Goal: Task Accomplishment & Management: Manage account settings

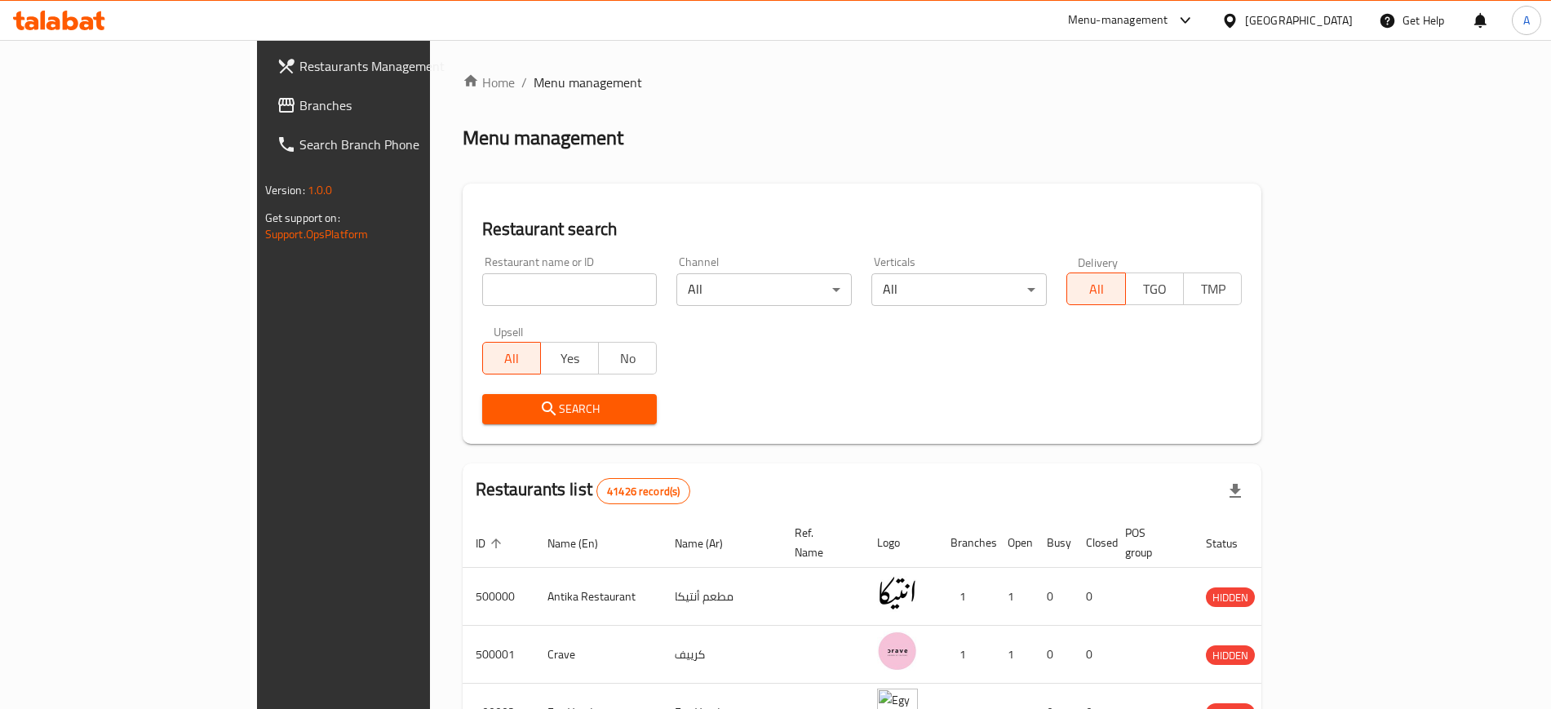
click at [482, 283] on input "search" at bounding box center [569, 289] width 175 height 33
paste input "707055"
type input "707055"
click button "Search" at bounding box center [569, 409] width 175 height 30
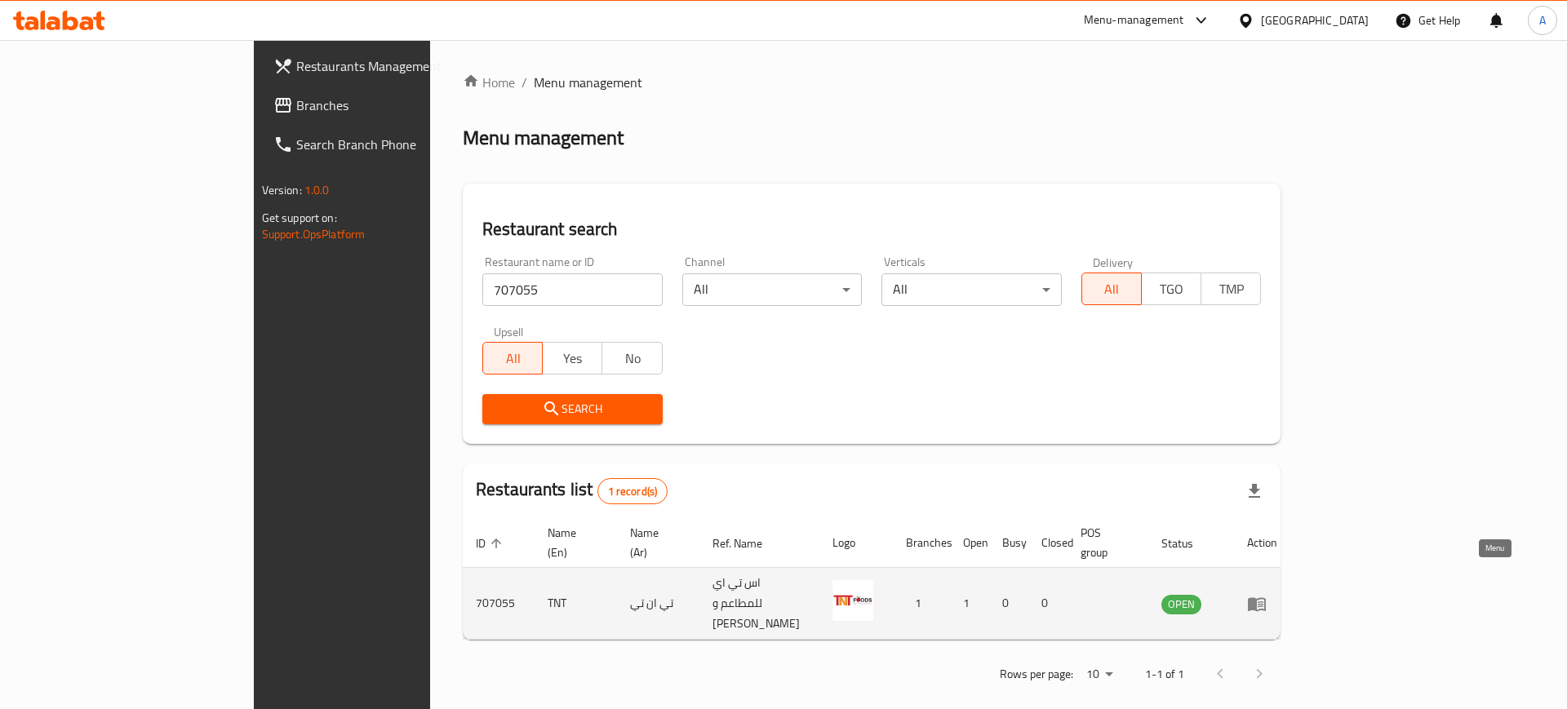
click at [1266, 597] on icon "enhanced table" at bounding box center [1257, 604] width 18 height 14
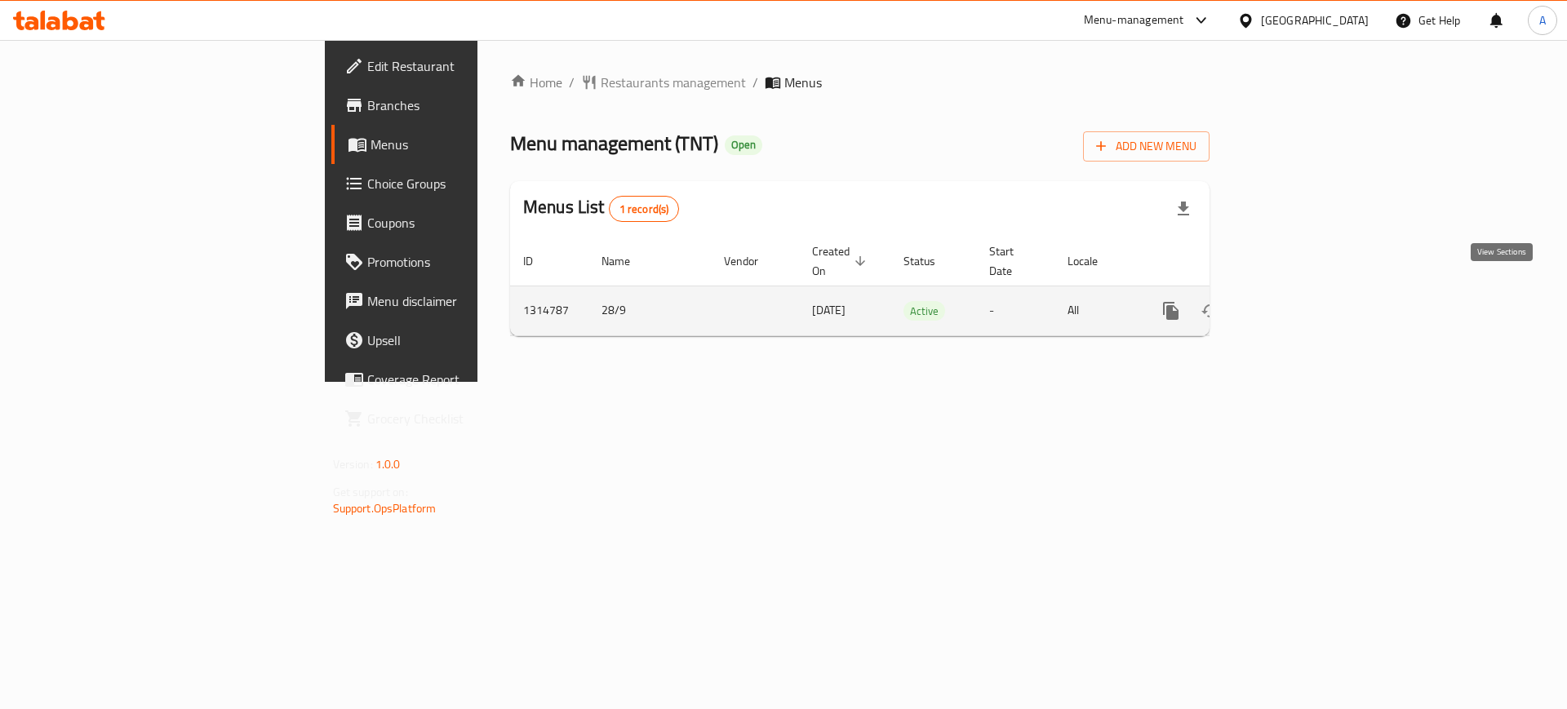
click at [1308, 294] on link "enhanced table" at bounding box center [1288, 310] width 39 height 39
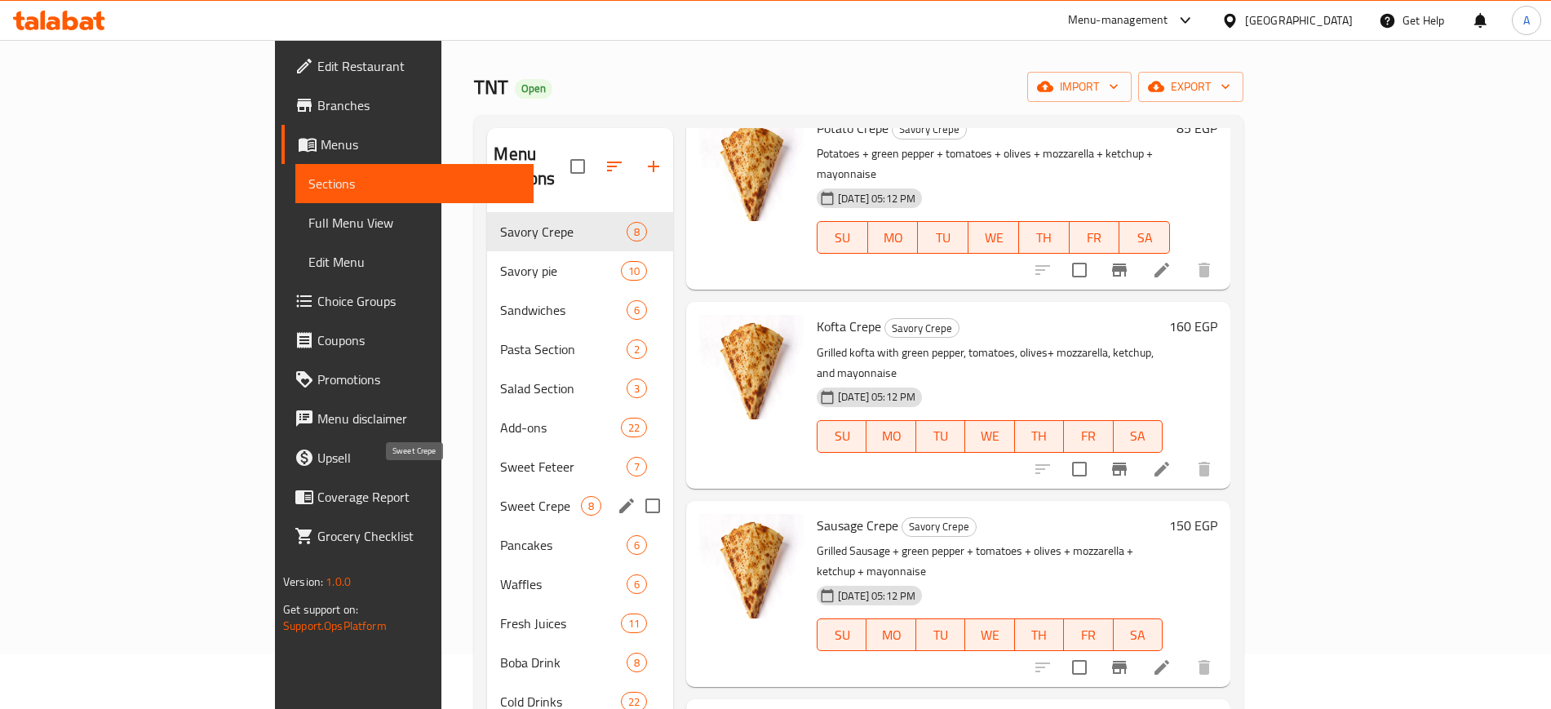
scroll to position [102, 0]
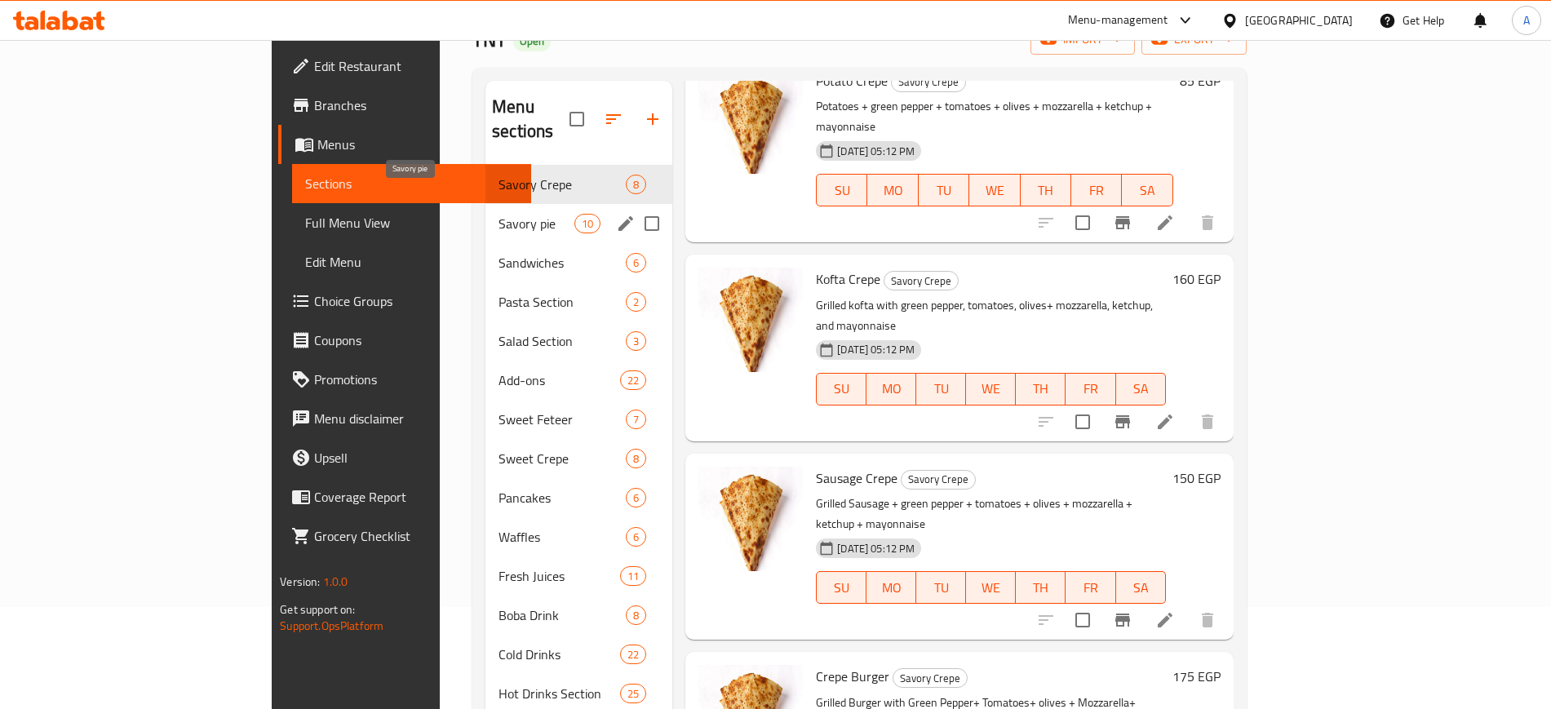
click at [499, 214] on span "Savory pie" at bounding box center [537, 224] width 76 height 20
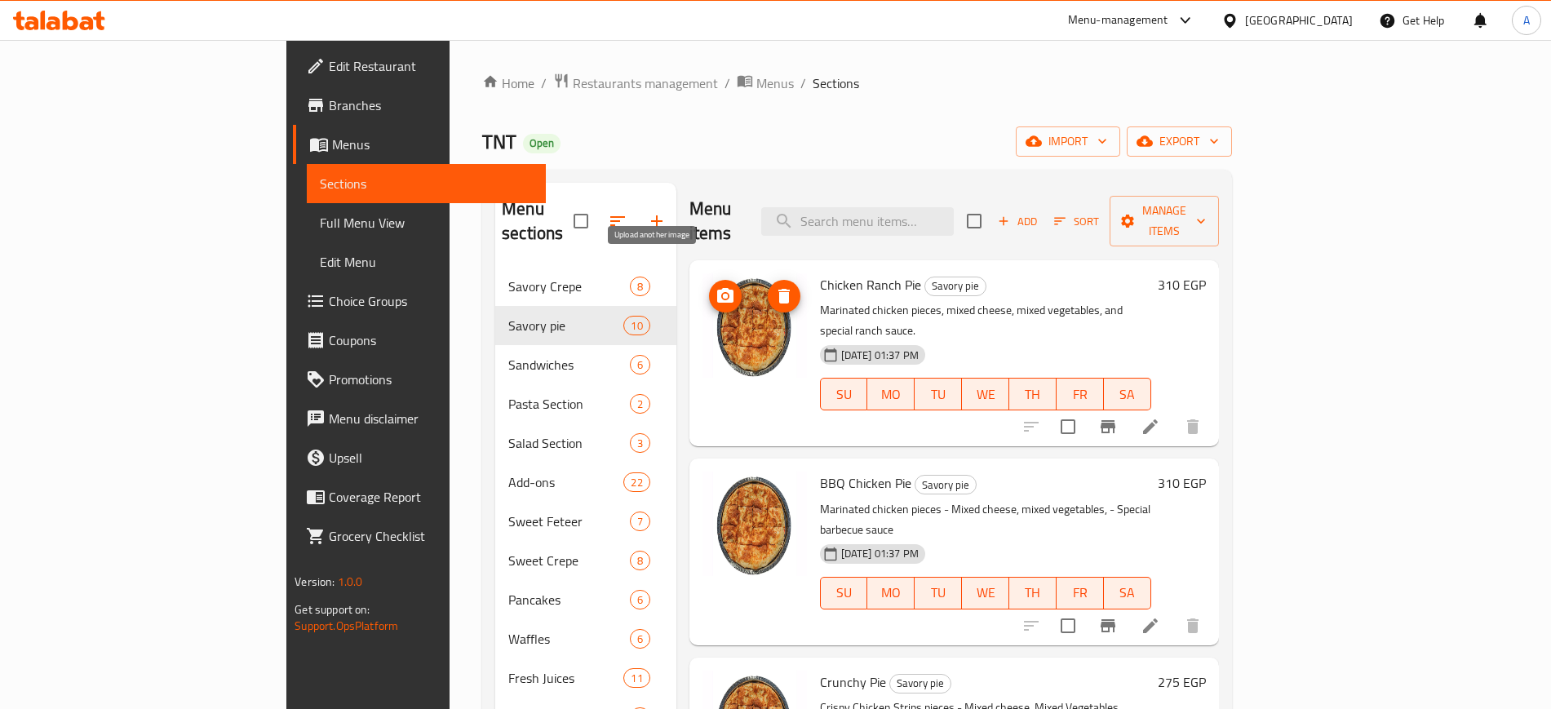
click at [717, 288] on icon "upload picture" at bounding box center [725, 295] width 16 height 15
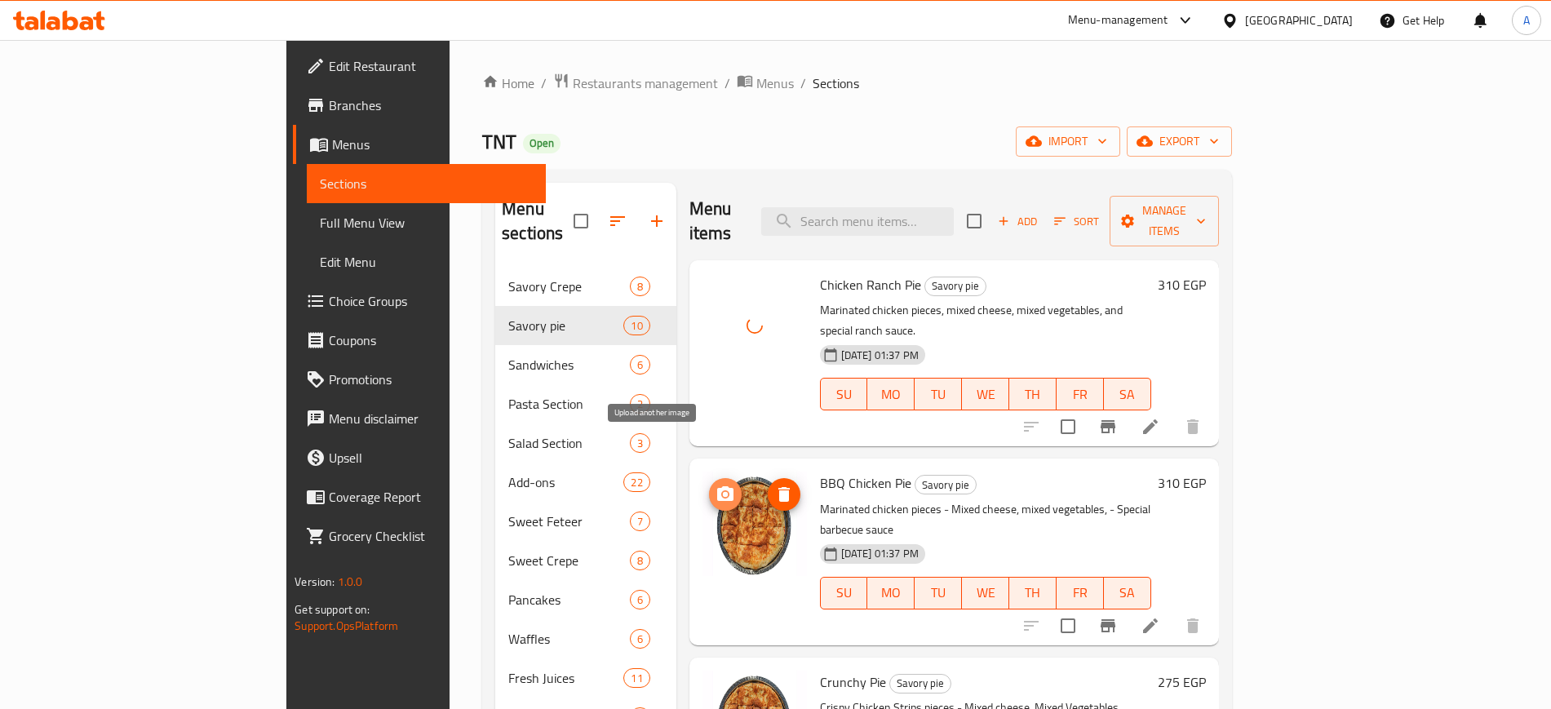
click at [716, 485] on icon "upload picture" at bounding box center [726, 495] width 20 height 20
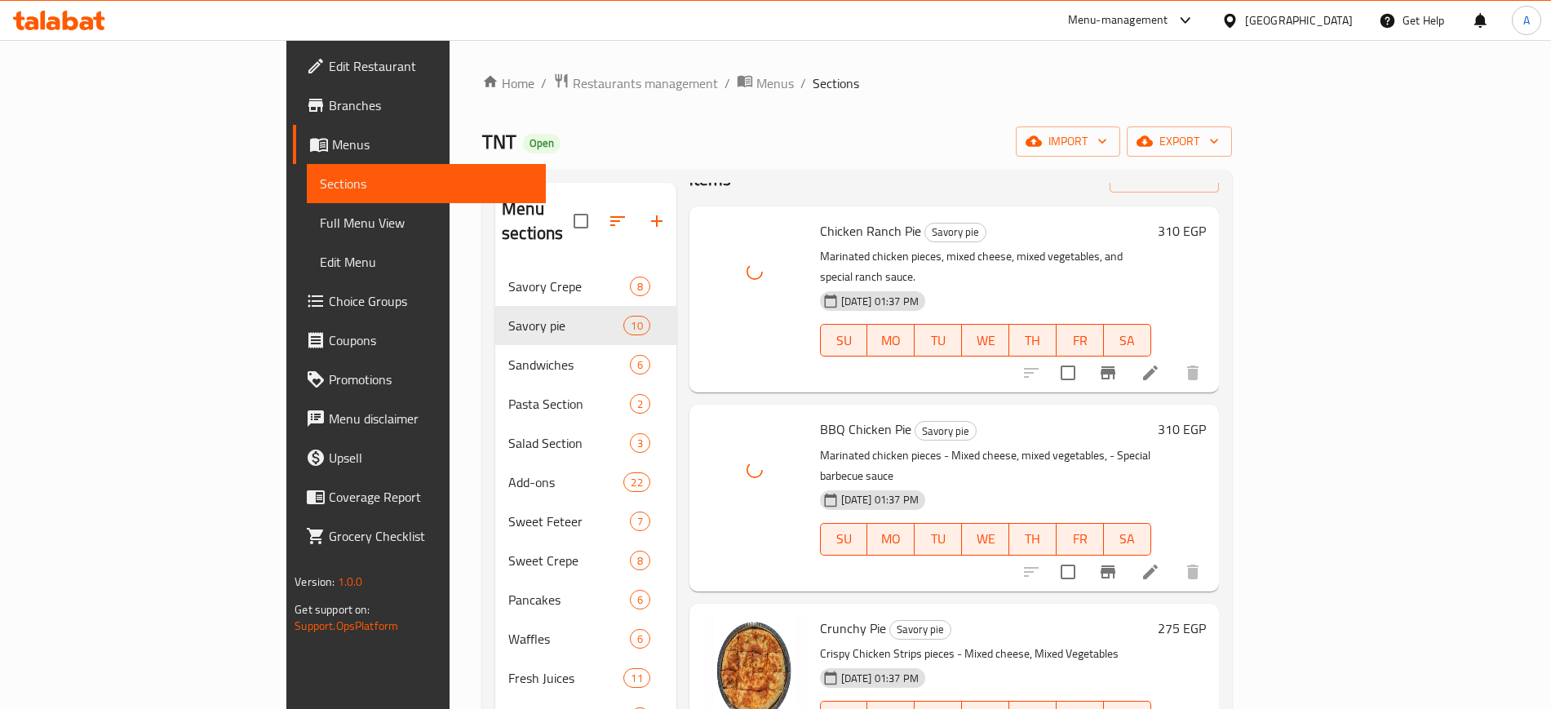
scroll to position [102, 0]
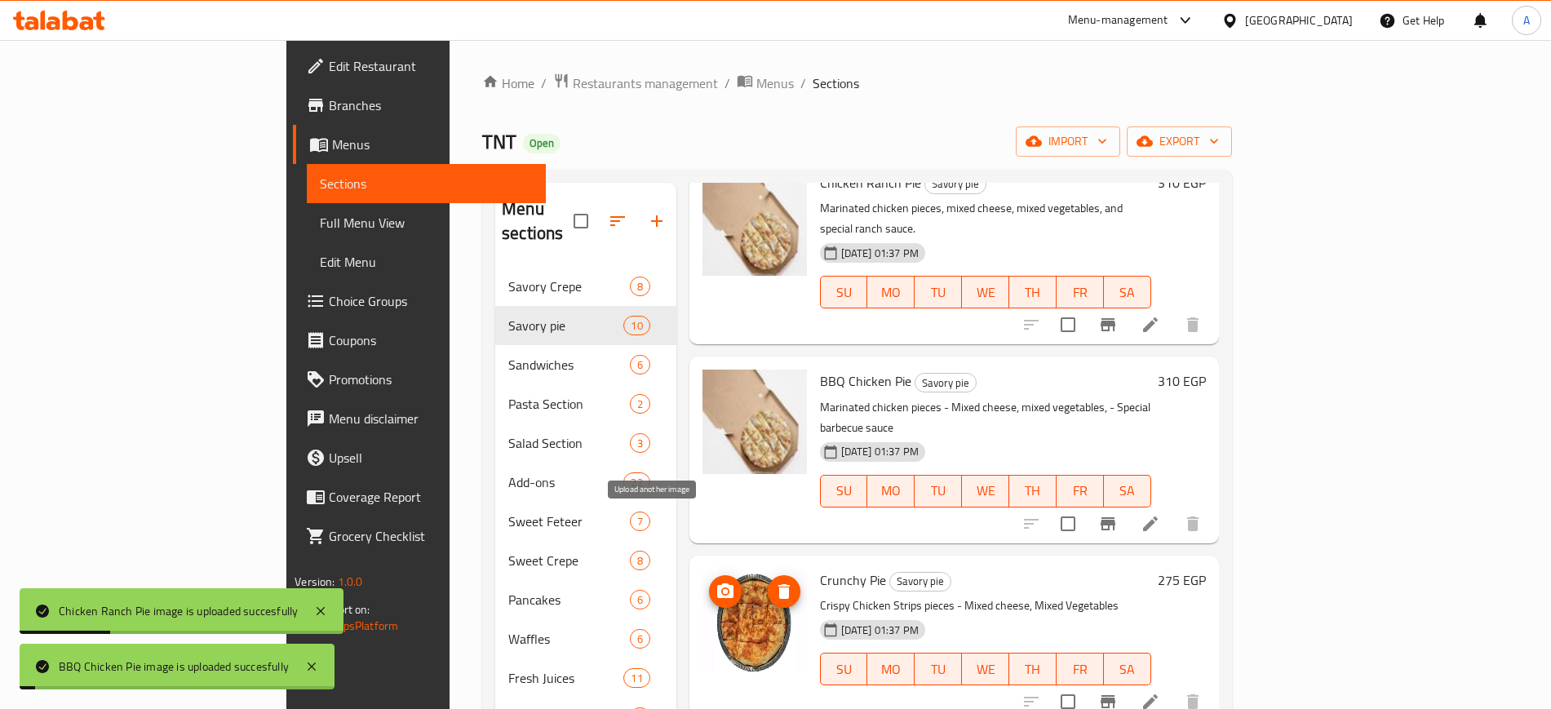
click at [716, 582] on icon "upload picture" at bounding box center [726, 592] width 20 height 20
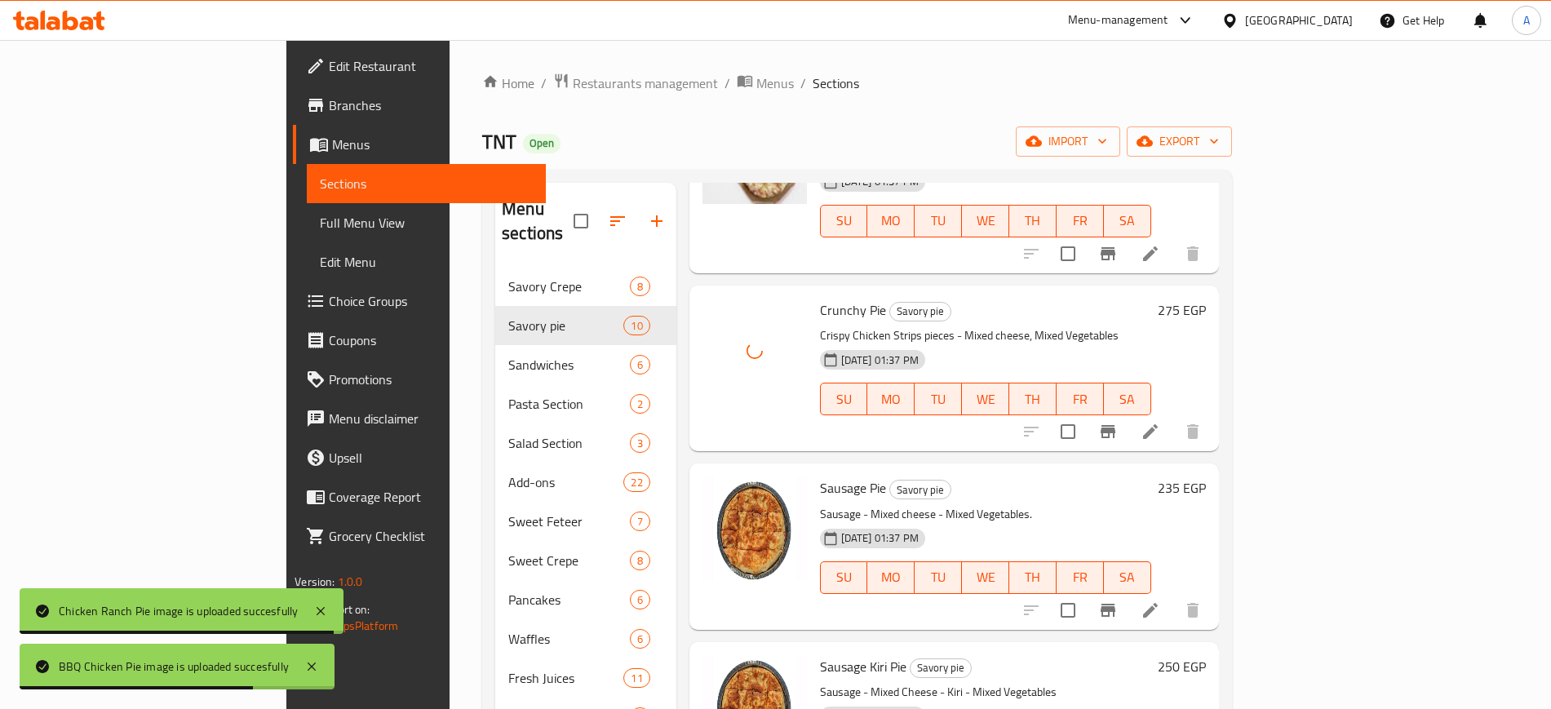
scroll to position [408, 0]
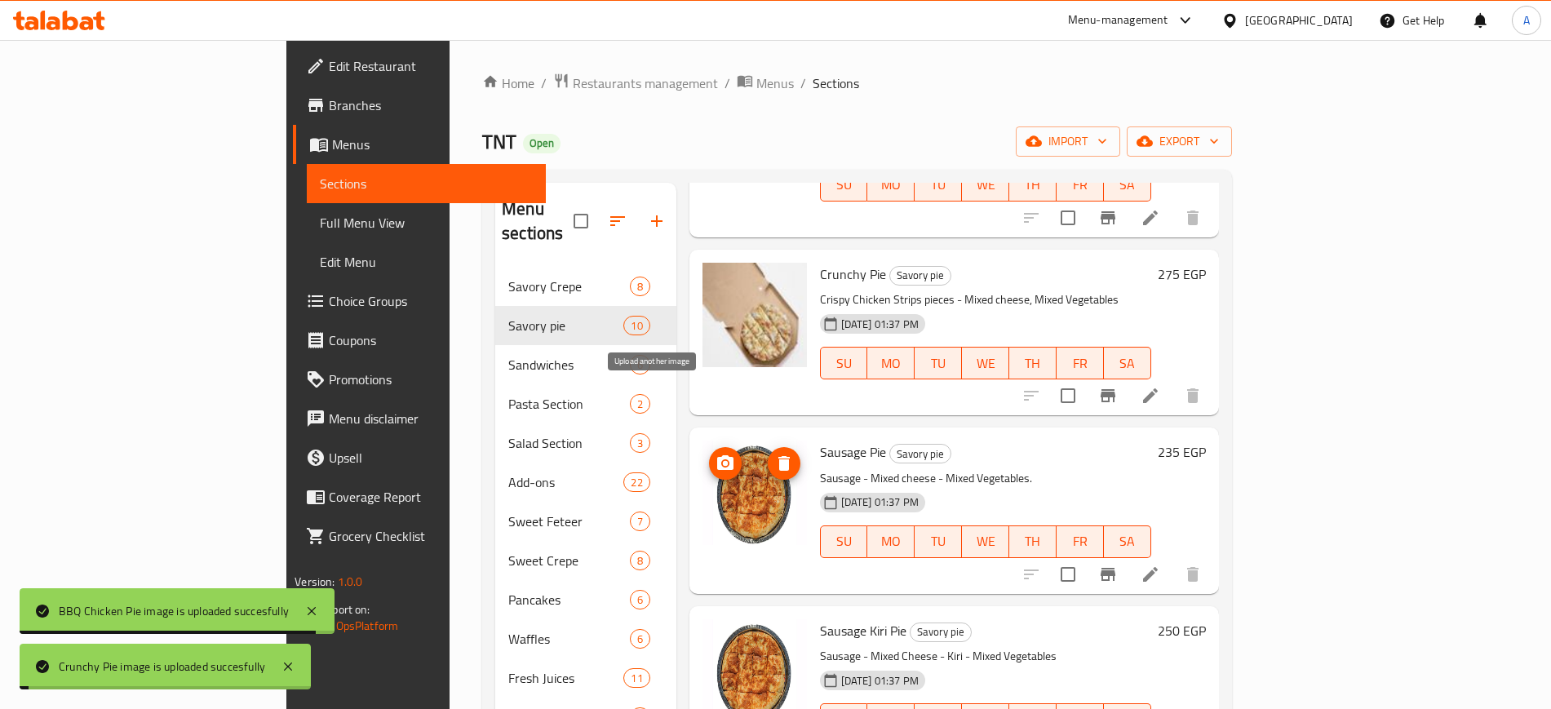
click at [717, 455] on icon "upload picture" at bounding box center [725, 462] width 16 height 15
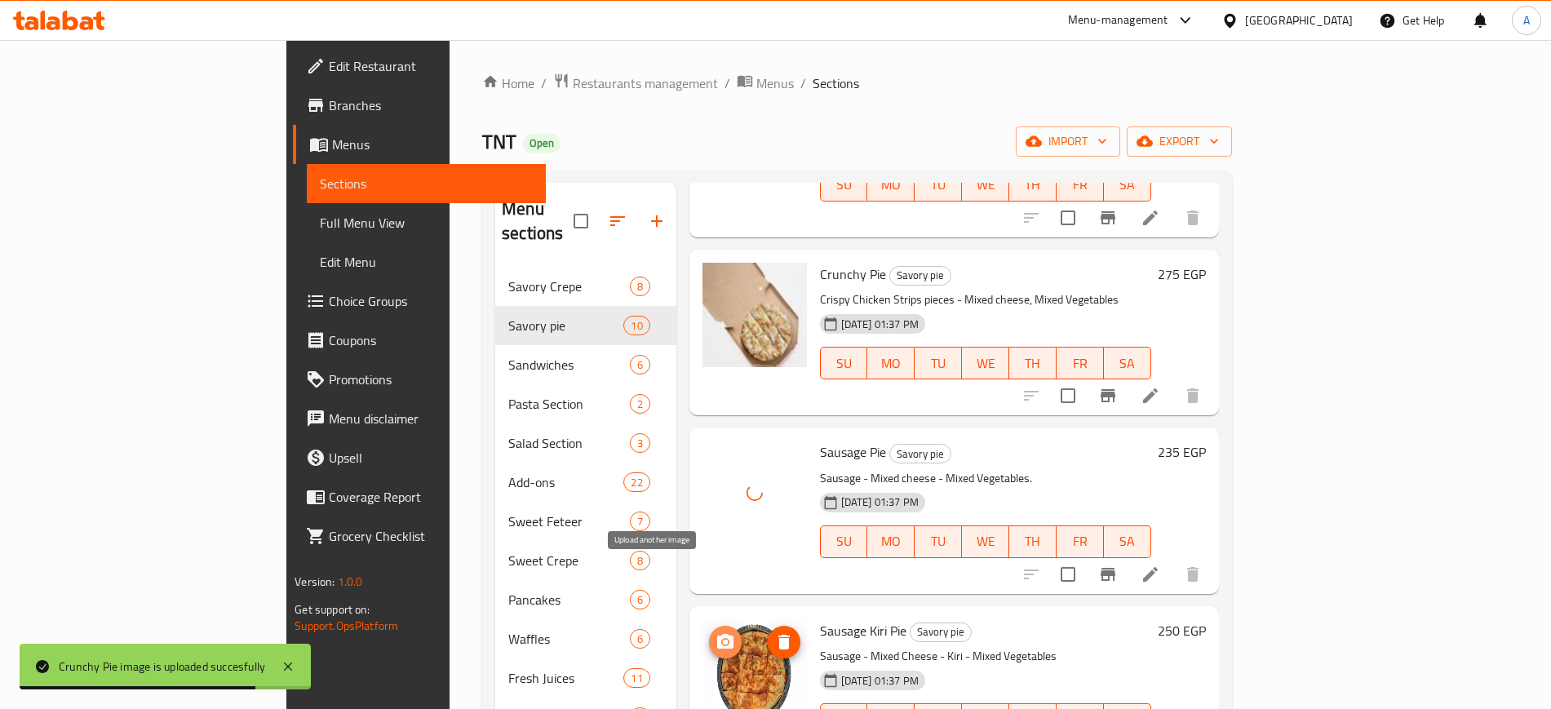
click at [723, 640] on circle "upload picture" at bounding box center [725, 642] width 5 height 5
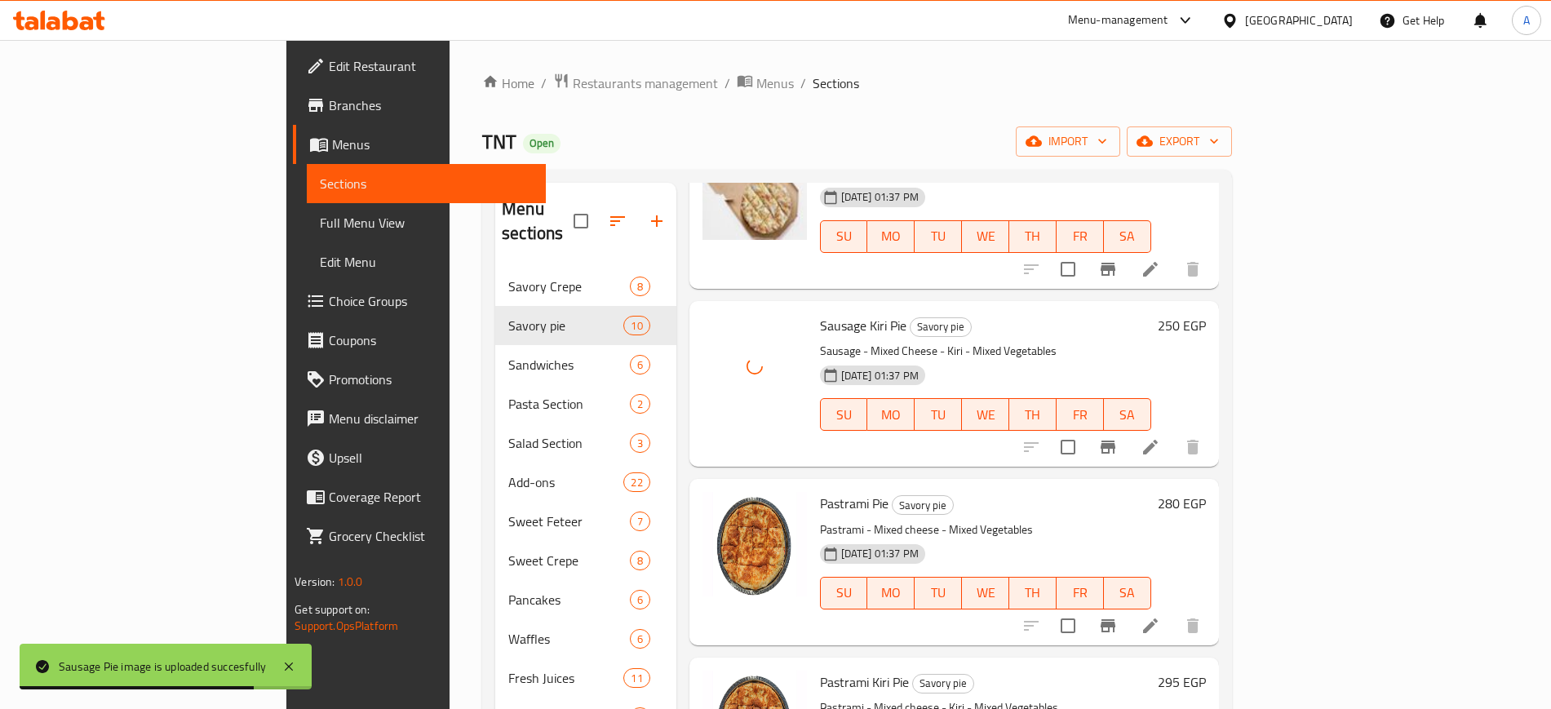
scroll to position [714, 0]
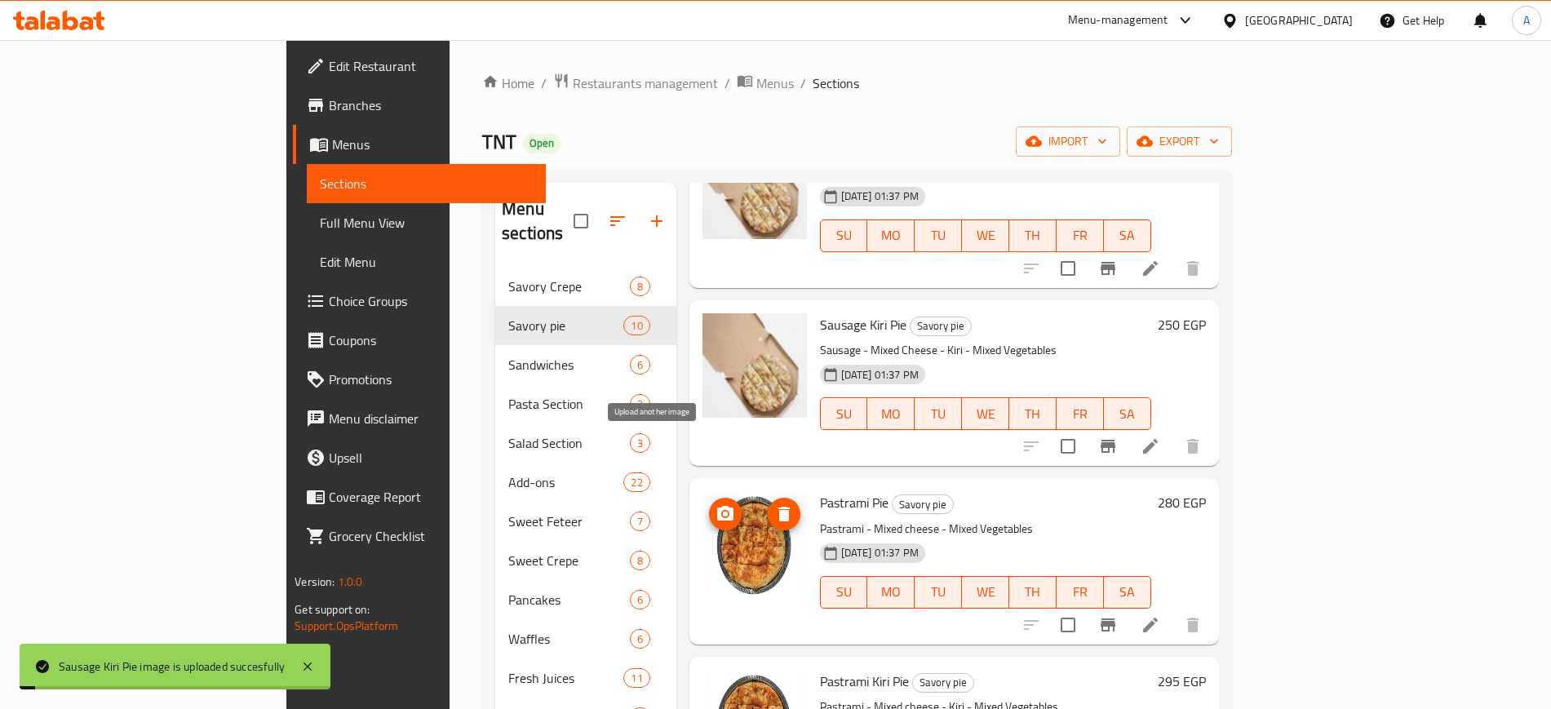
click at [716, 504] on icon "upload picture" at bounding box center [726, 514] width 20 height 20
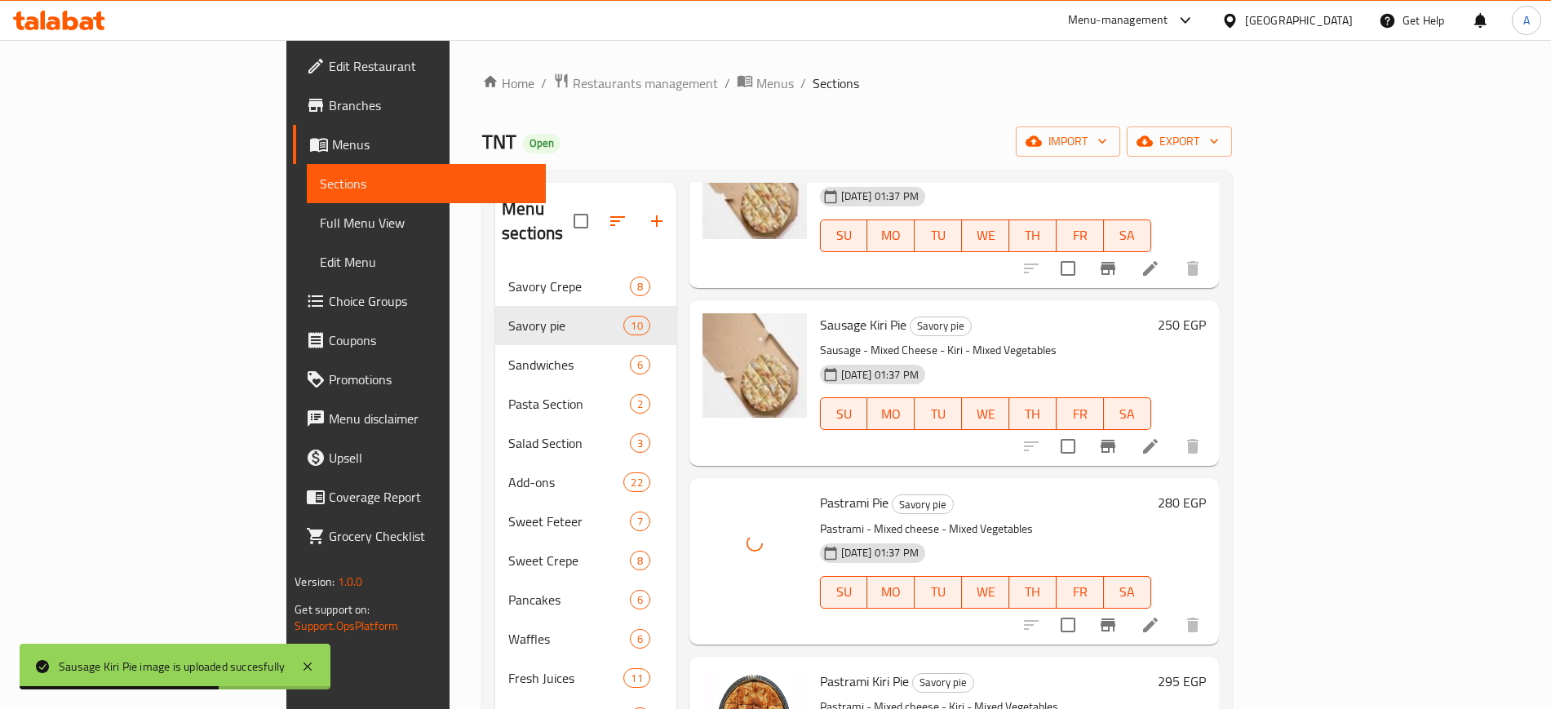
scroll to position [918, 0]
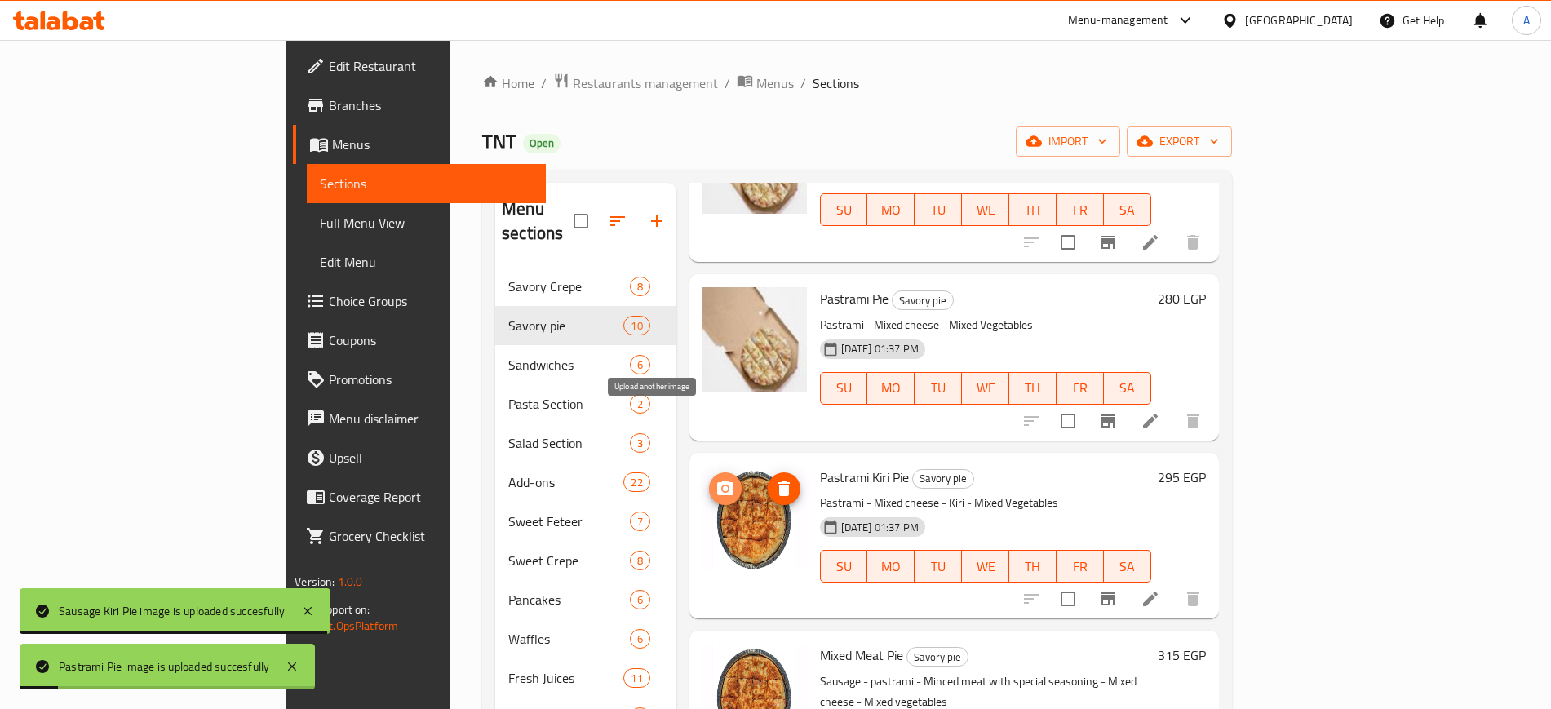
click at [716, 479] on icon "upload picture" at bounding box center [726, 489] width 20 height 20
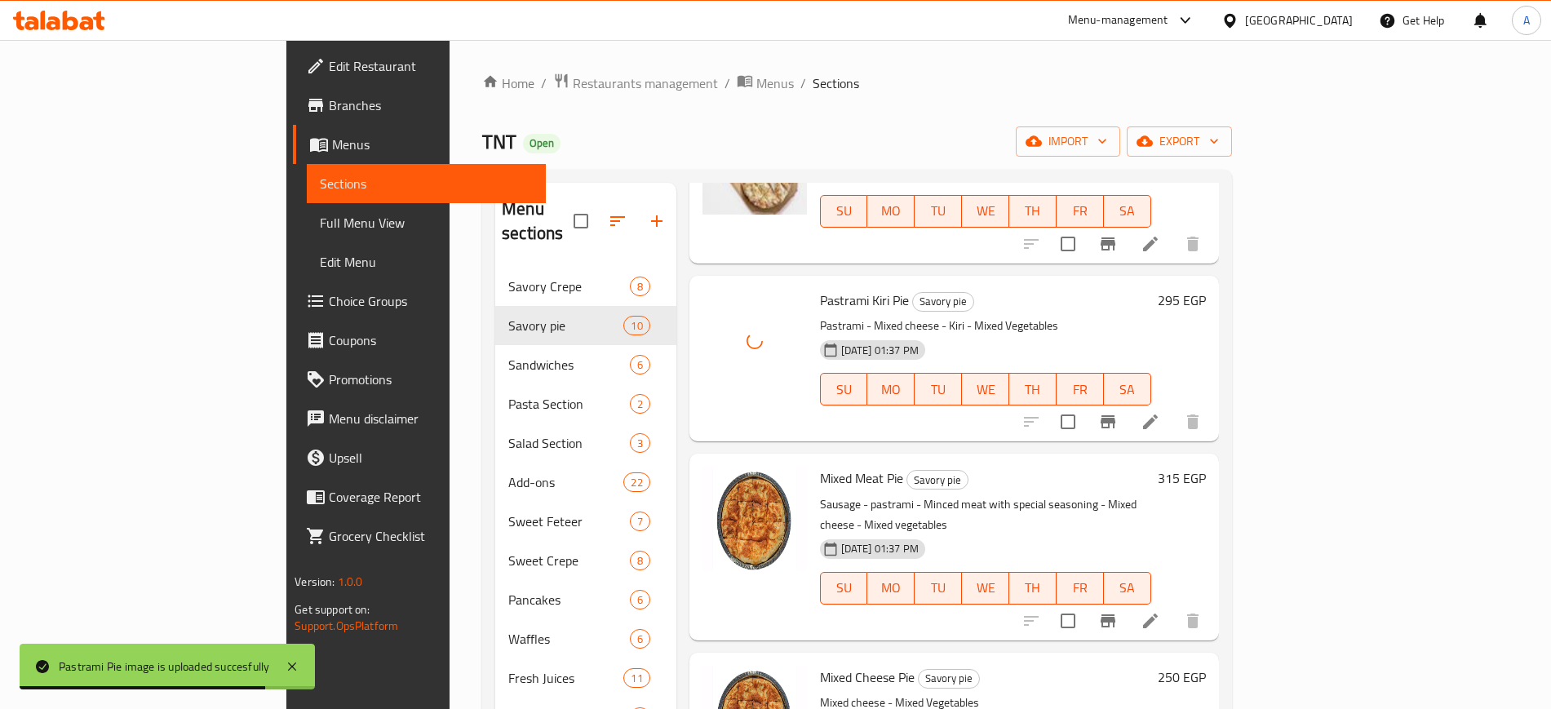
scroll to position [1115, 0]
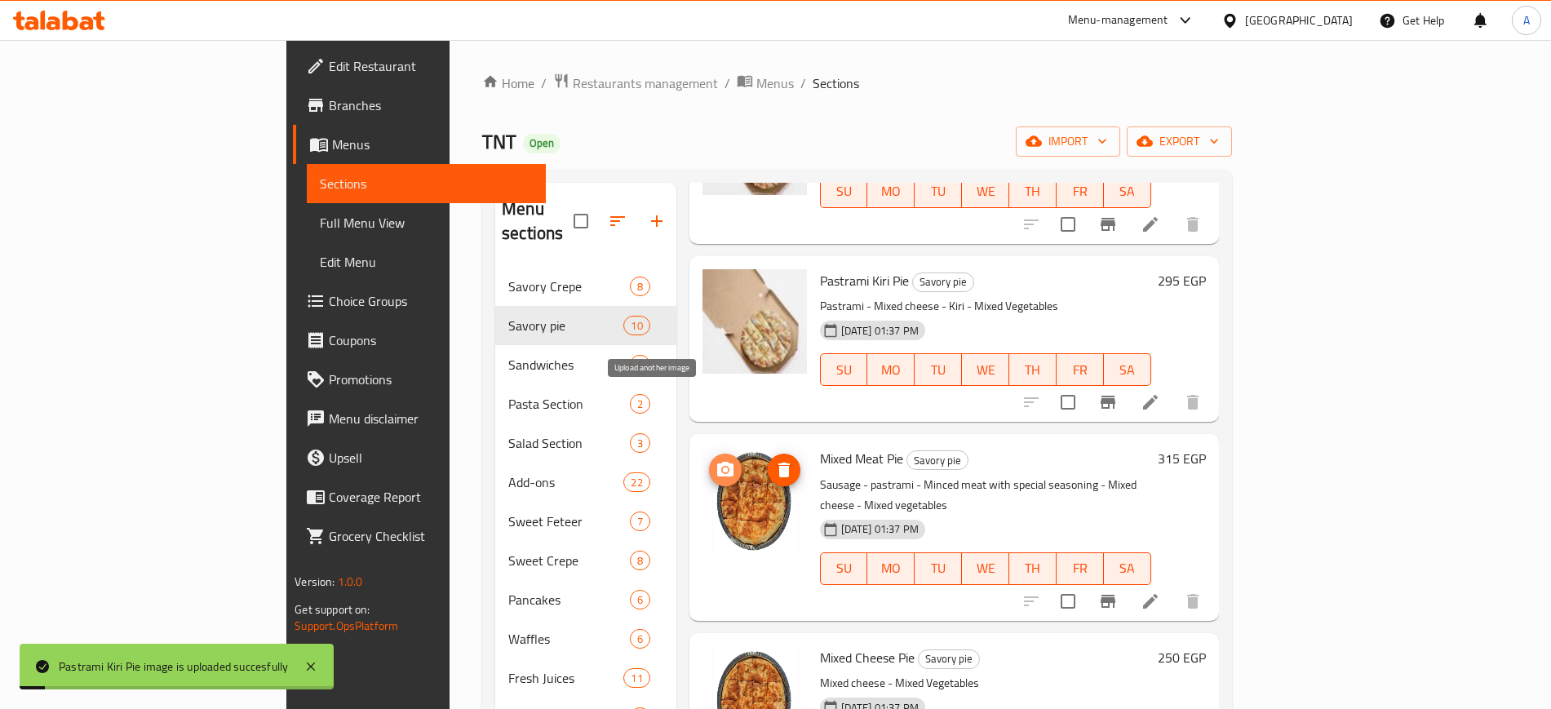
click at [709, 460] on span "upload picture" at bounding box center [725, 470] width 33 height 20
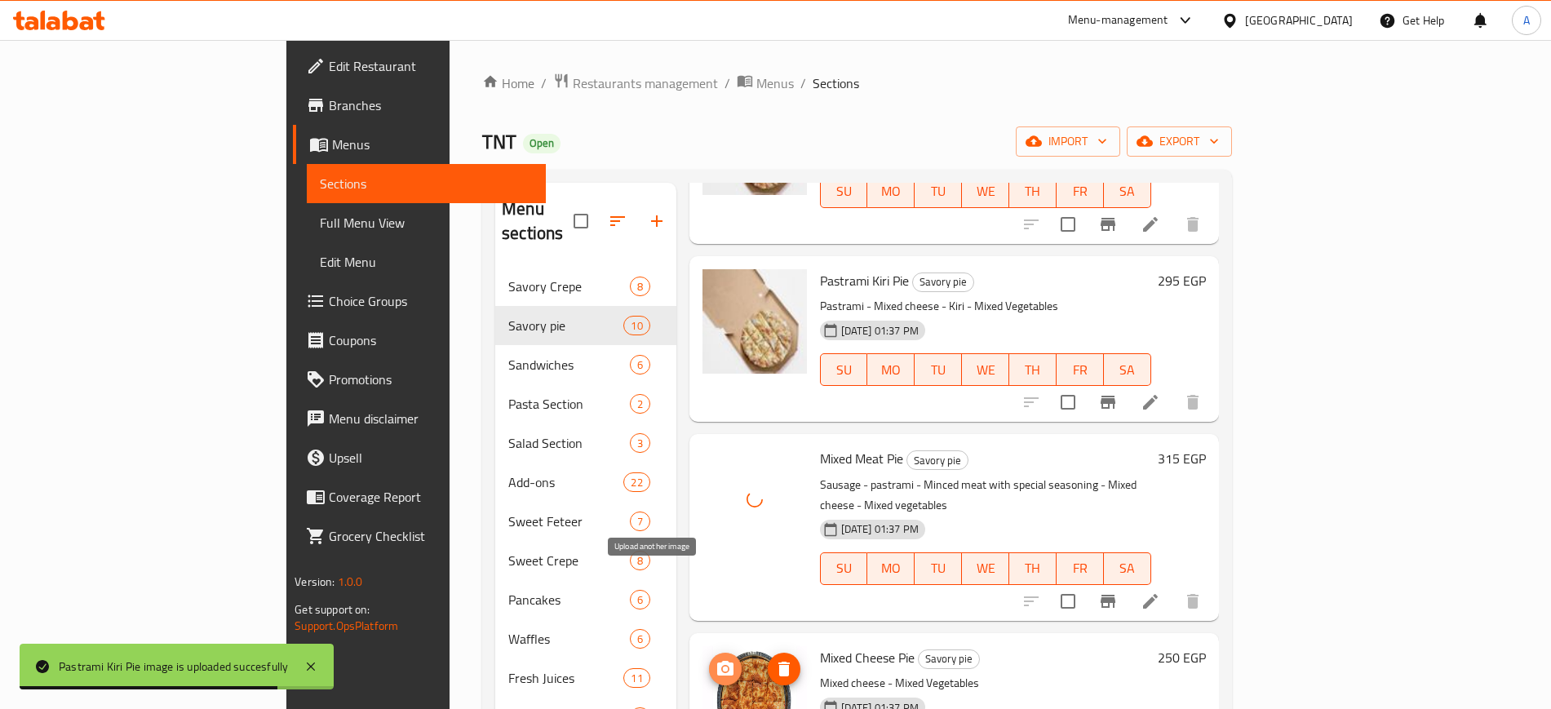
click at [717, 661] on icon "upload picture" at bounding box center [725, 668] width 16 height 15
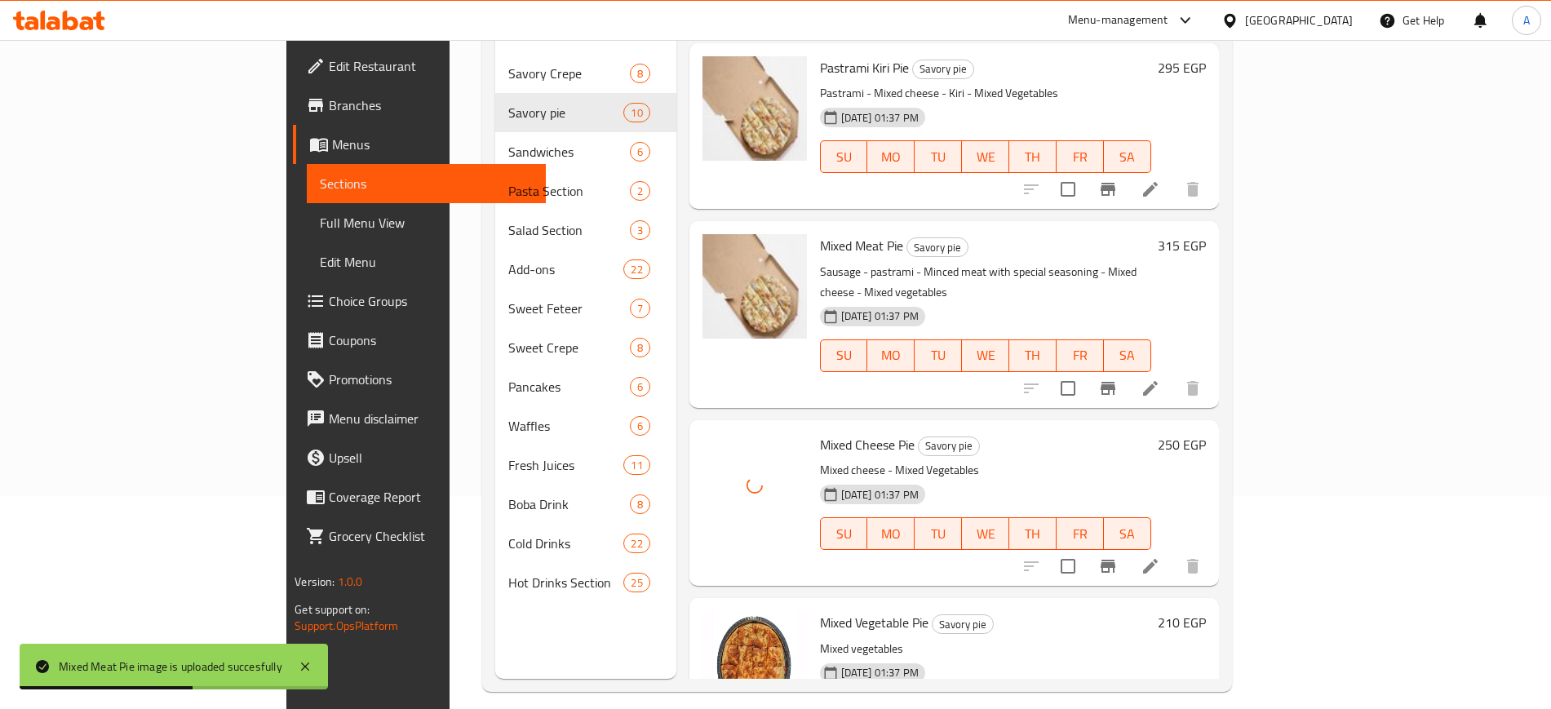
scroll to position [228, 0]
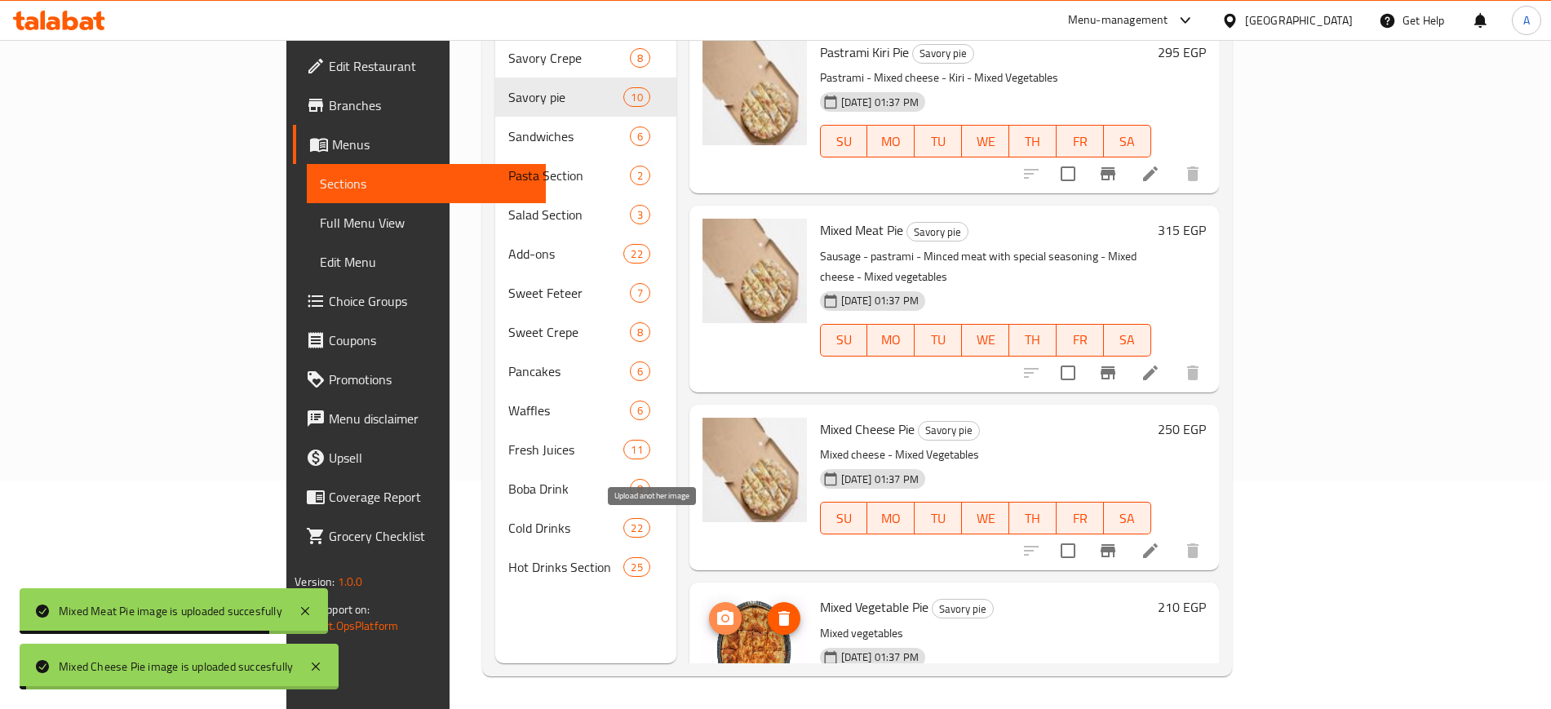
click at [709, 609] on span "upload picture" at bounding box center [725, 619] width 33 height 20
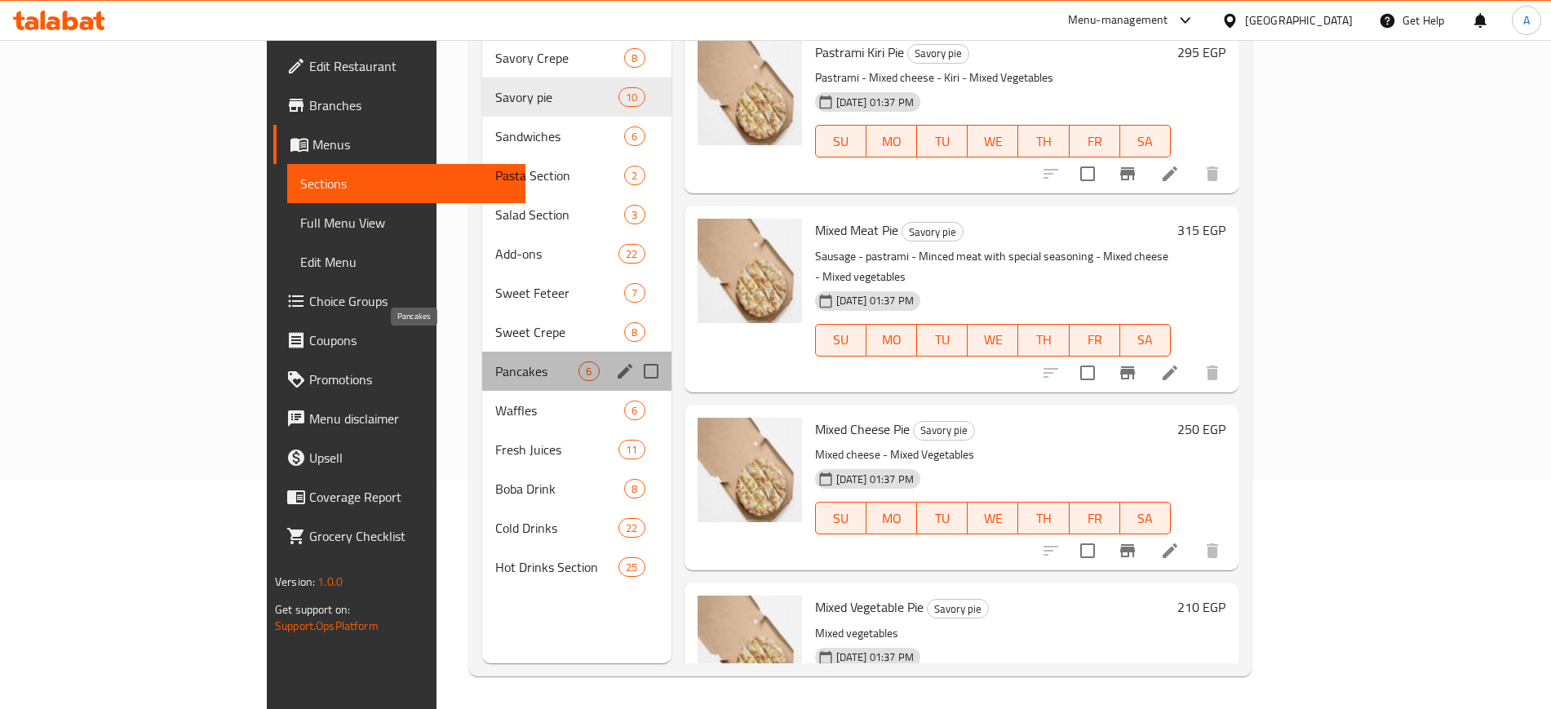
click at [495, 361] on span "Pancakes" at bounding box center [537, 371] width 84 height 20
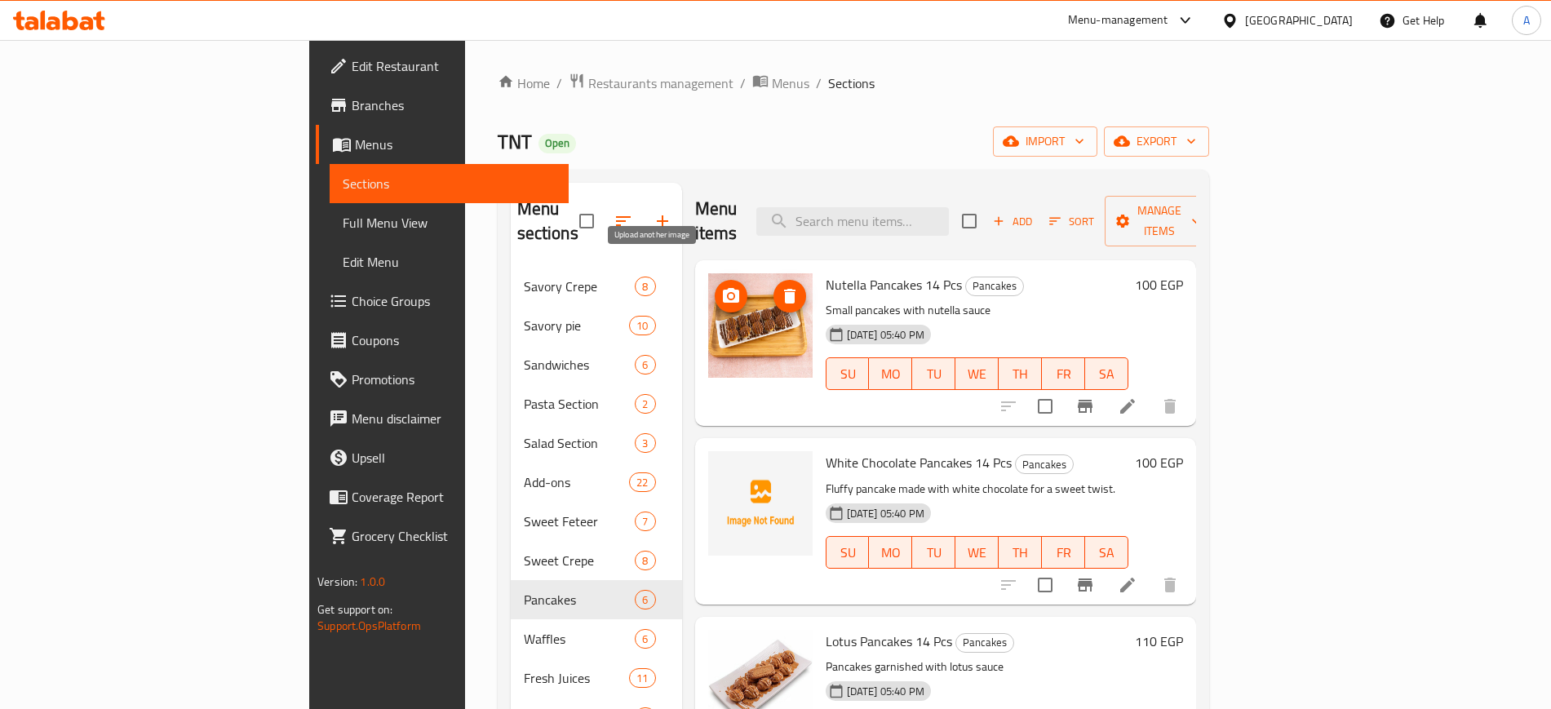
click at [715, 286] on span "upload picture" at bounding box center [731, 296] width 33 height 20
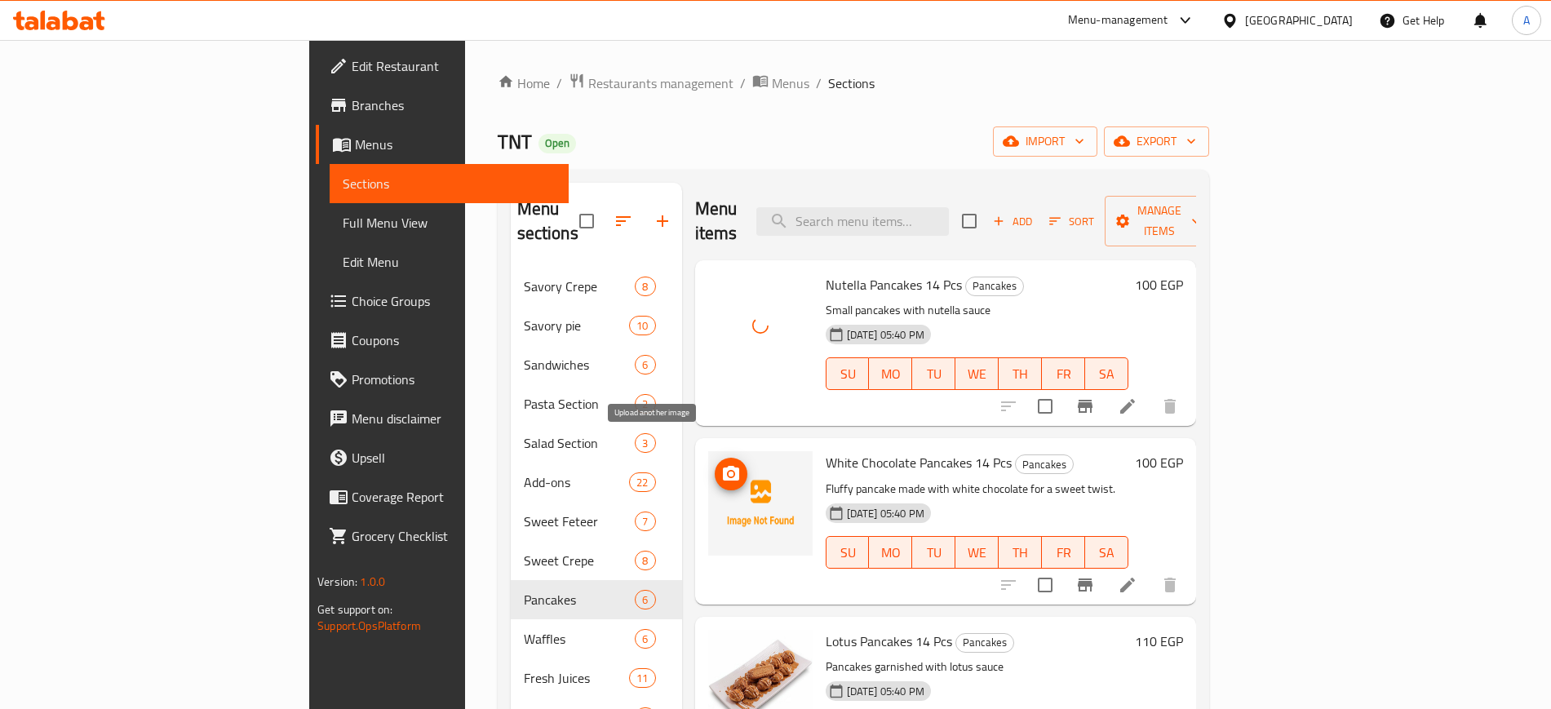
click at [723, 466] on icon "upload picture" at bounding box center [731, 473] width 16 height 15
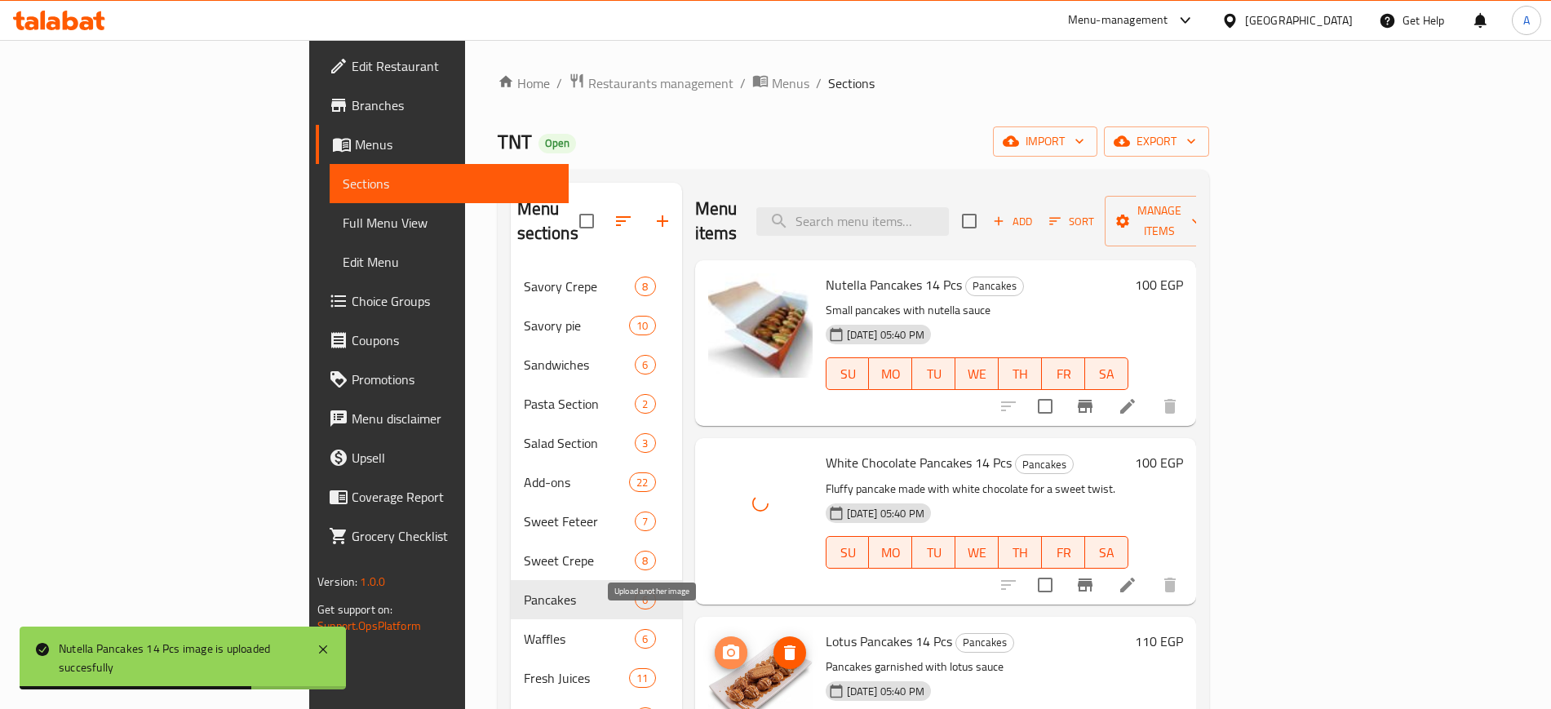
click at [728, 650] on circle "upload picture" at bounding box center [730, 652] width 5 height 5
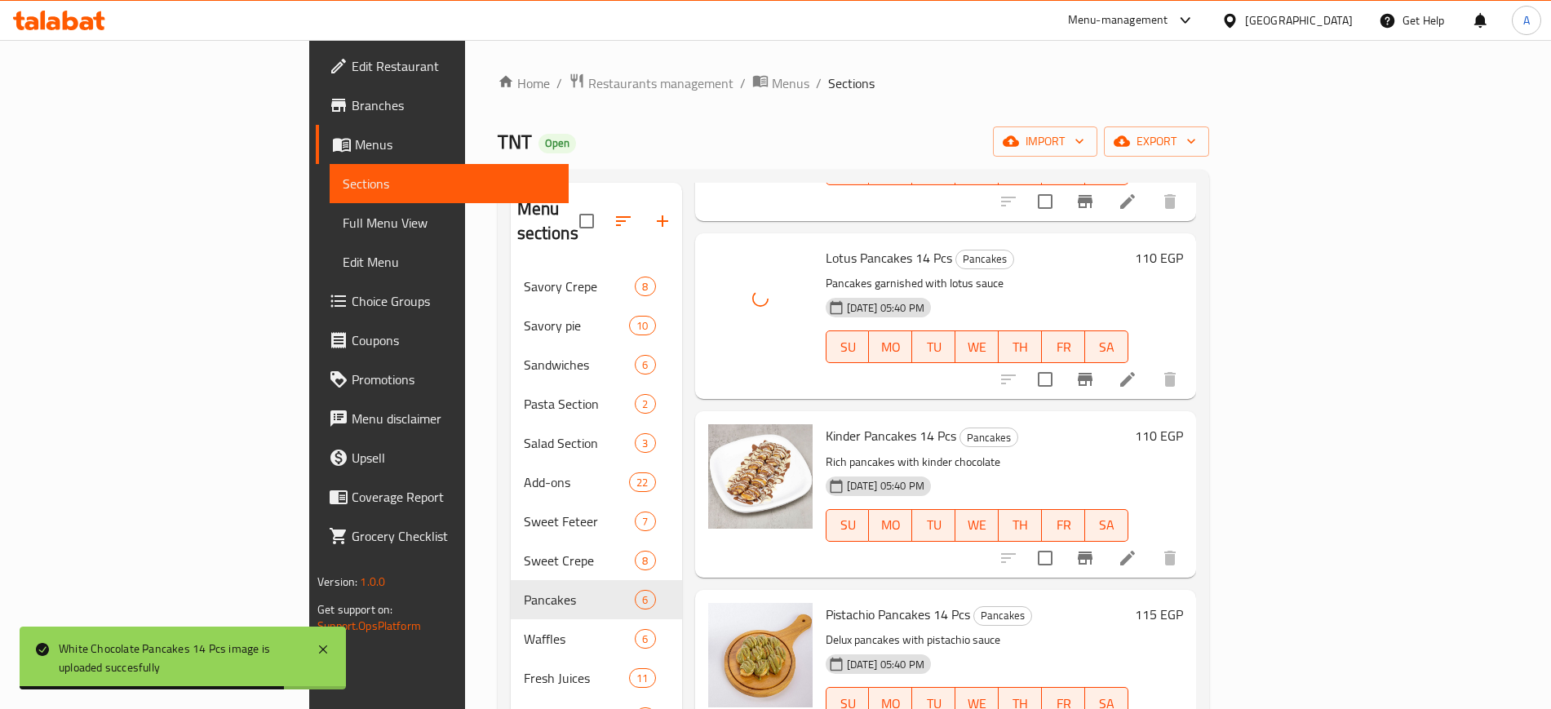
scroll to position [401, 0]
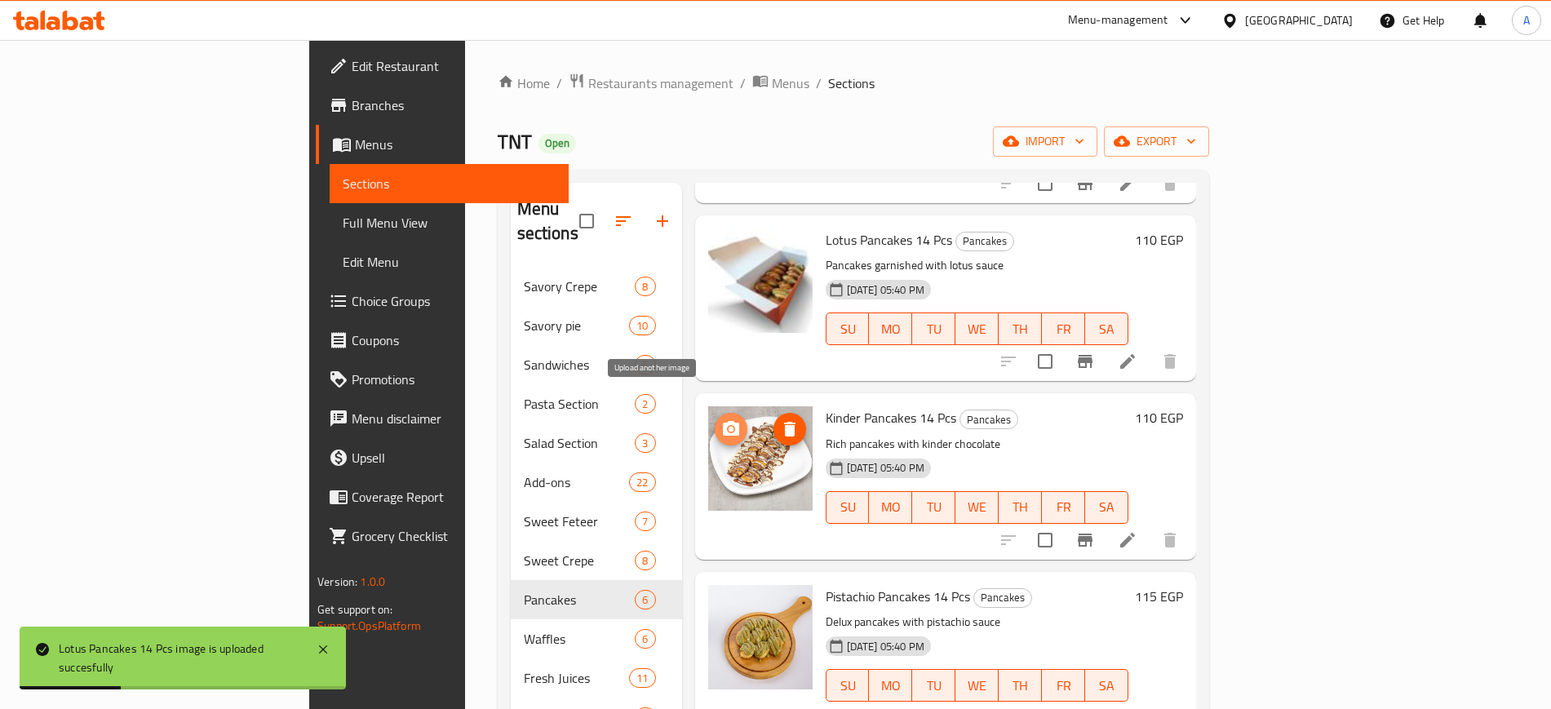
click at [723, 421] on icon "upload picture" at bounding box center [731, 428] width 16 height 15
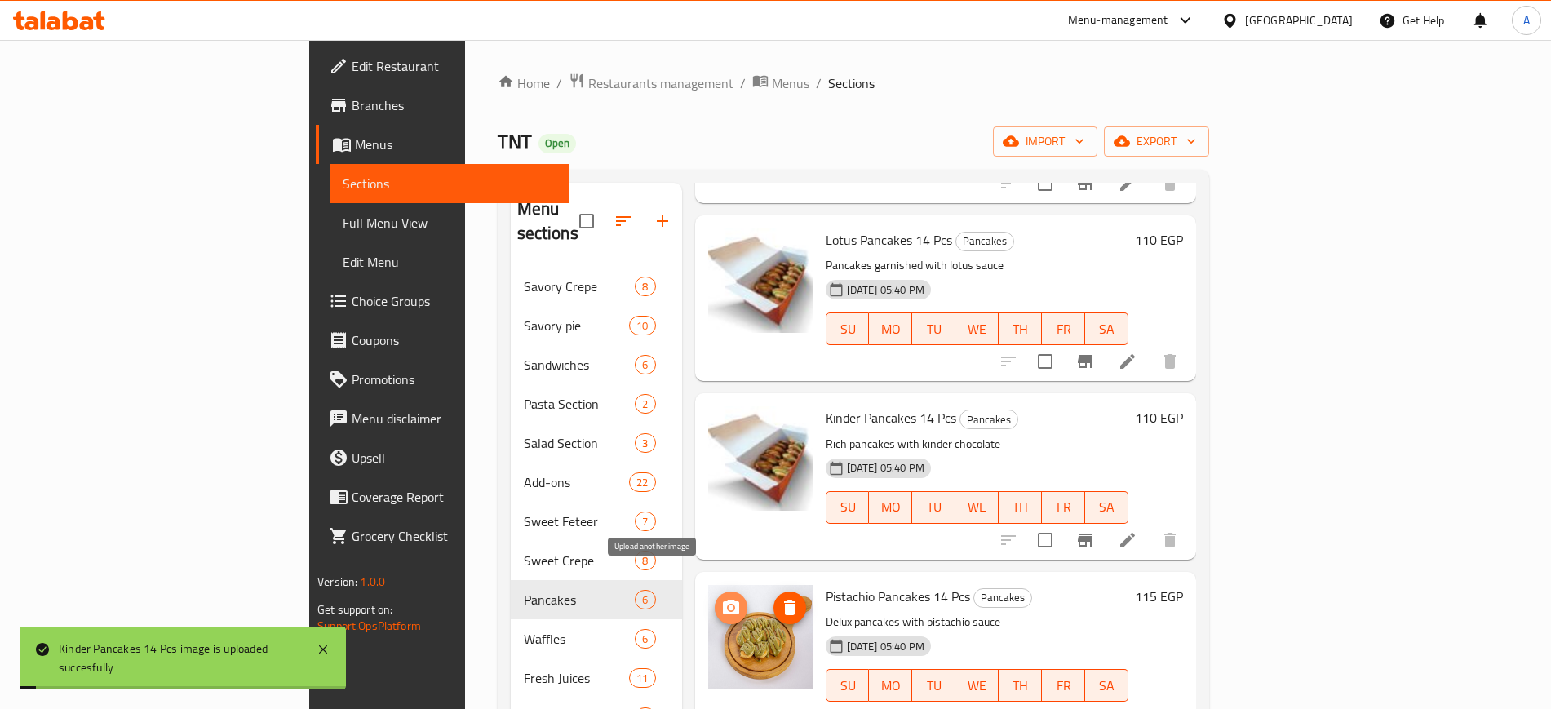
click at [723, 600] on icon "upload picture" at bounding box center [731, 607] width 16 height 15
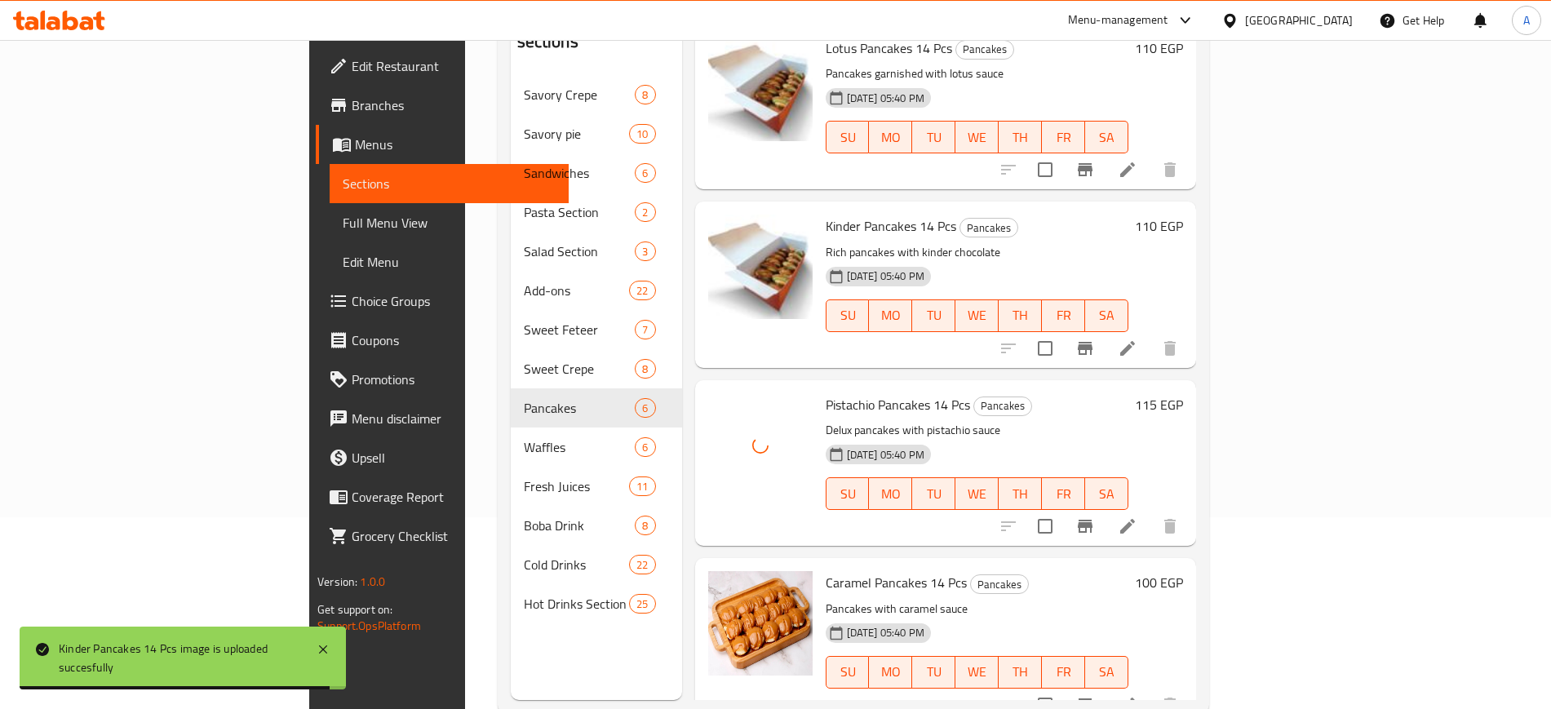
scroll to position [228, 0]
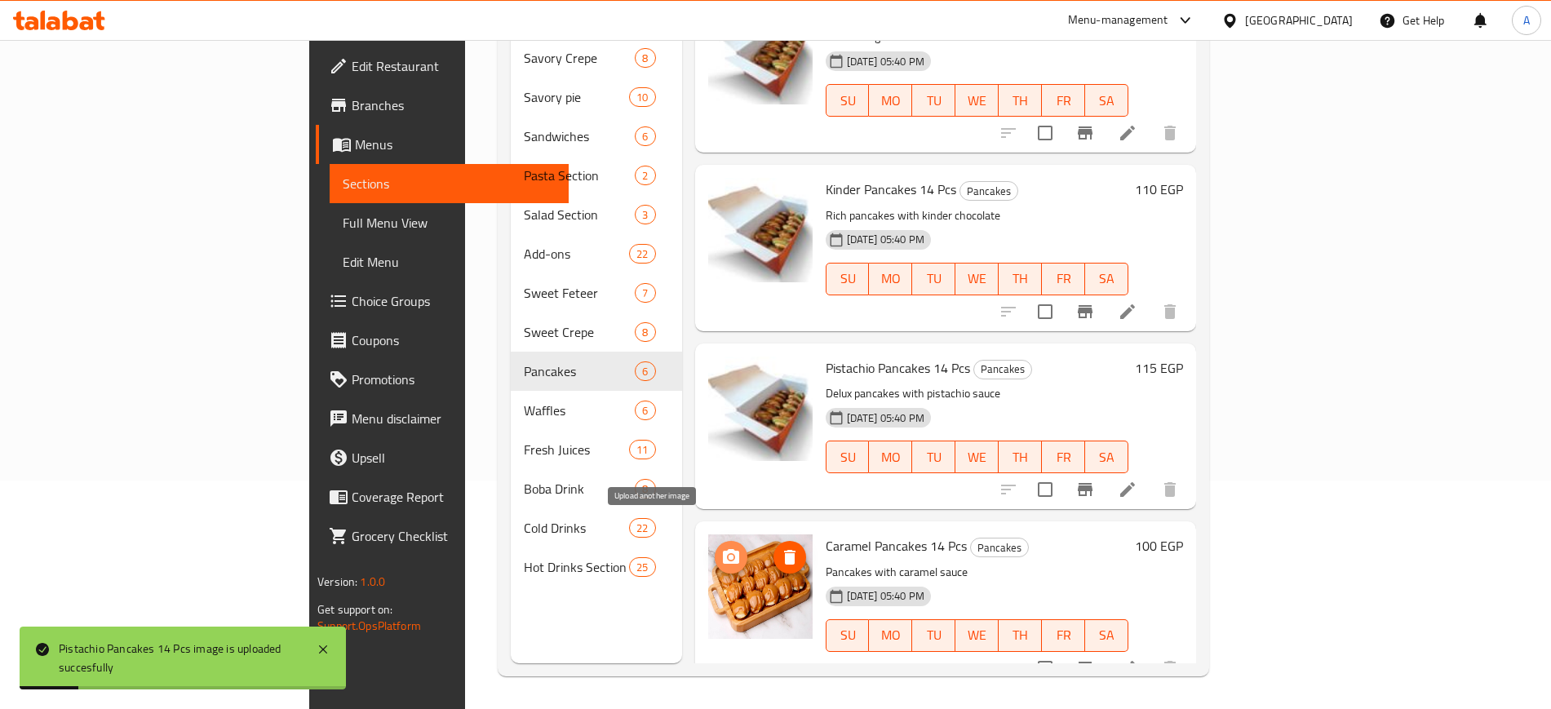
click at [721, 548] on icon "upload picture" at bounding box center [731, 558] width 20 height 20
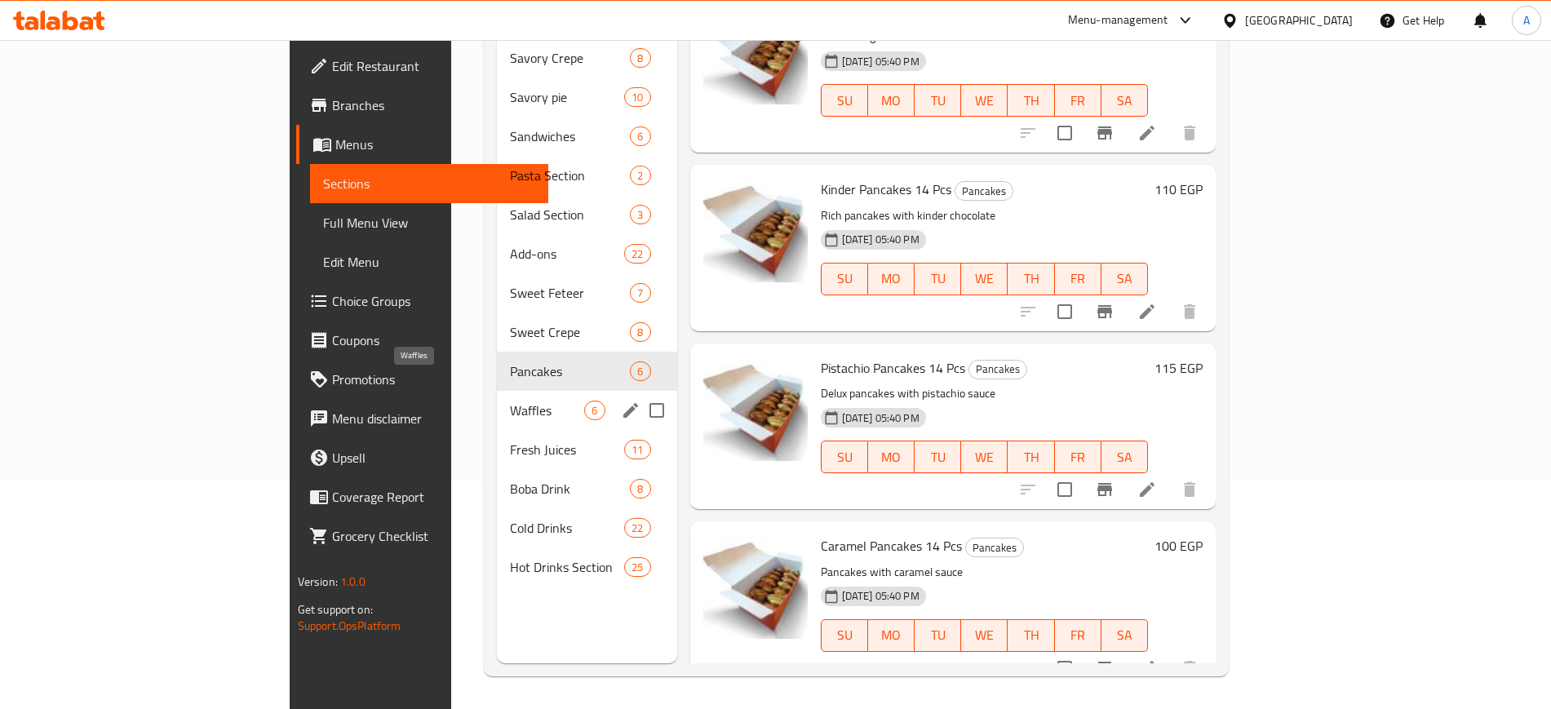
click at [510, 401] on span "Waffles" at bounding box center [547, 411] width 74 height 20
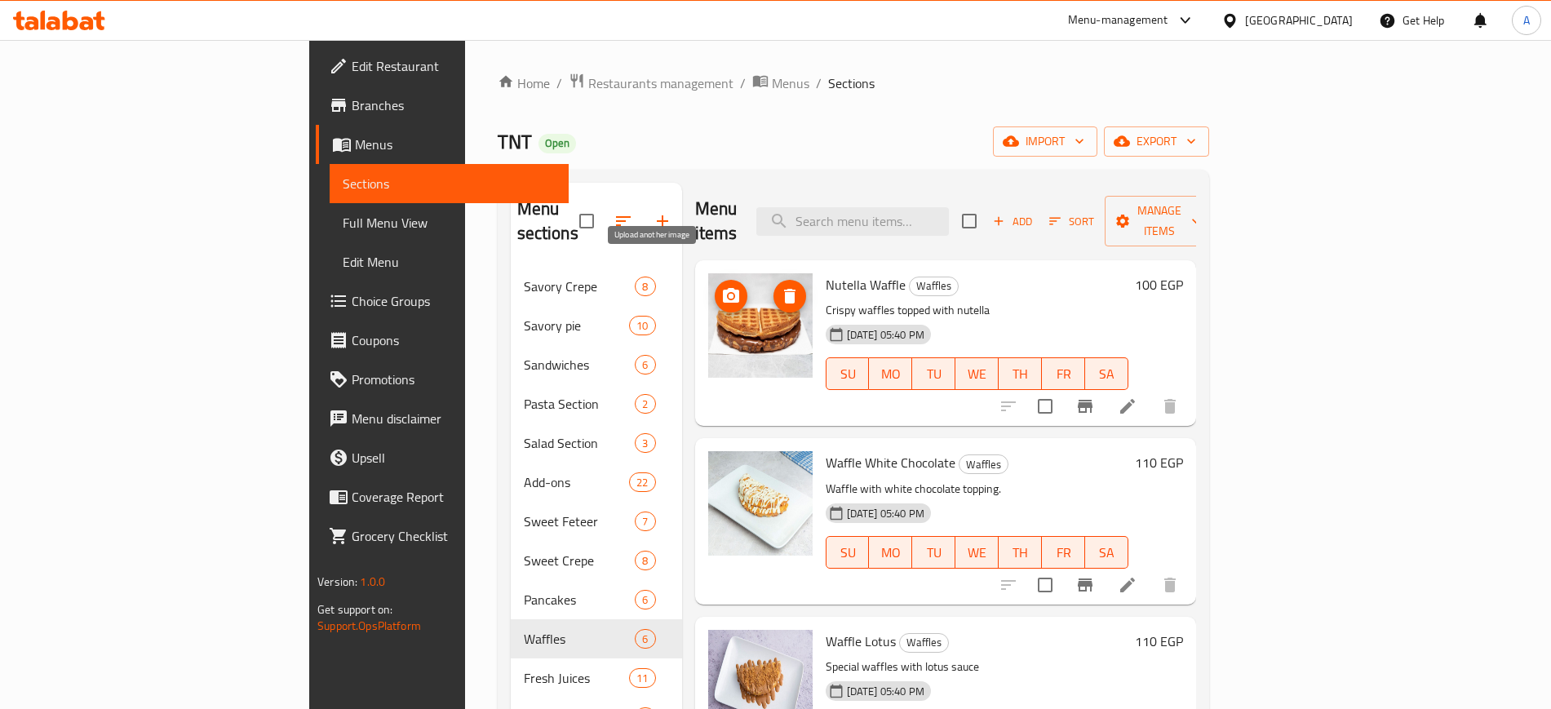
click at [728, 294] on circle "upload picture" at bounding box center [730, 296] width 5 height 5
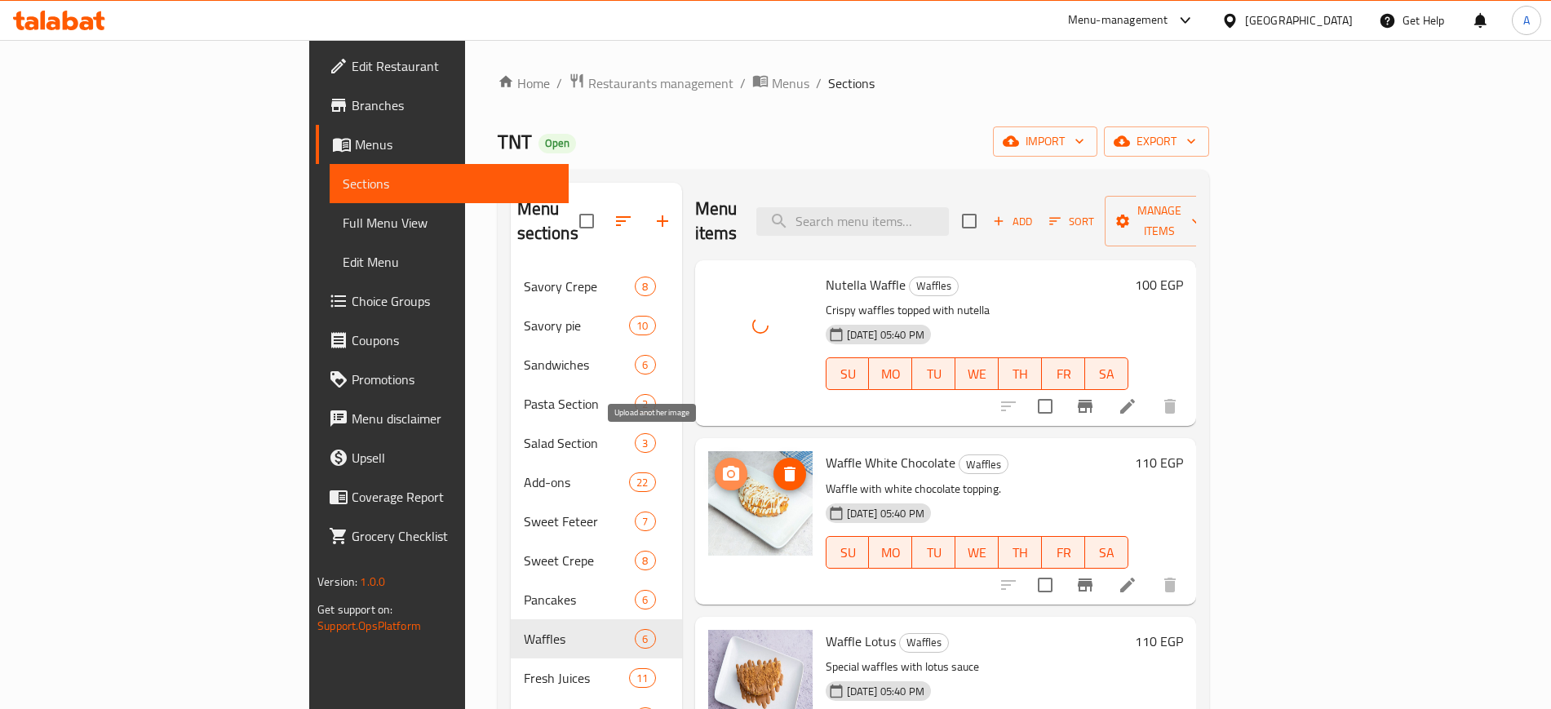
click at [715, 464] on span "upload picture" at bounding box center [731, 474] width 33 height 20
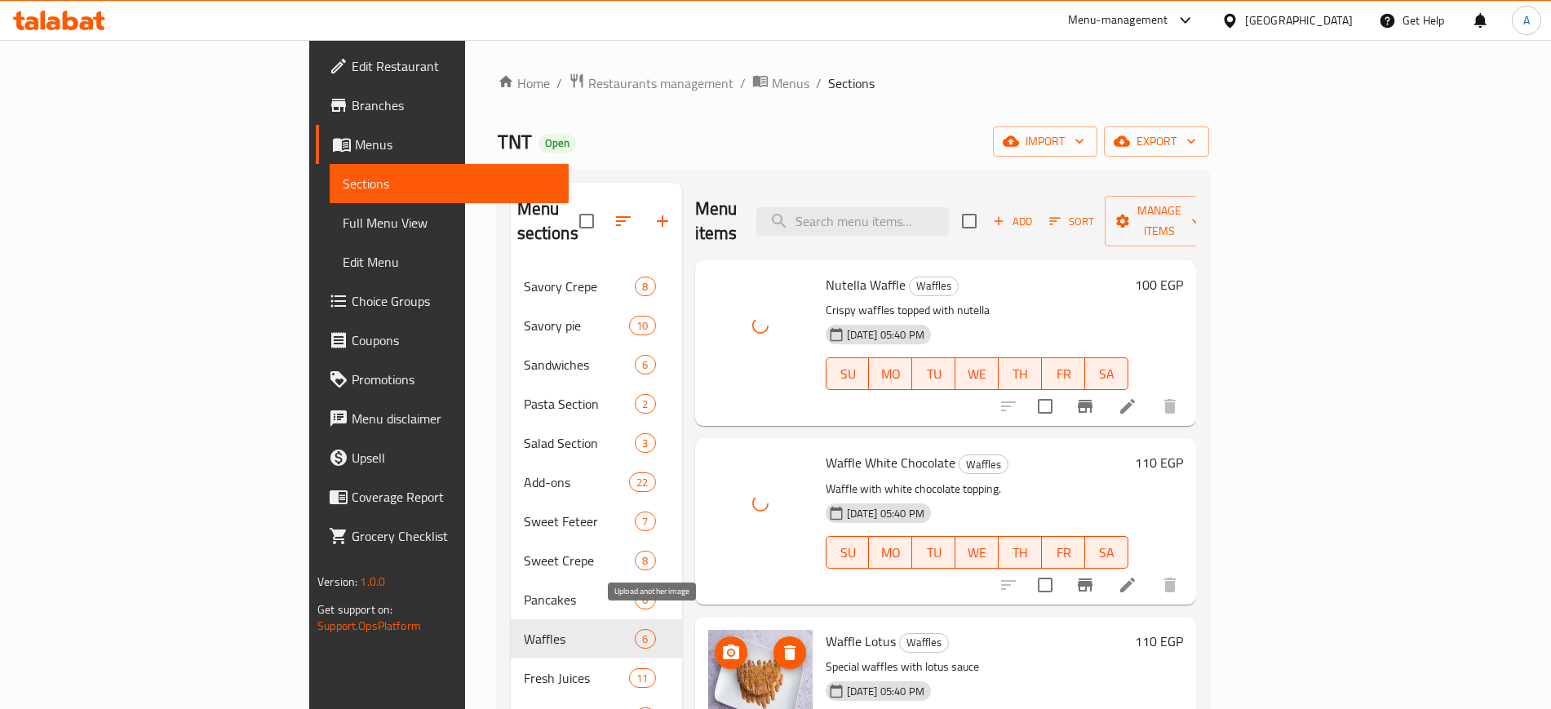
click at [715, 643] on span "upload picture" at bounding box center [731, 653] width 33 height 20
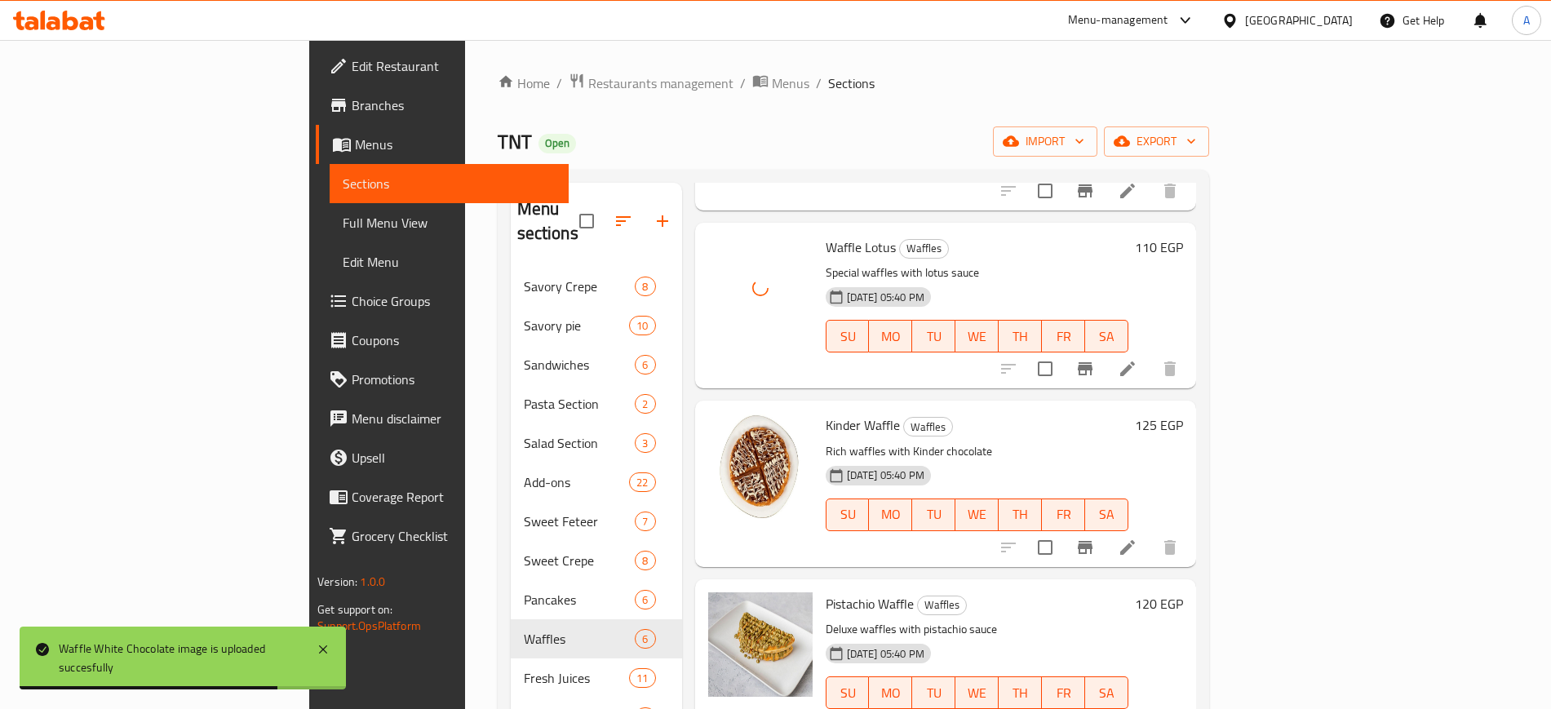
scroll to position [401, 0]
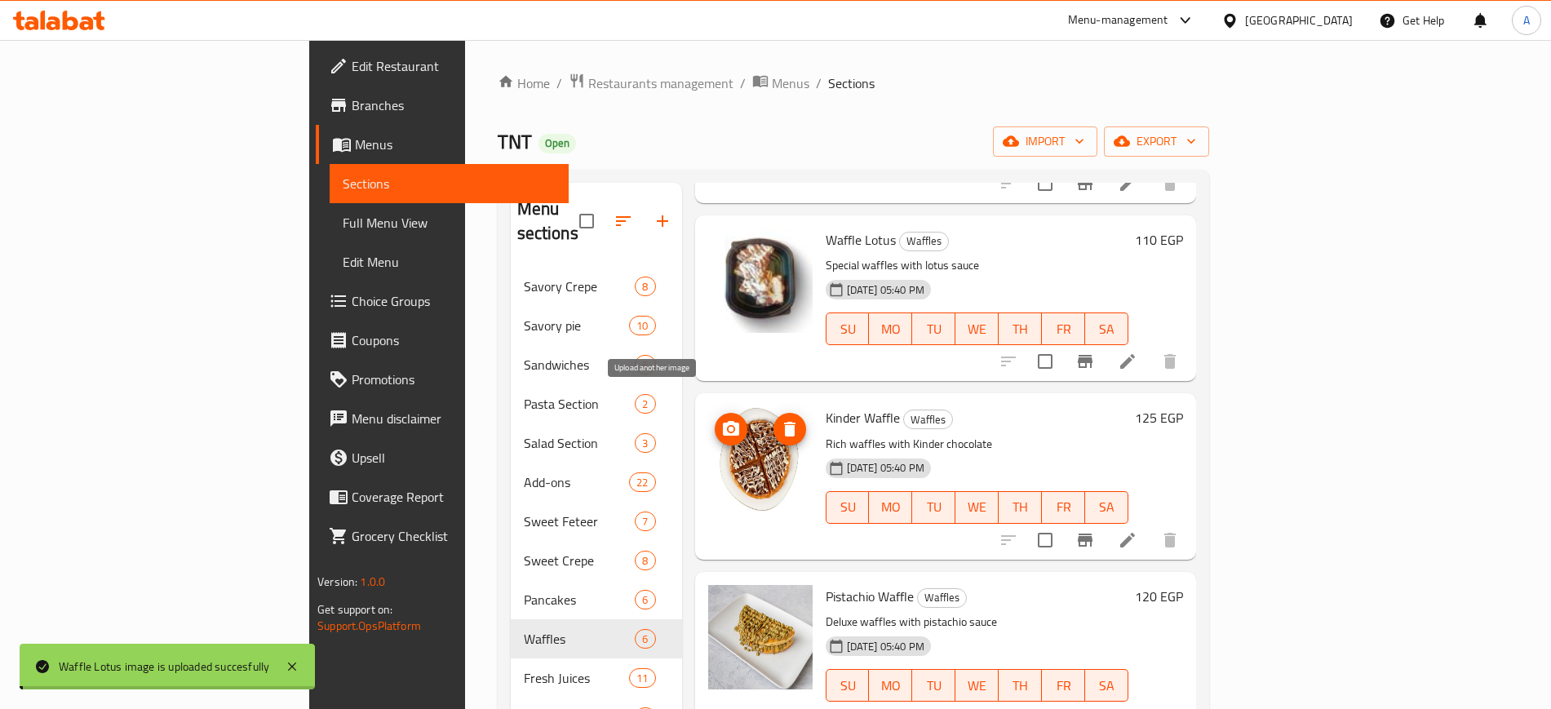
click at [715, 413] on button "upload picture" at bounding box center [731, 429] width 33 height 33
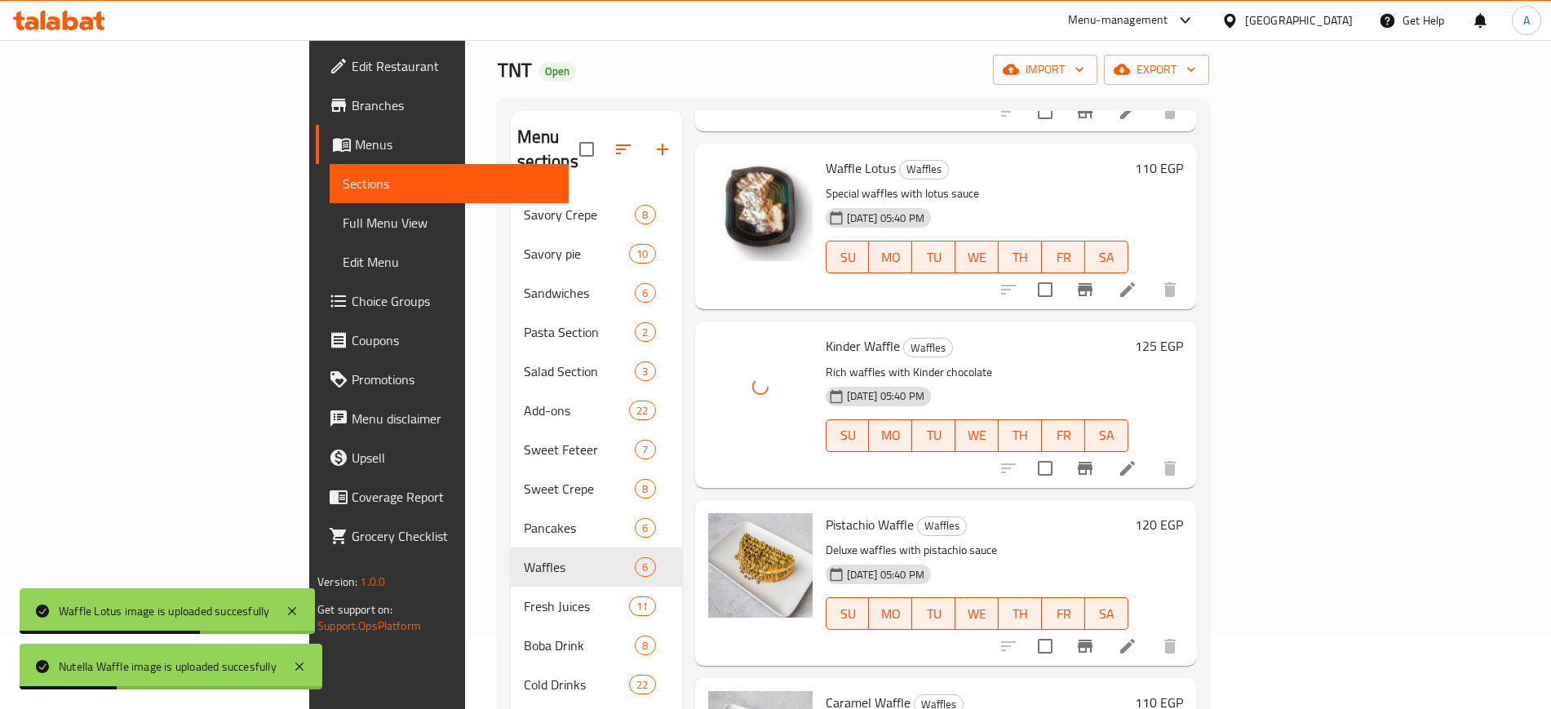
scroll to position [228, 0]
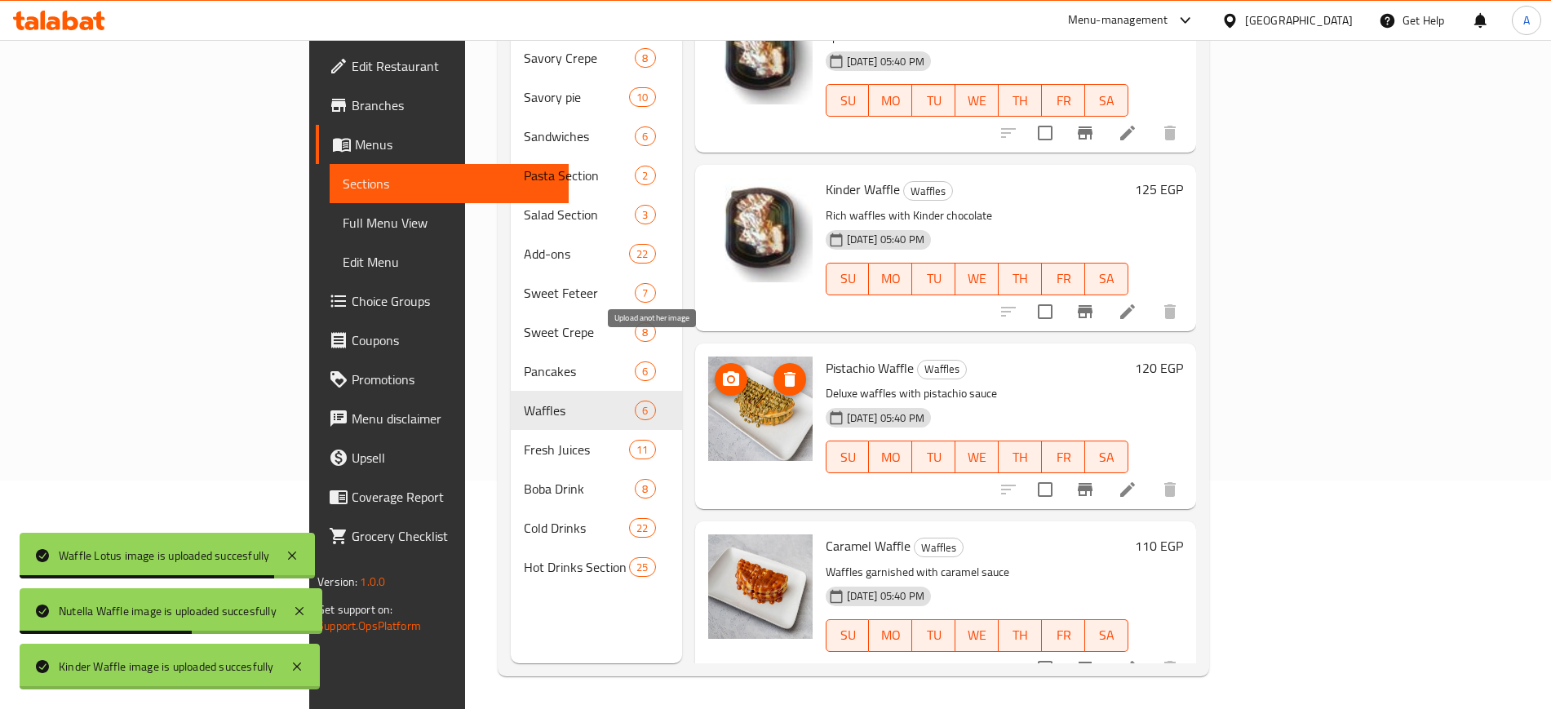
click at [721, 370] on icon "upload picture" at bounding box center [731, 380] width 20 height 20
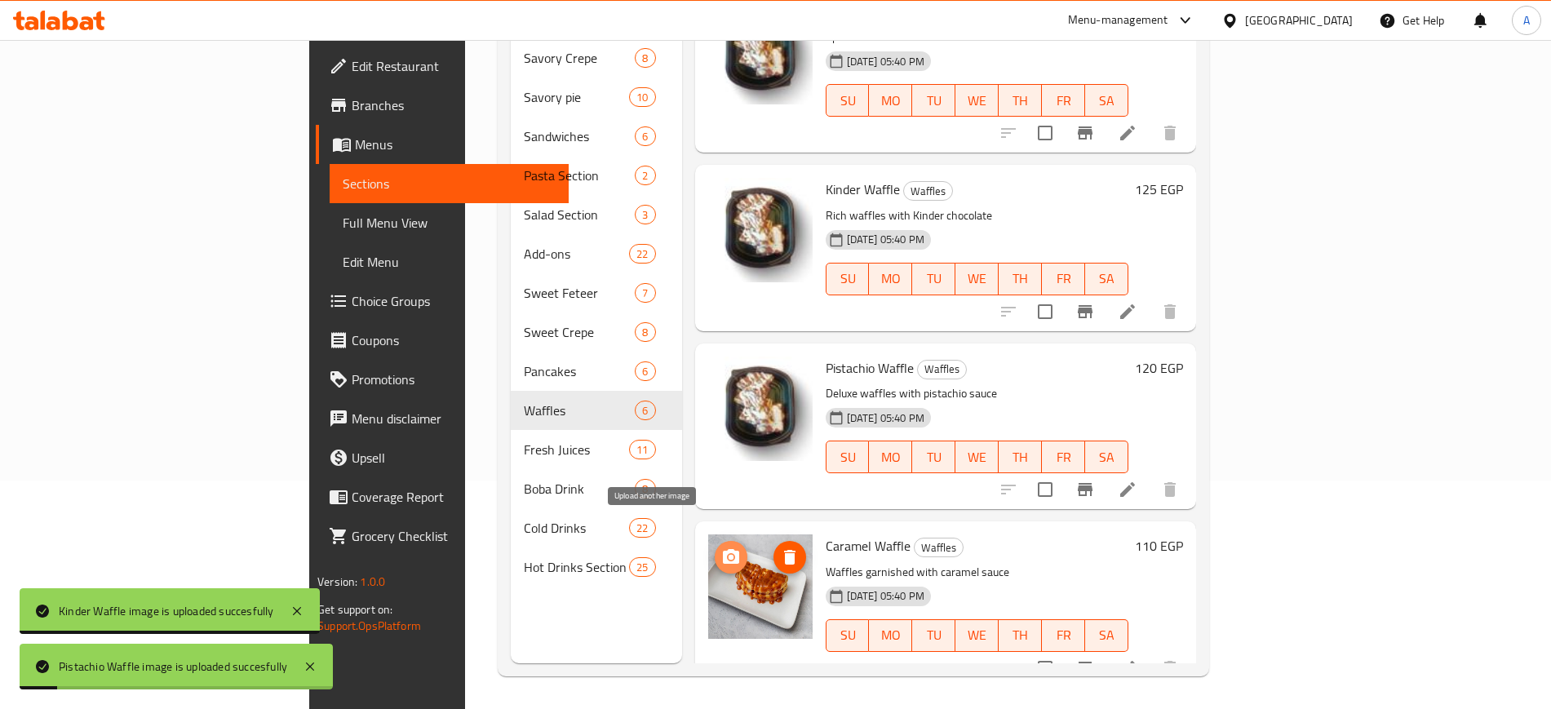
click at [715, 543] on button "upload picture" at bounding box center [731, 557] width 33 height 33
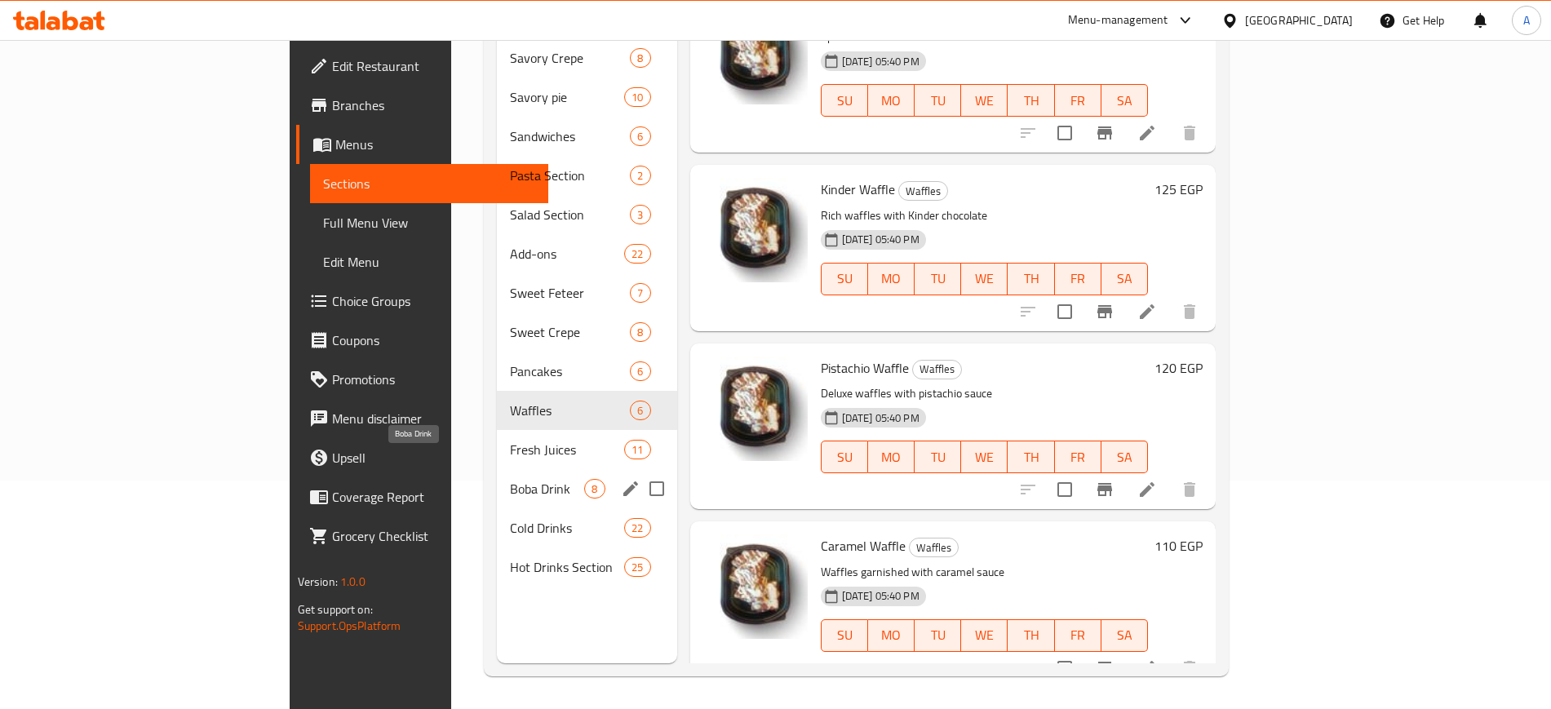
click at [510, 479] on span "Boba Drink" at bounding box center [547, 489] width 74 height 20
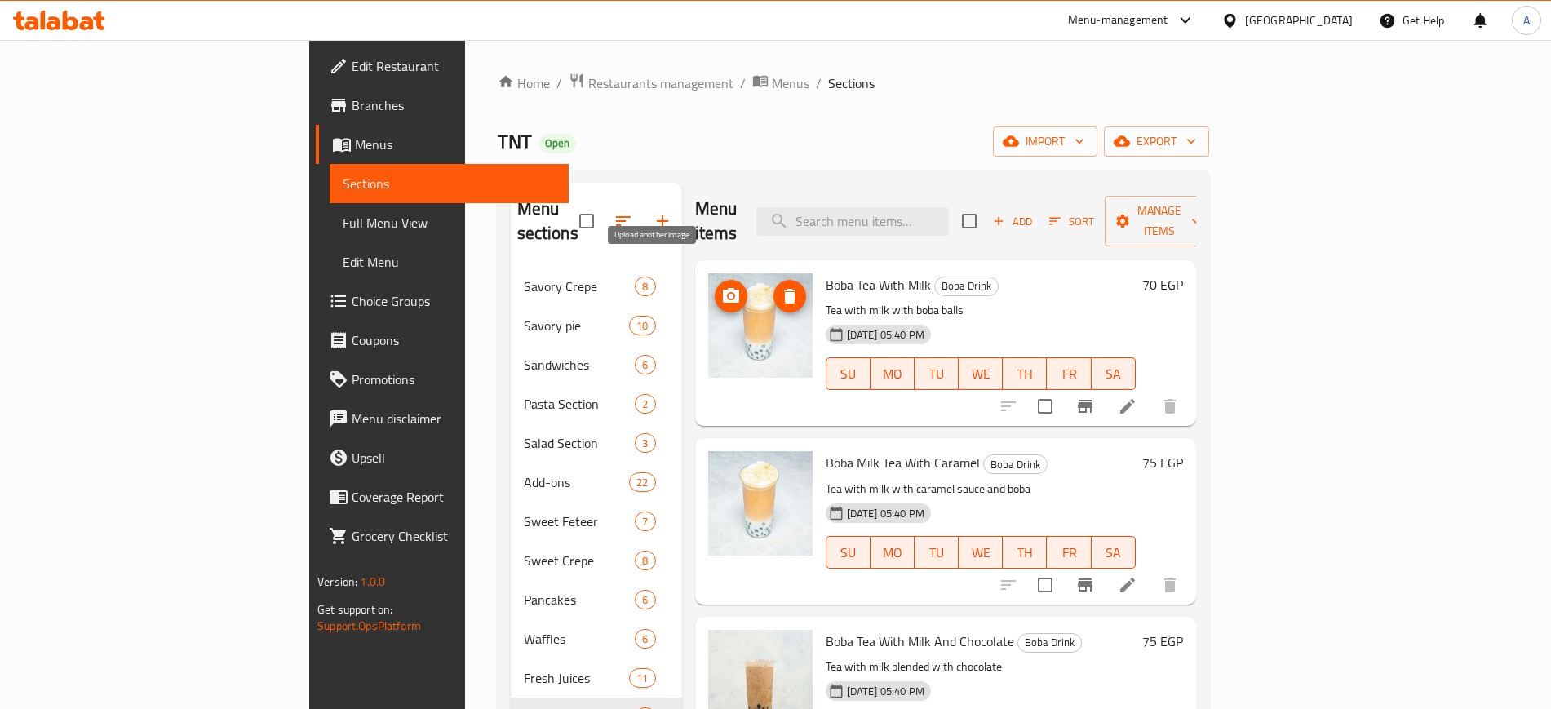
click at [721, 286] on icon "upload picture" at bounding box center [731, 296] width 20 height 20
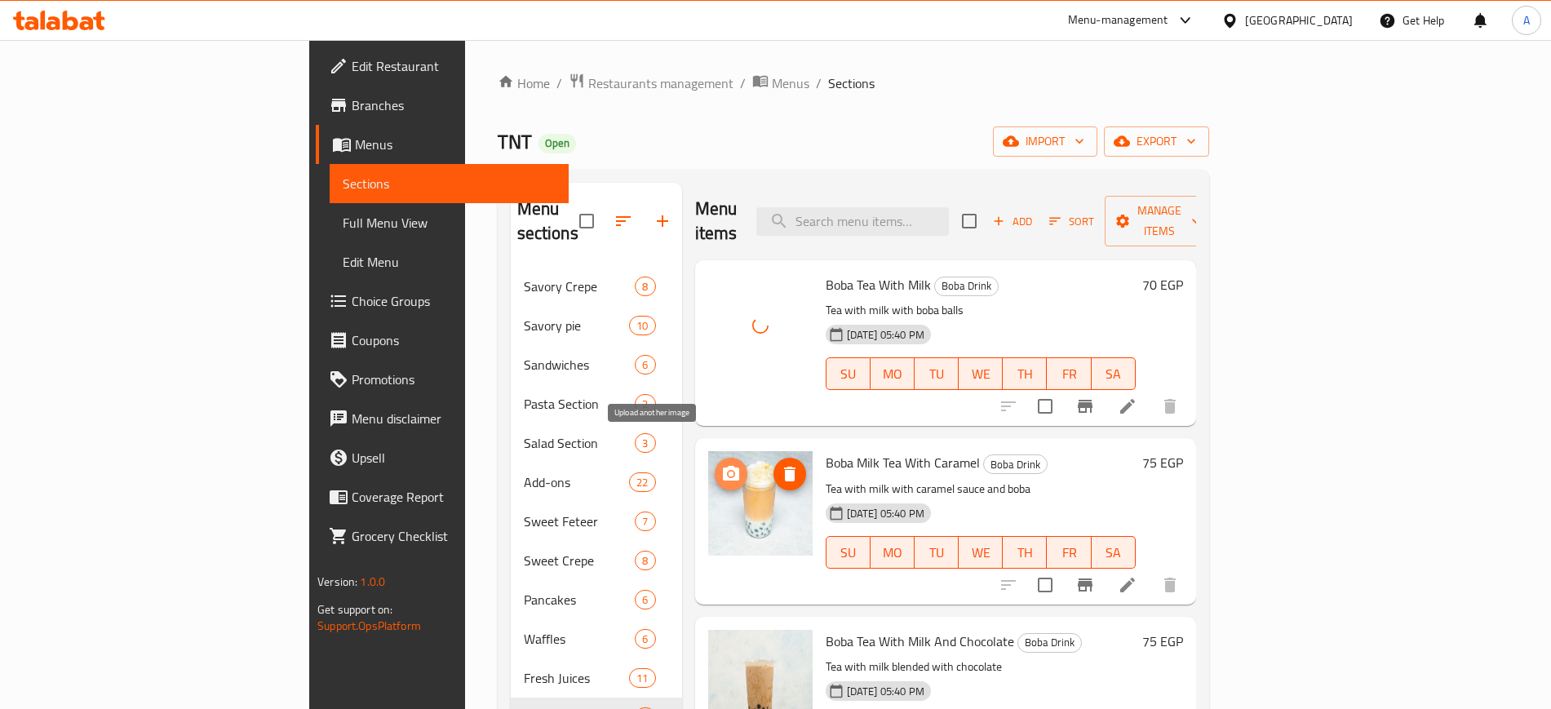
click at [721, 464] on icon "upload picture" at bounding box center [731, 474] width 20 height 20
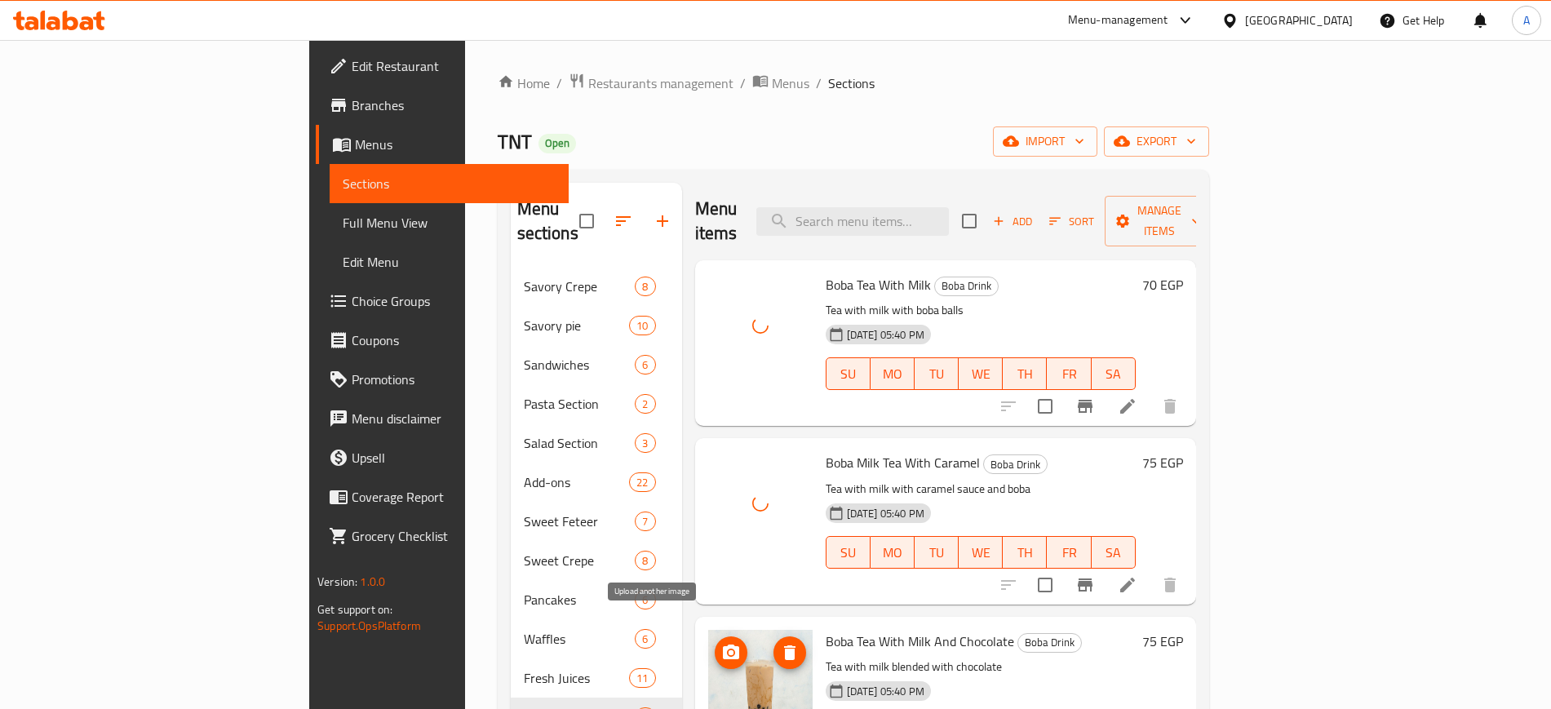
click at [721, 643] on icon "upload picture" at bounding box center [731, 653] width 20 height 20
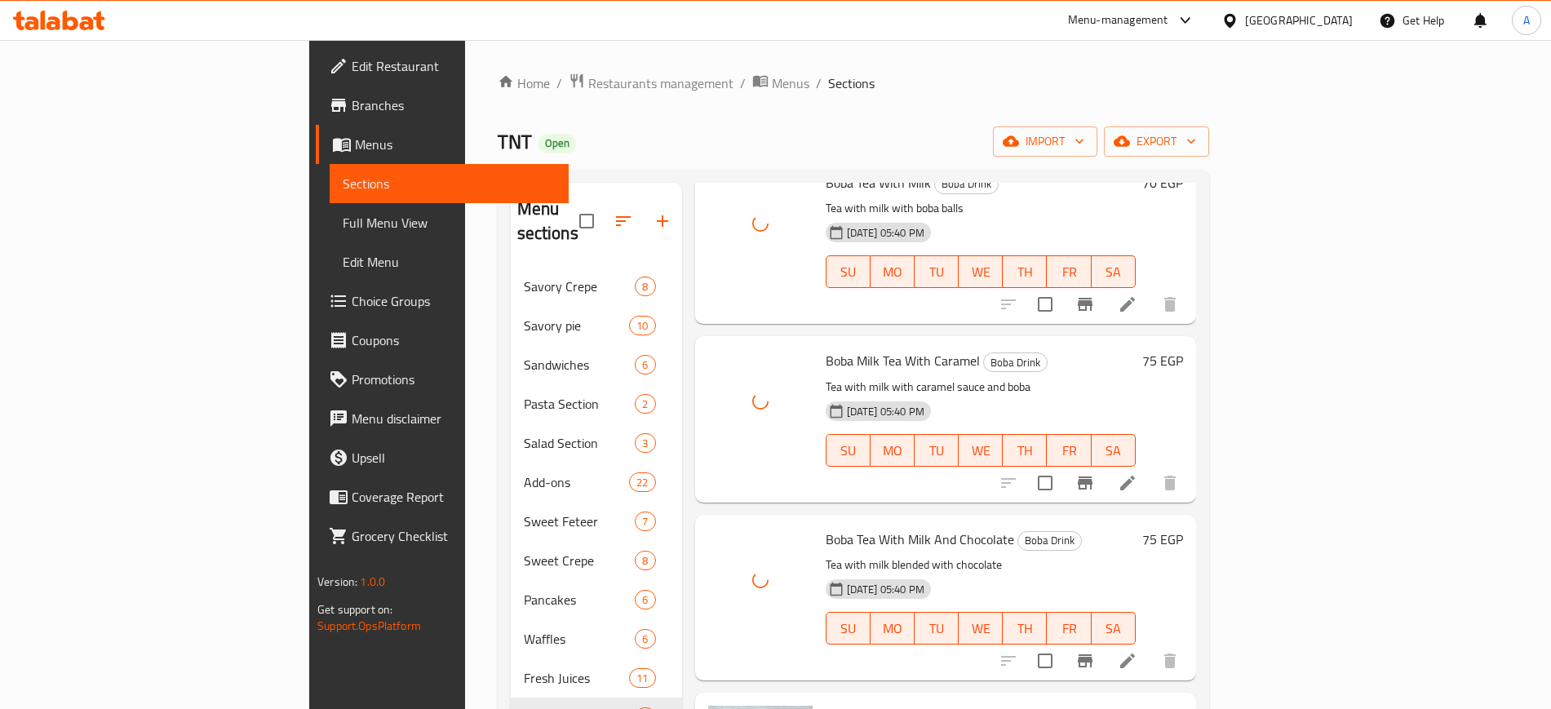
scroll to position [204, 0]
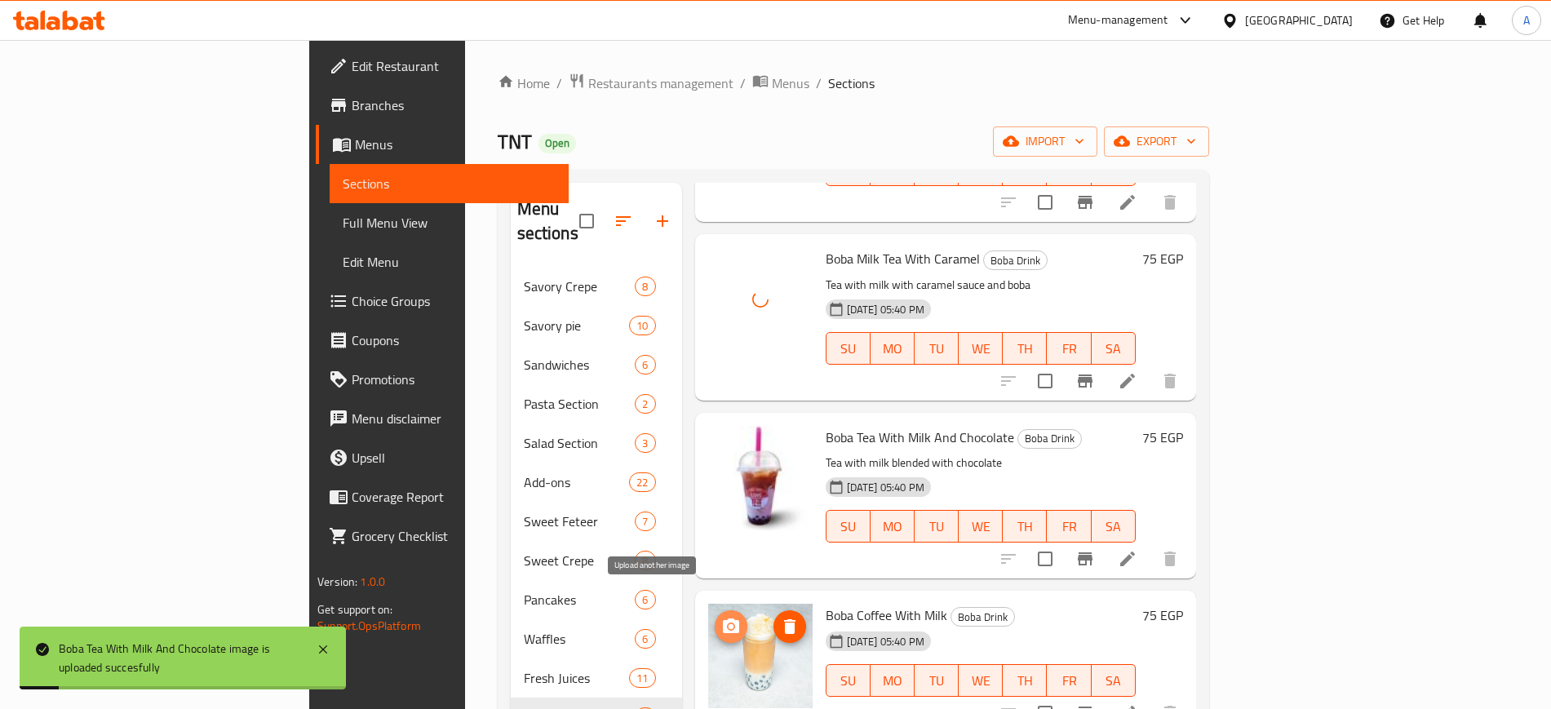
click at [721, 617] on icon "upload picture" at bounding box center [731, 627] width 20 height 20
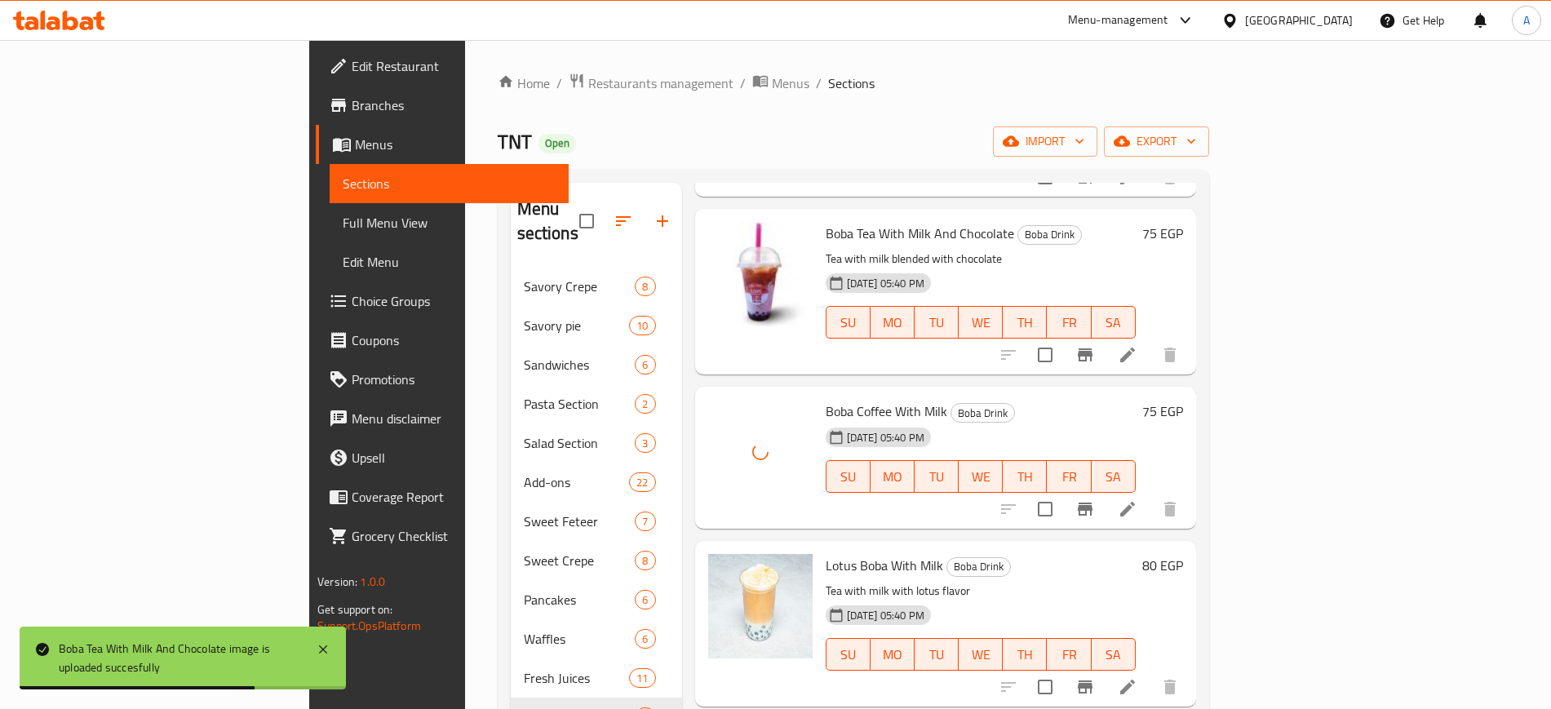
scroll to position [510, 0]
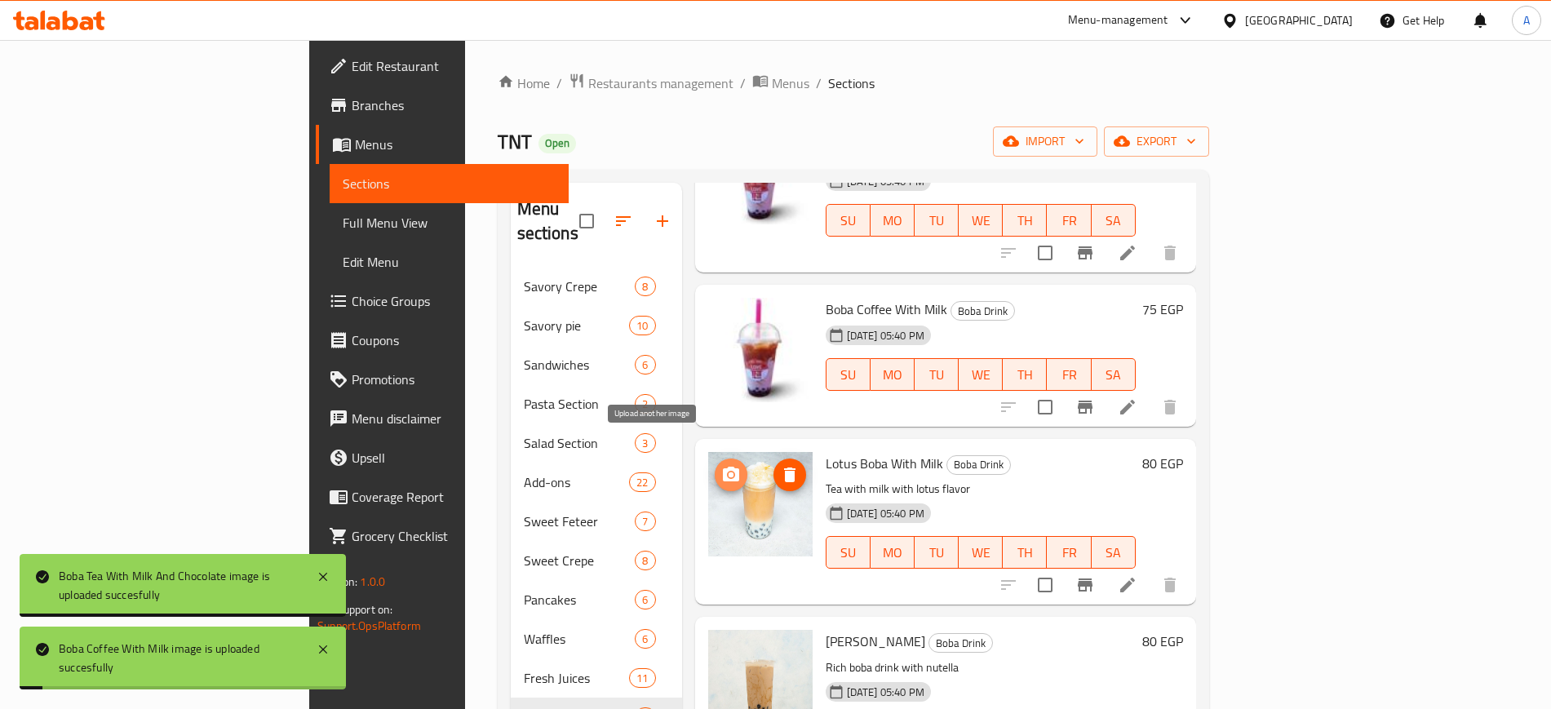
click at [723, 467] on icon "upload picture" at bounding box center [731, 474] width 16 height 15
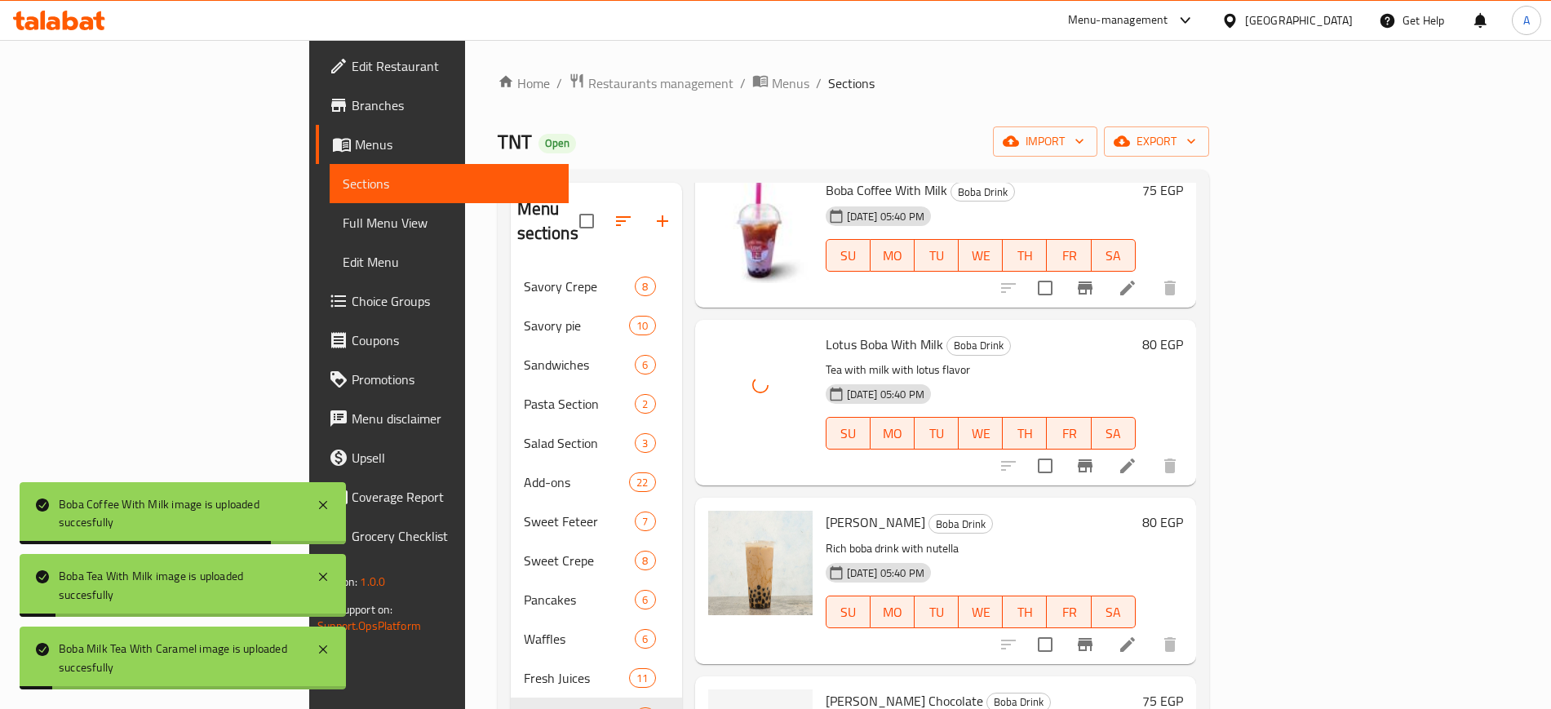
scroll to position [714, 0]
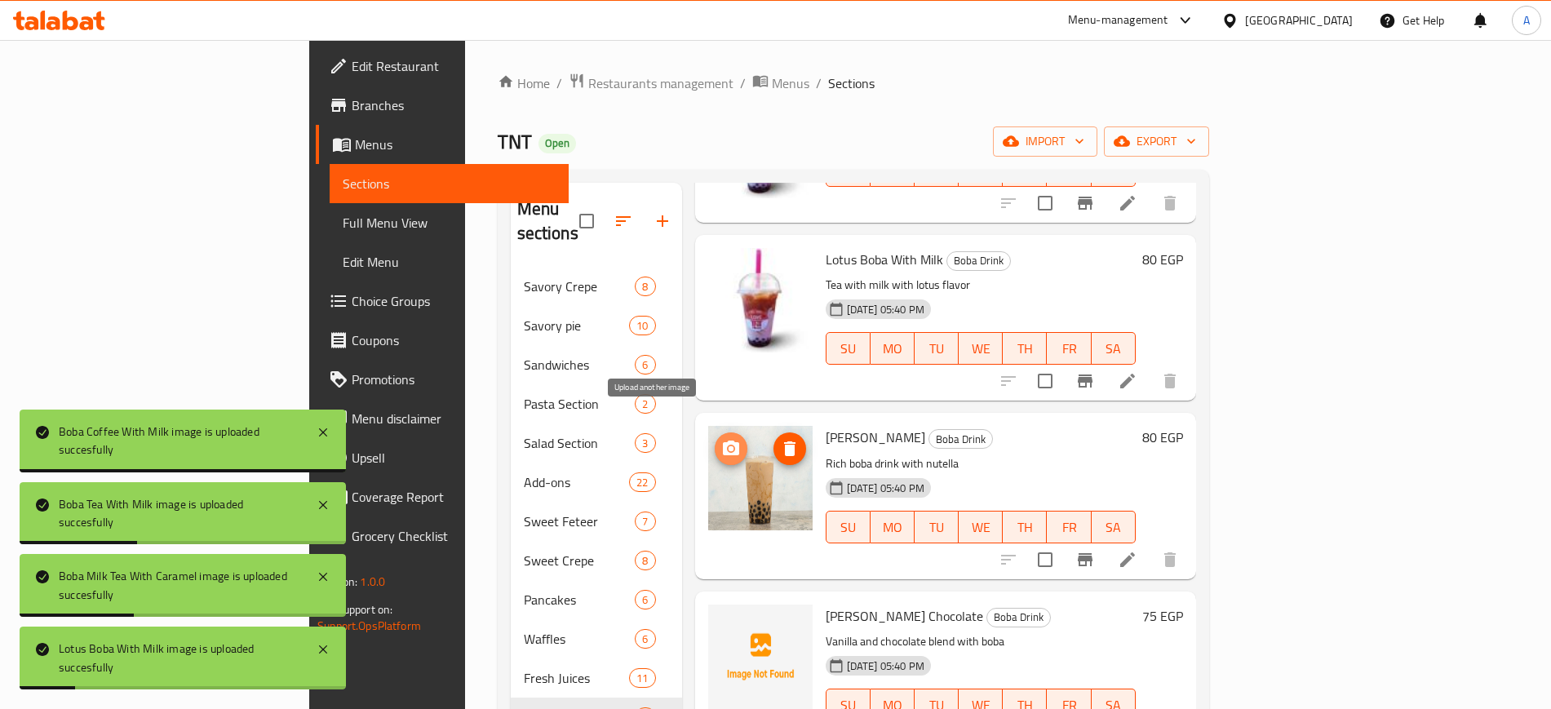
click at [721, 439] on icon "upload picture" at bounding box center [731, 449] width 20 height 20
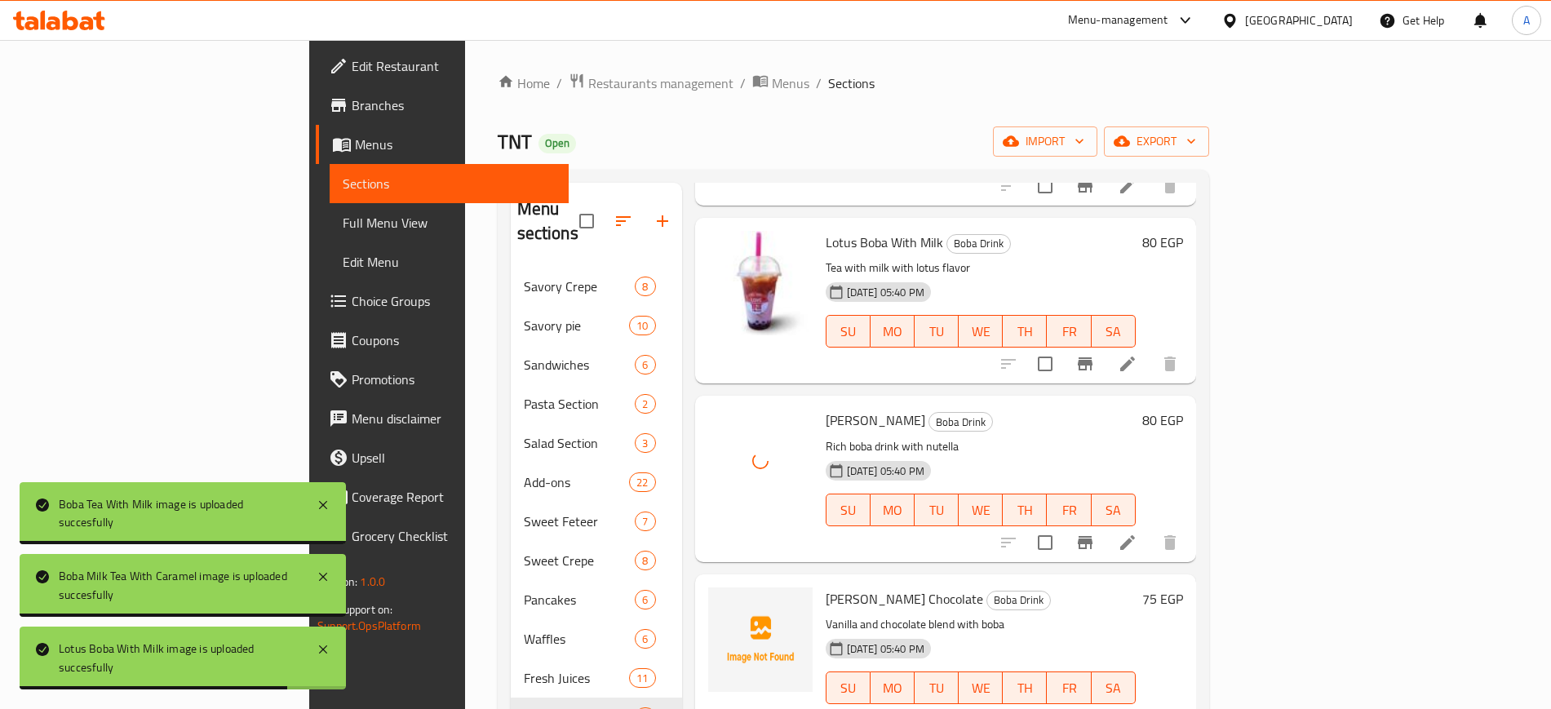
scroll to position [734, 0]
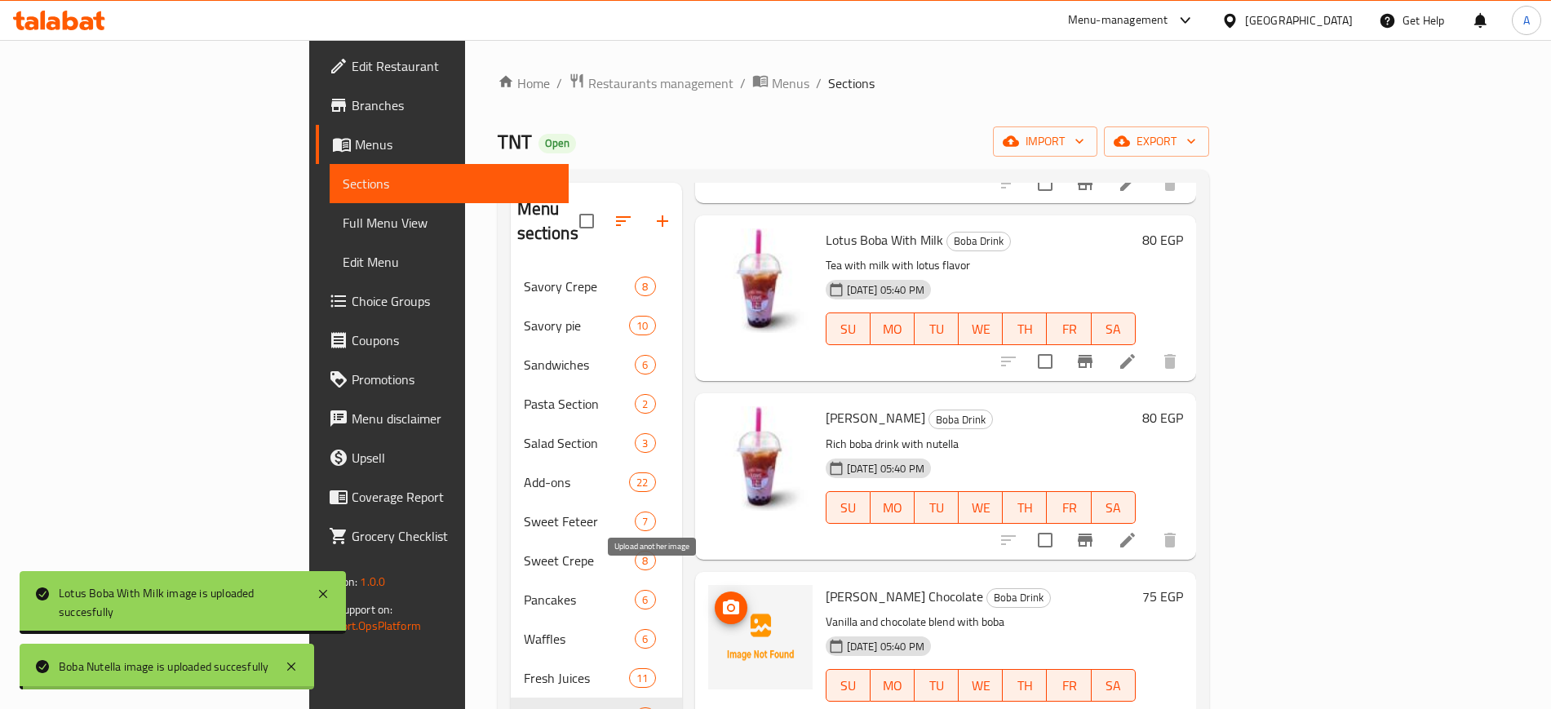
click at [721, 598] on icon "upload picture" at bounding box center [731, 608] width 20 height 20
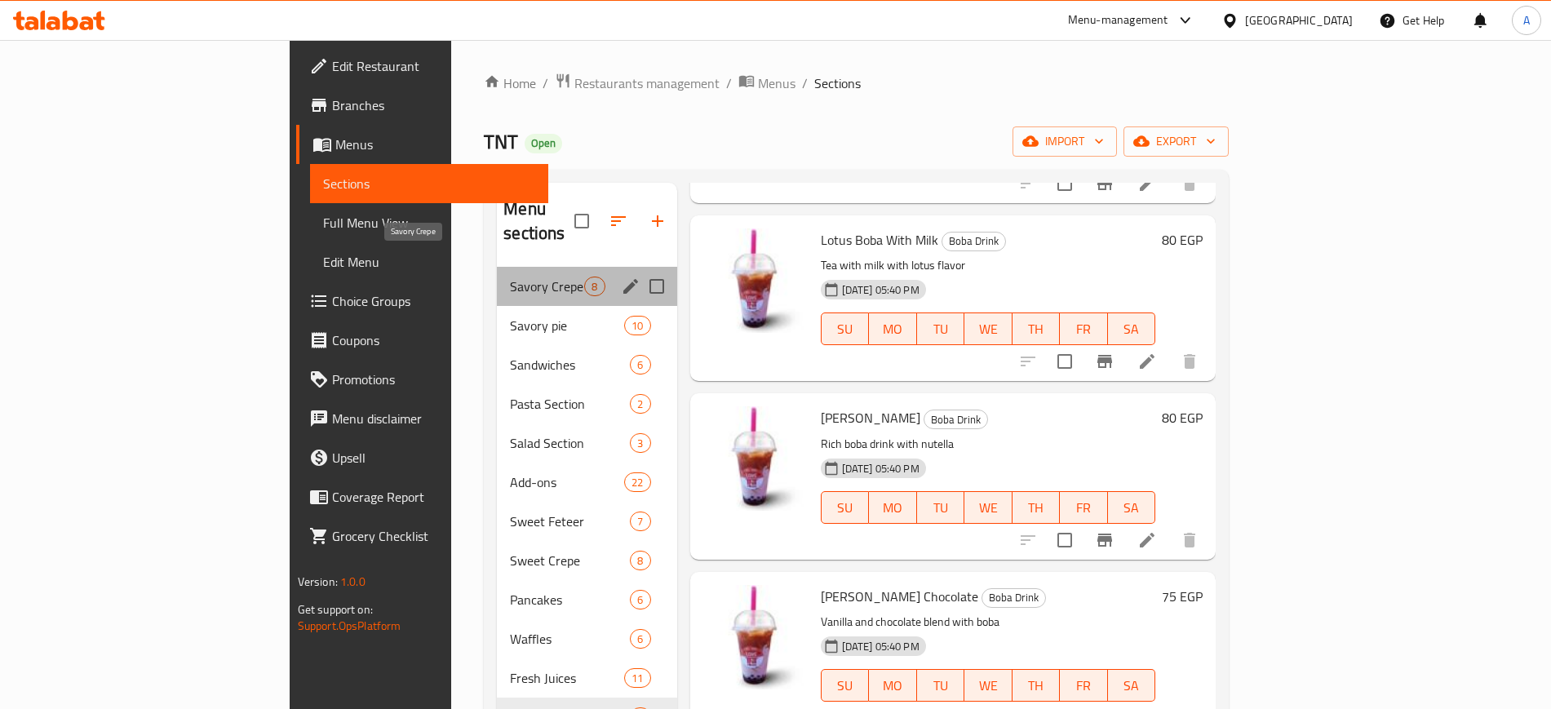
click at [510, 277] on span "Savory Crepe" at bounding box center [547, 287] width 74 height 20
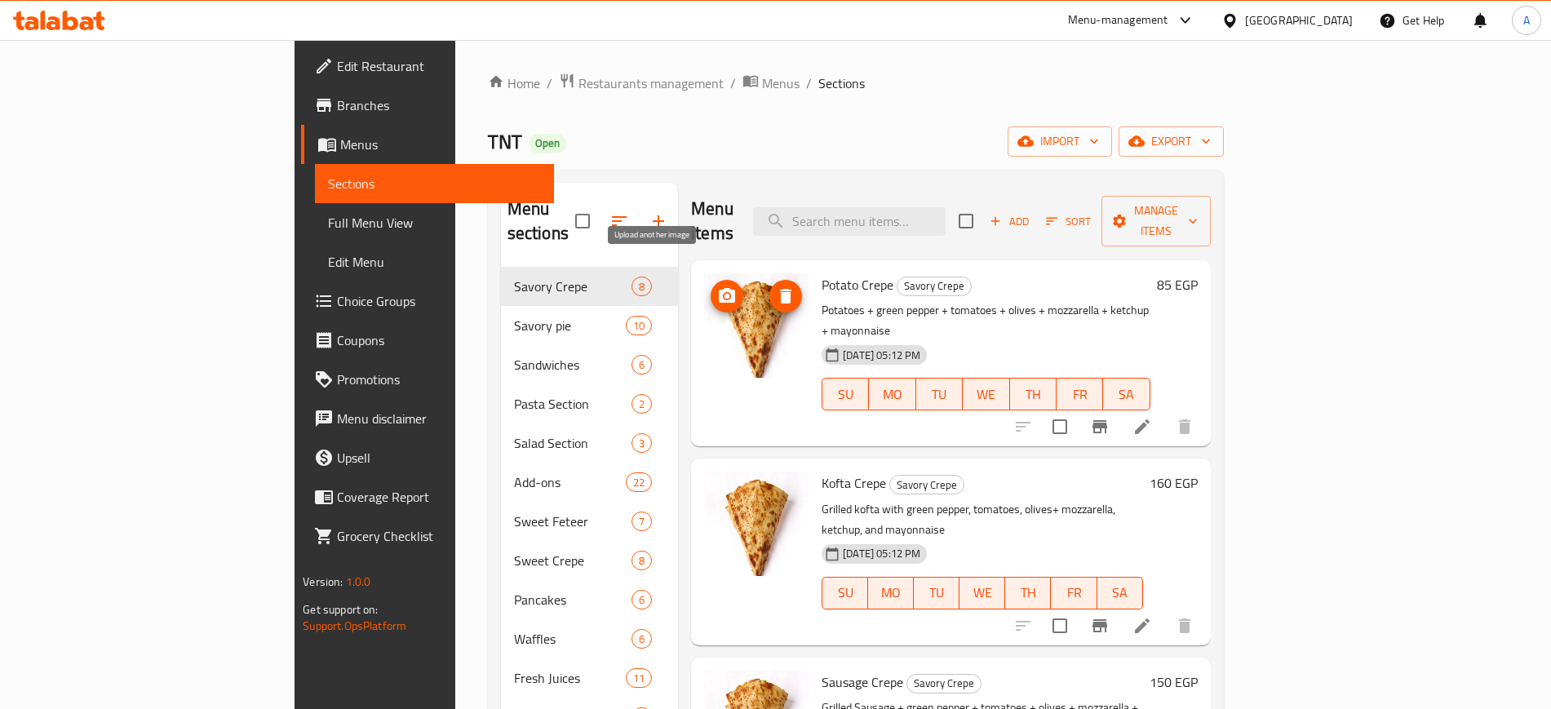
click at [725, 294] on circle "upload picture" at bounding box center [727, 296] width 5 height 5
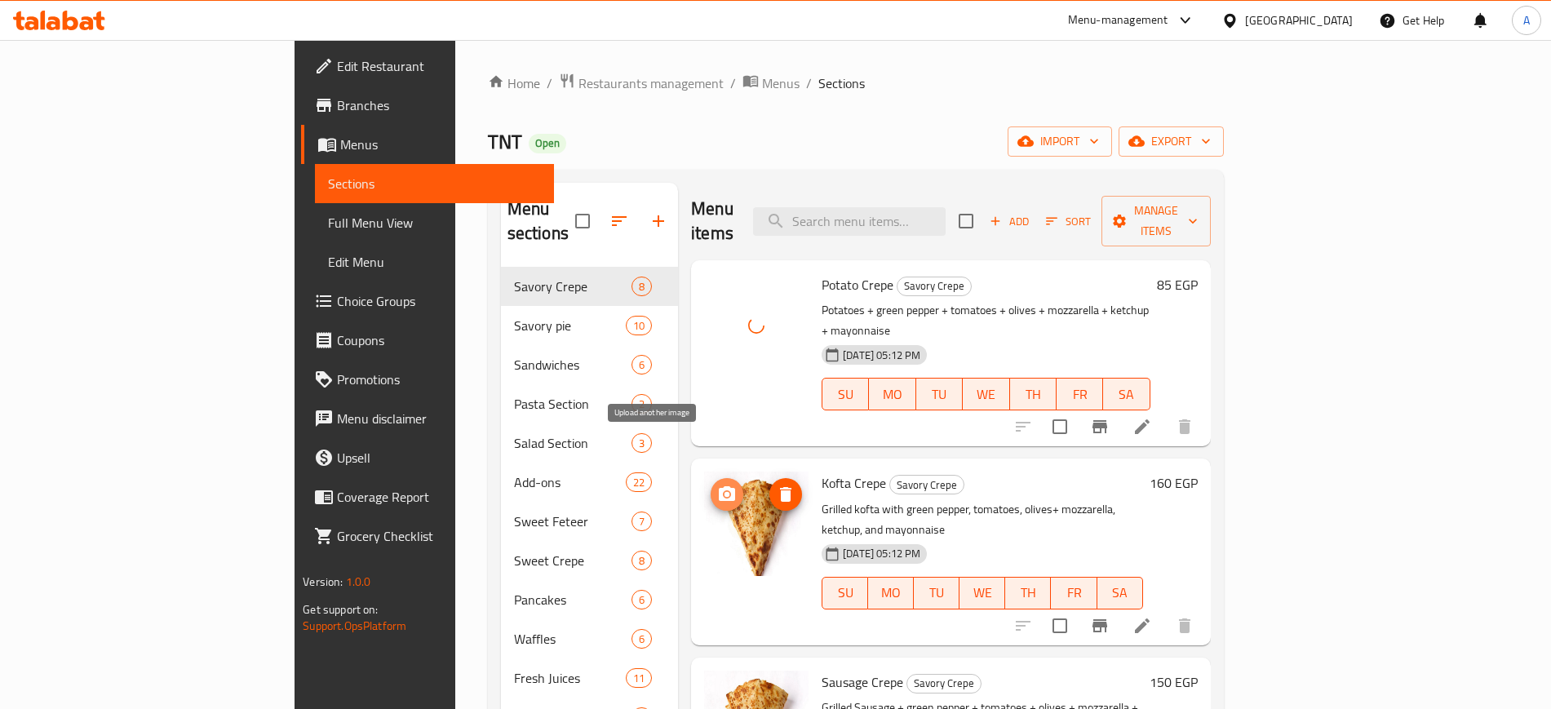
click at [711, 485] on span "upload picture" at bounding box center [727, 495] width 33 height 20
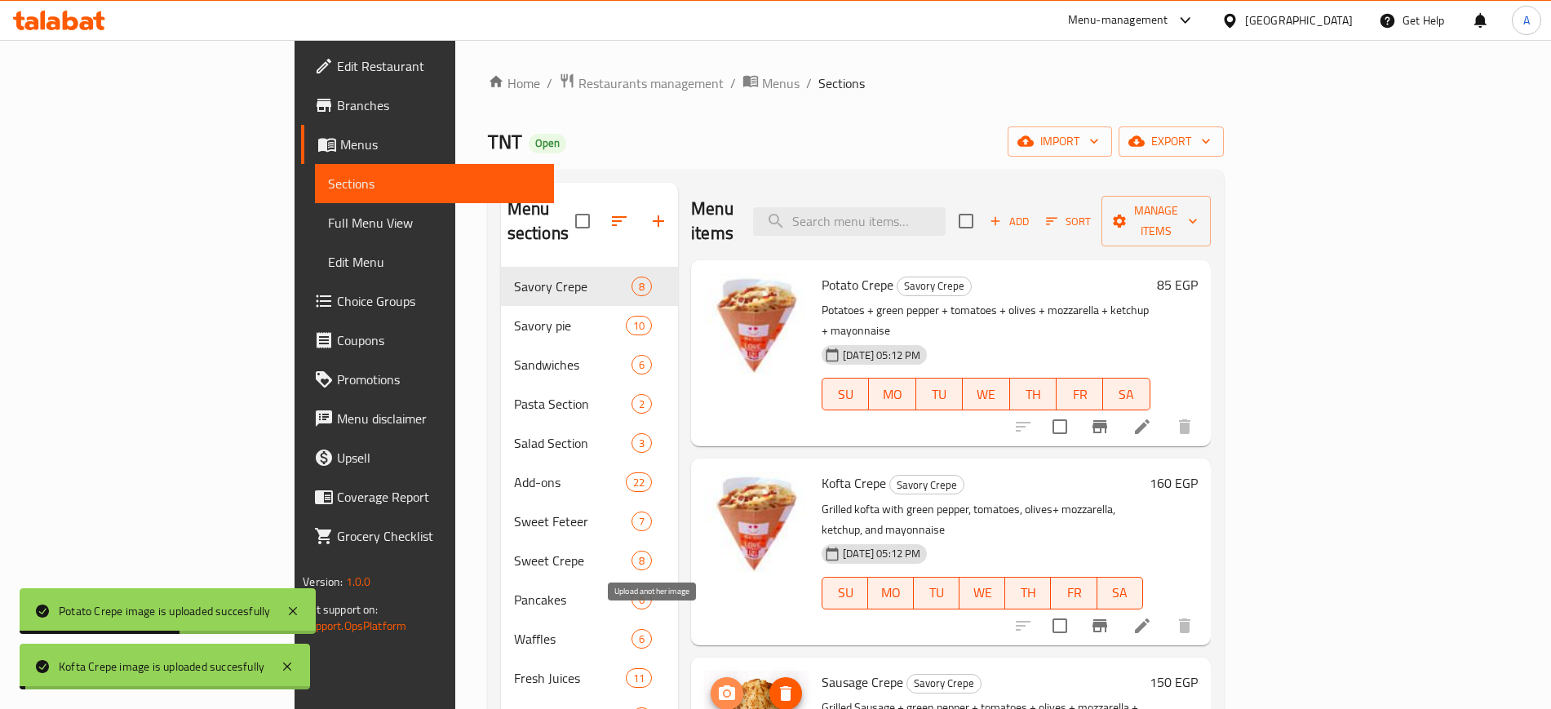
click at [717, 684] on icon "upload picture" at bounding box center [727, 694] width 20 height 20
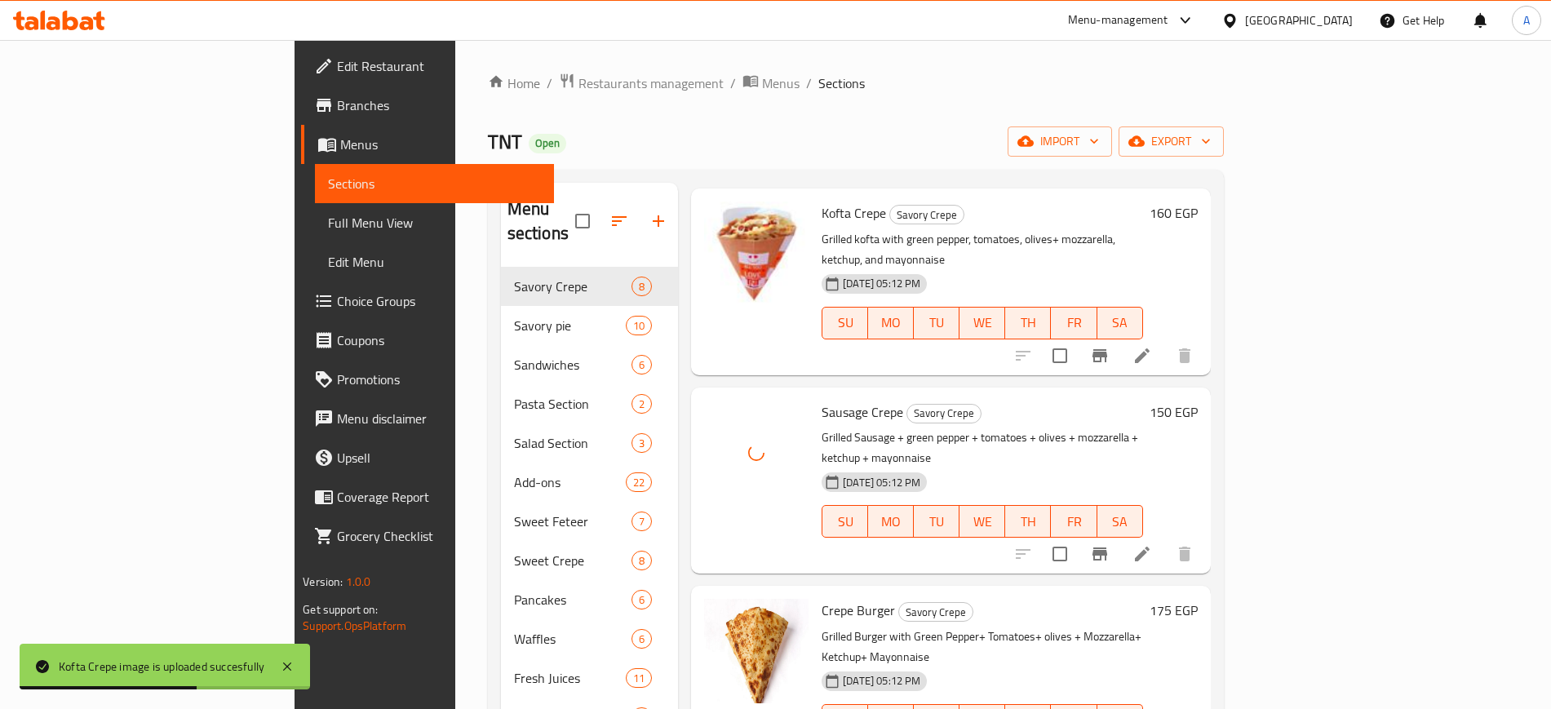
scroll to position [306, 0]
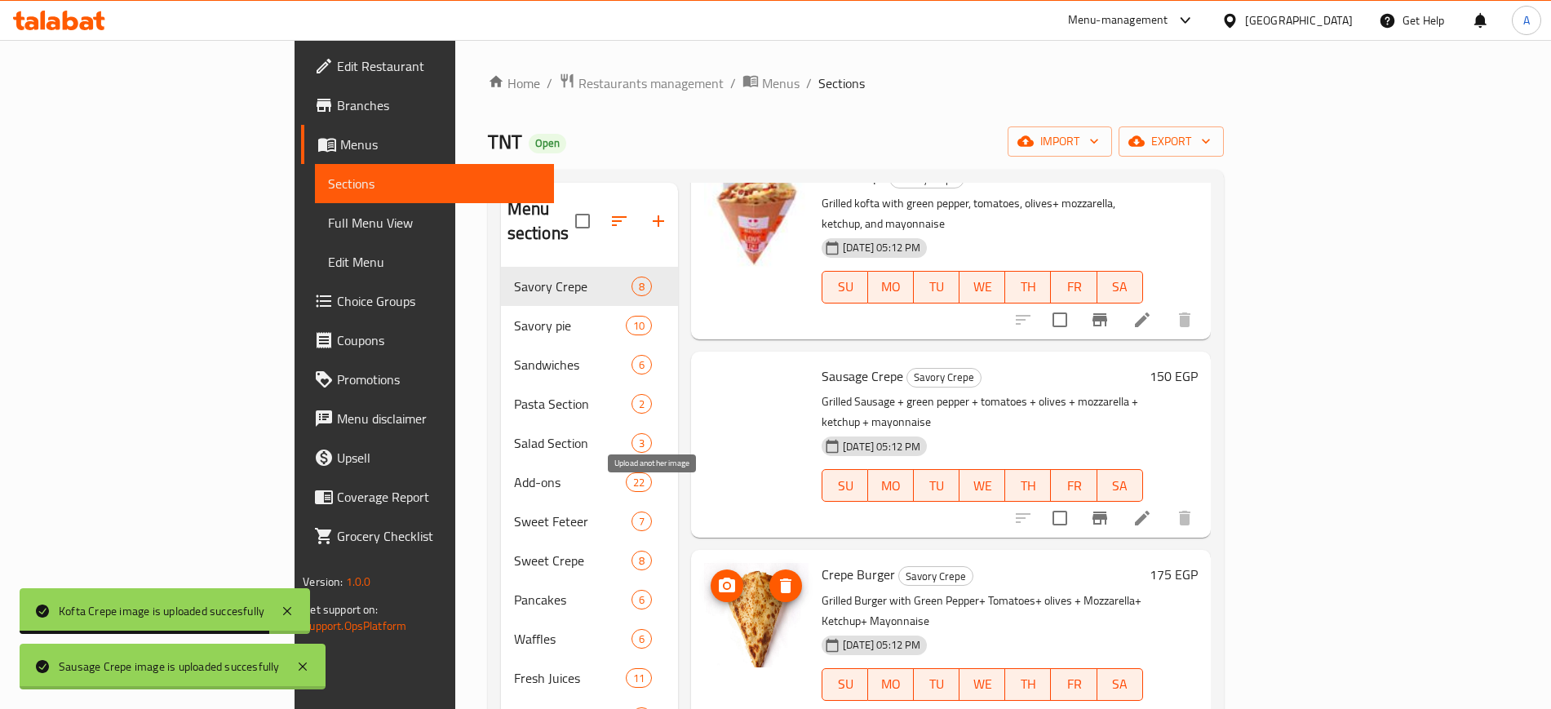
click at [717, 576] on icon "upload picture" at bounding box center [727, 586] width 20 height 20
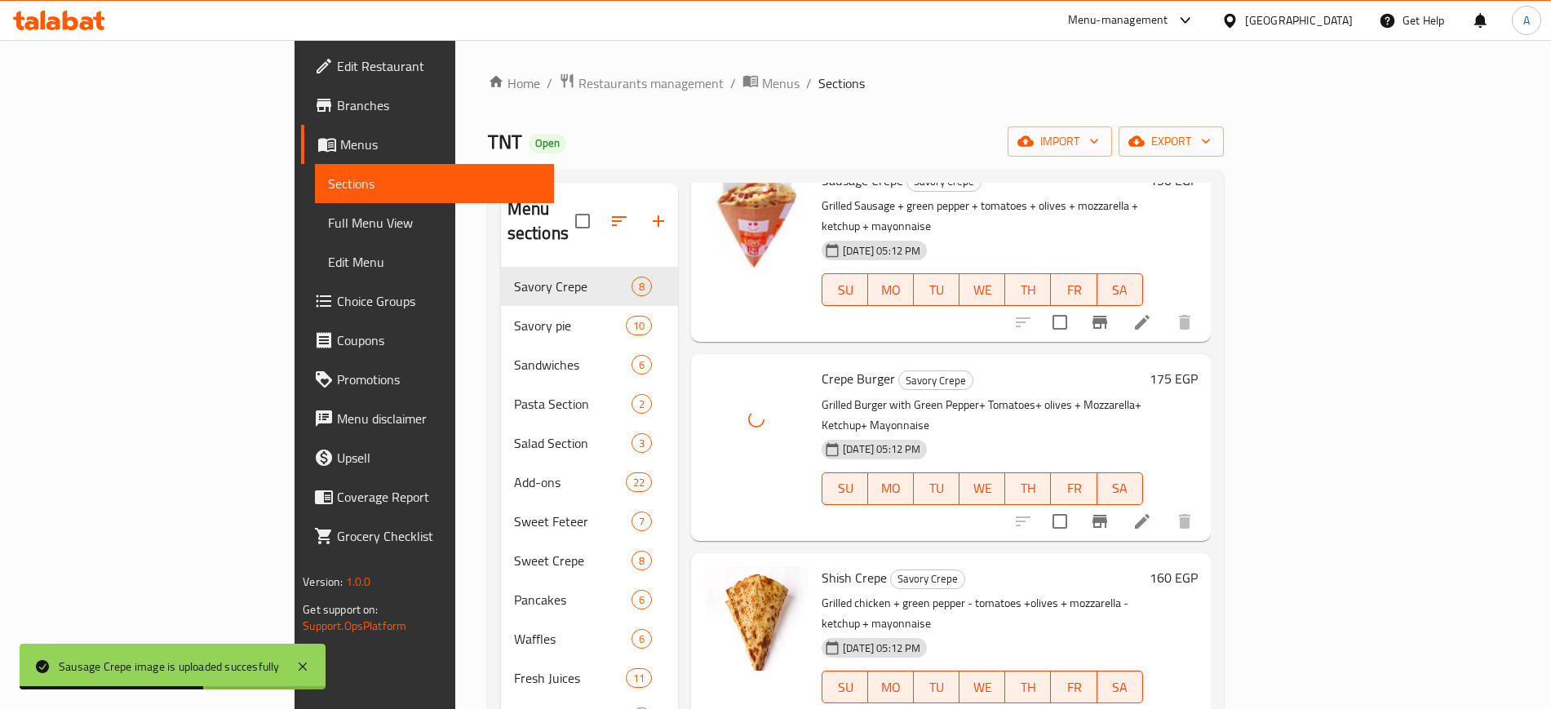
scroll to position [510, 0]
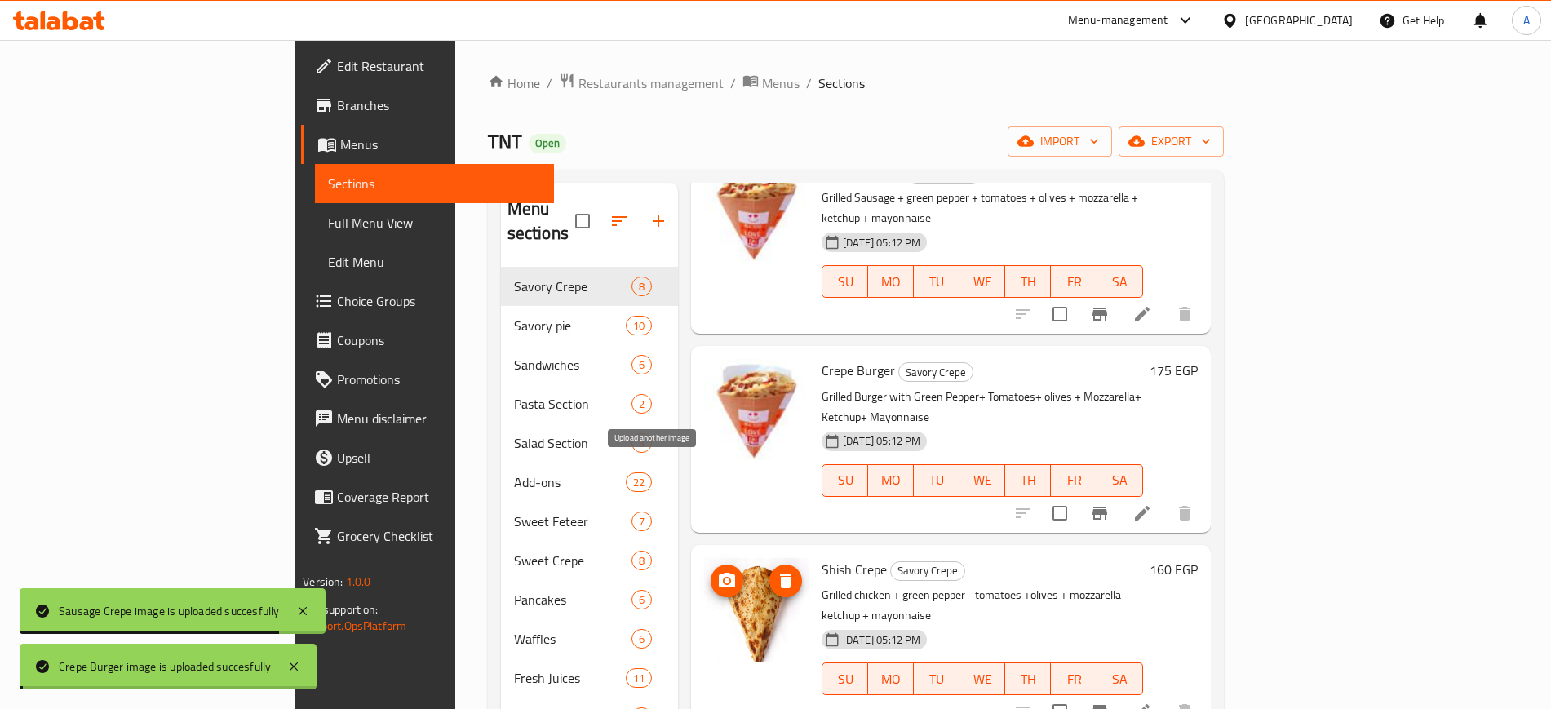
click at [711, 571] on span "upload picture" at bounding box center [727, 581] width 33 height 20
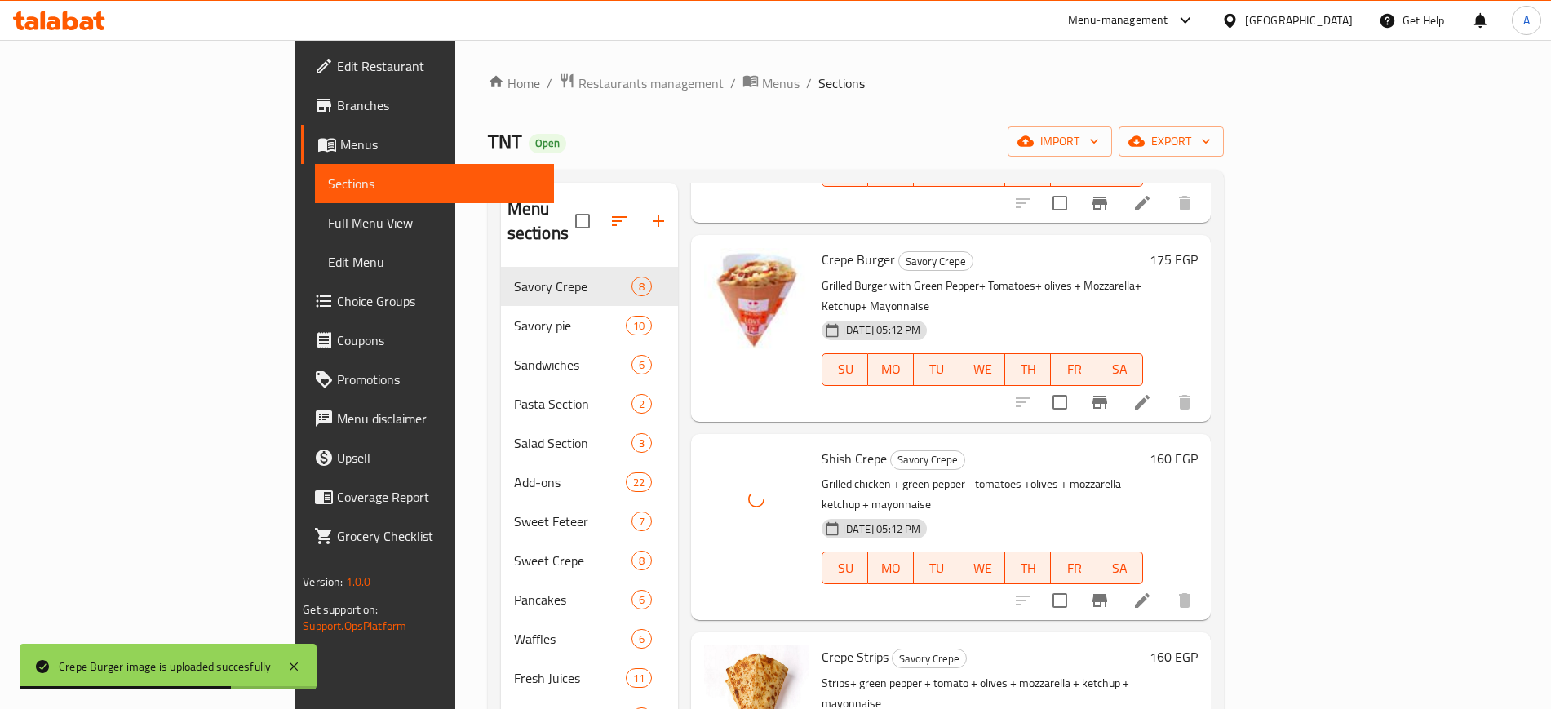
scroll to position [714, 0]
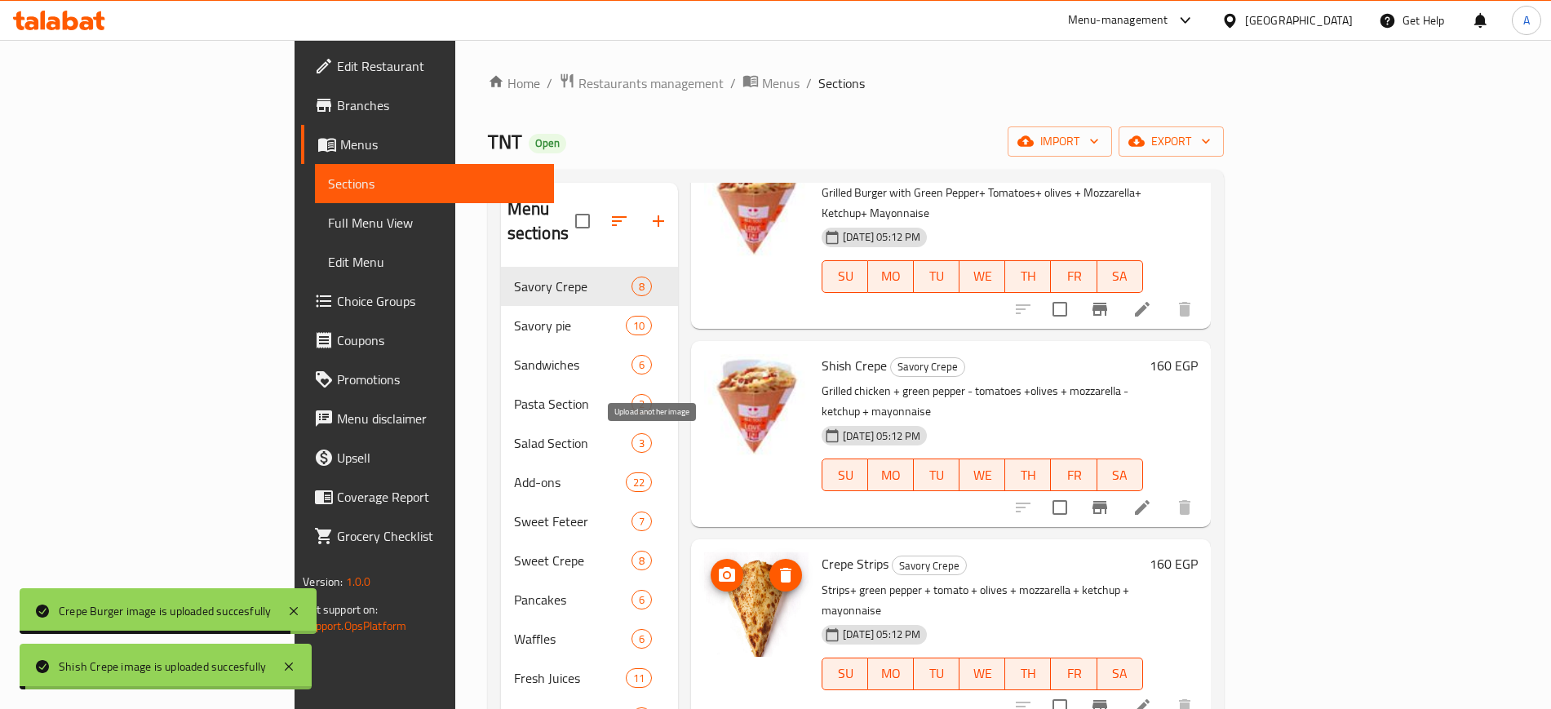
click at [719, 567] on icon "upload picture" at bounding box center [727, 574] width 16 height 15
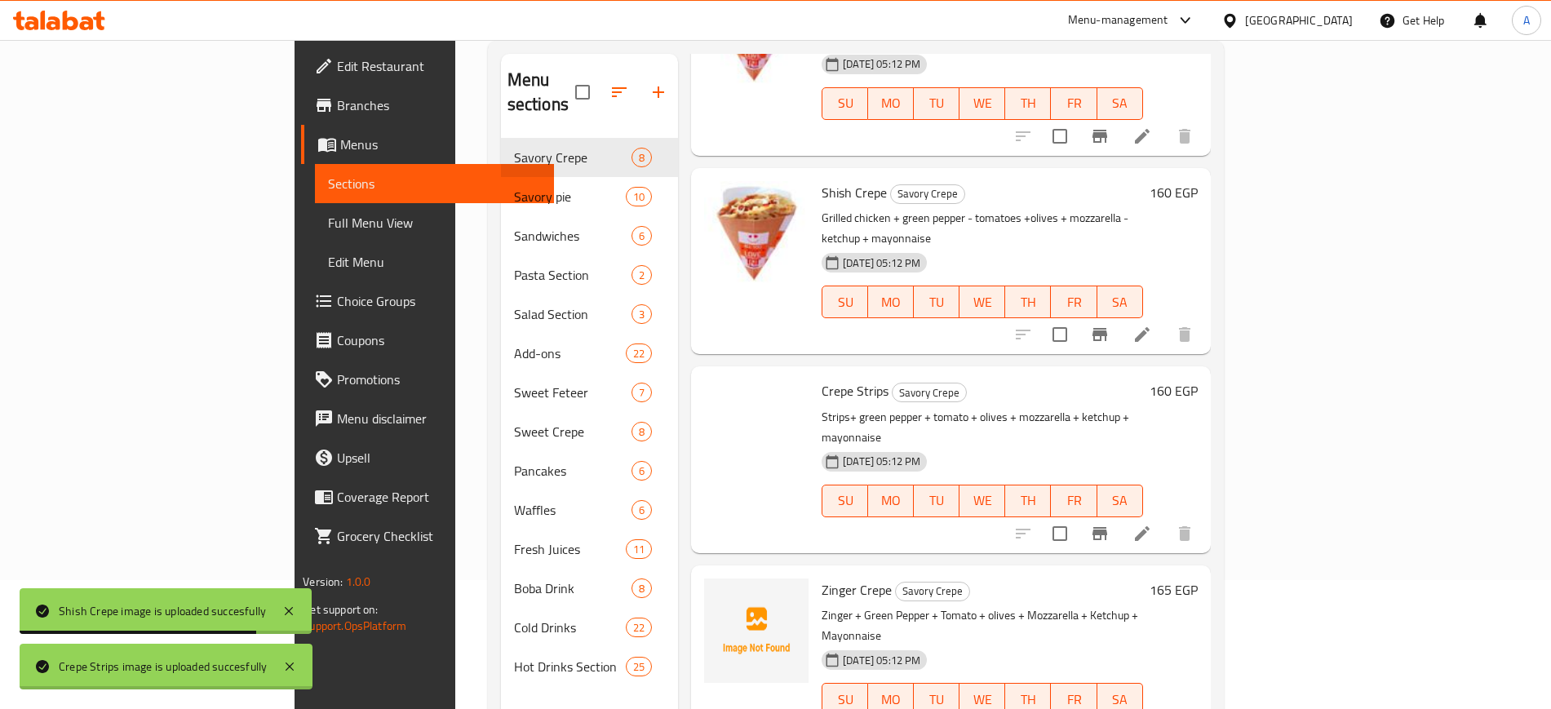
scroll to position [204, 0]
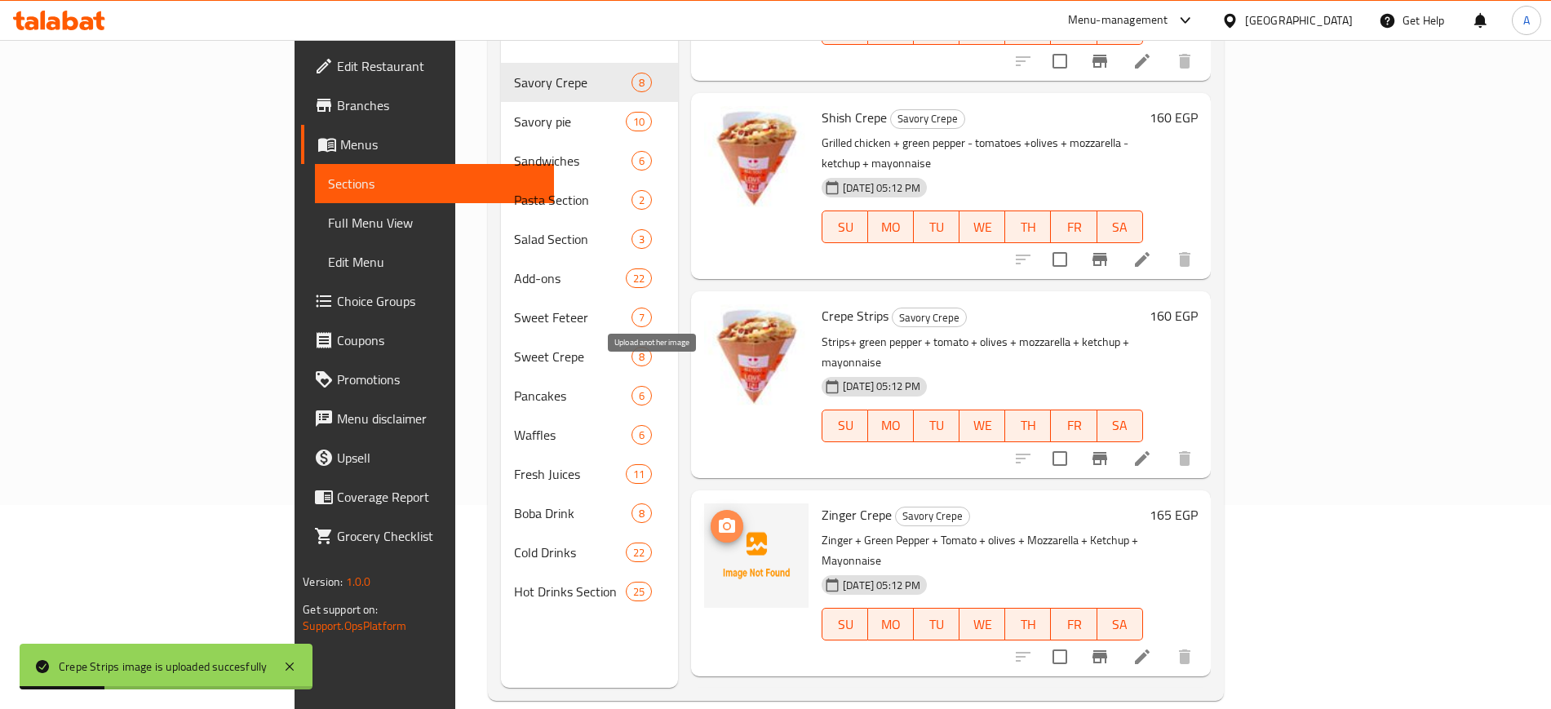
click at [711, 517] on span "upload picture" at bounding box center [727, 527] width 33 height 20
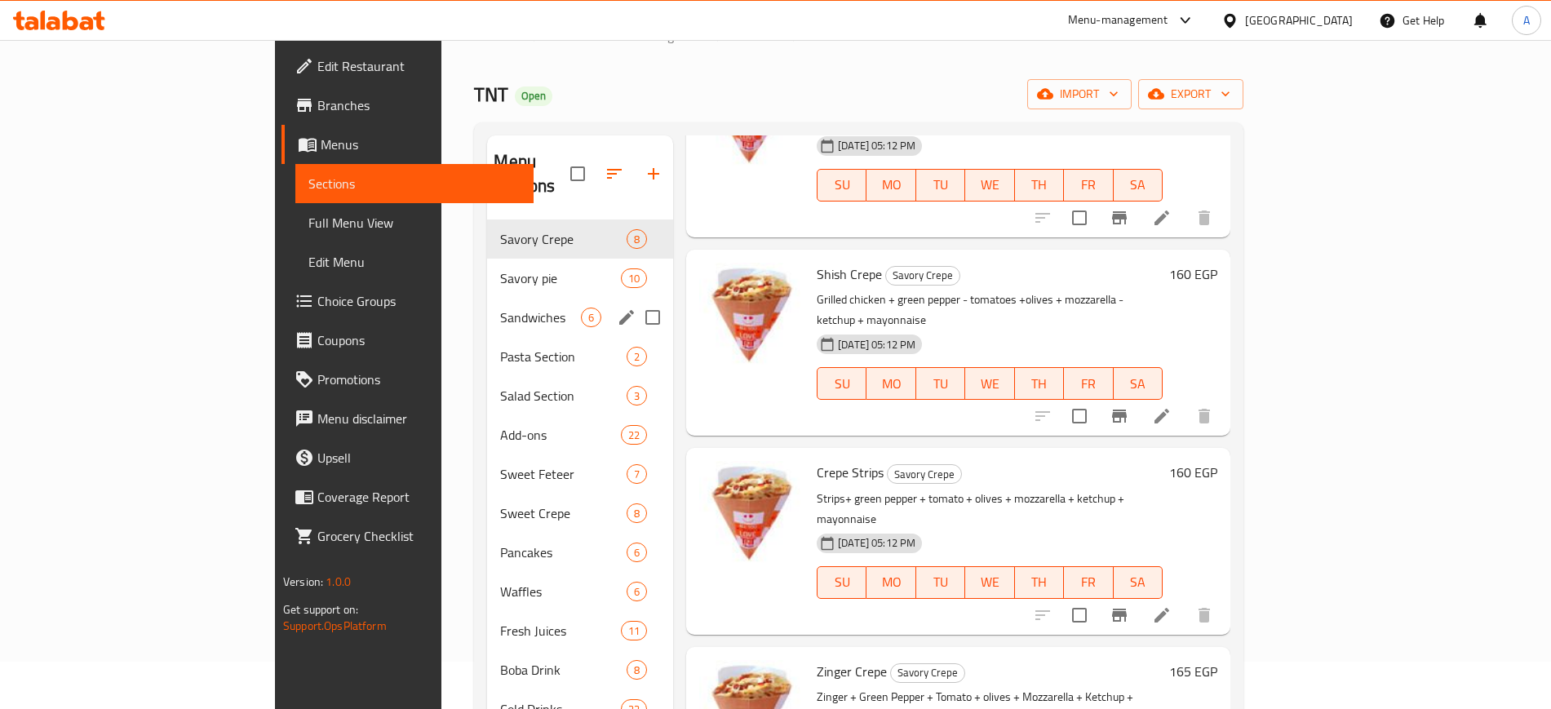
scroll to position [0, 0]
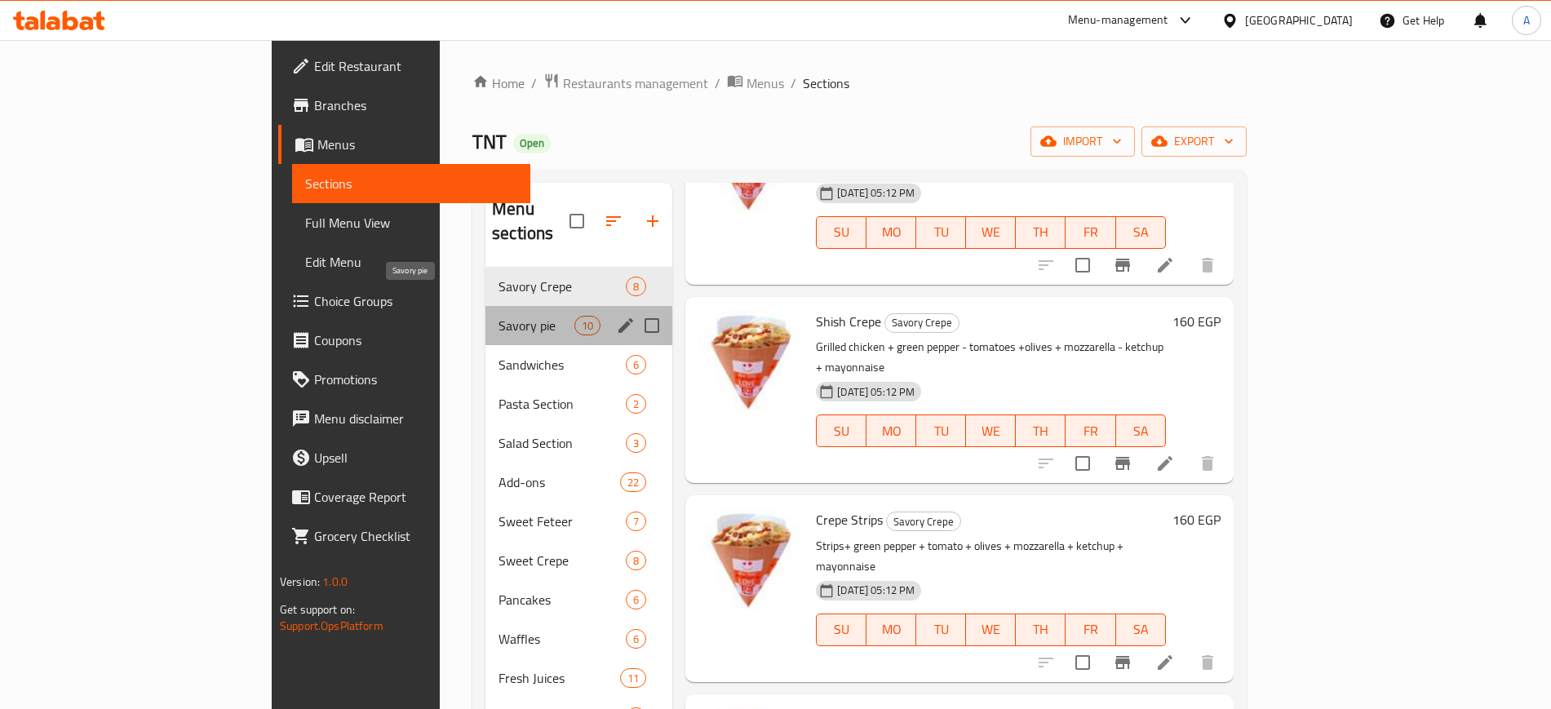
click at [499, 316] on span "Savory pie" at bounding box center [537, 326] width 76 height 20
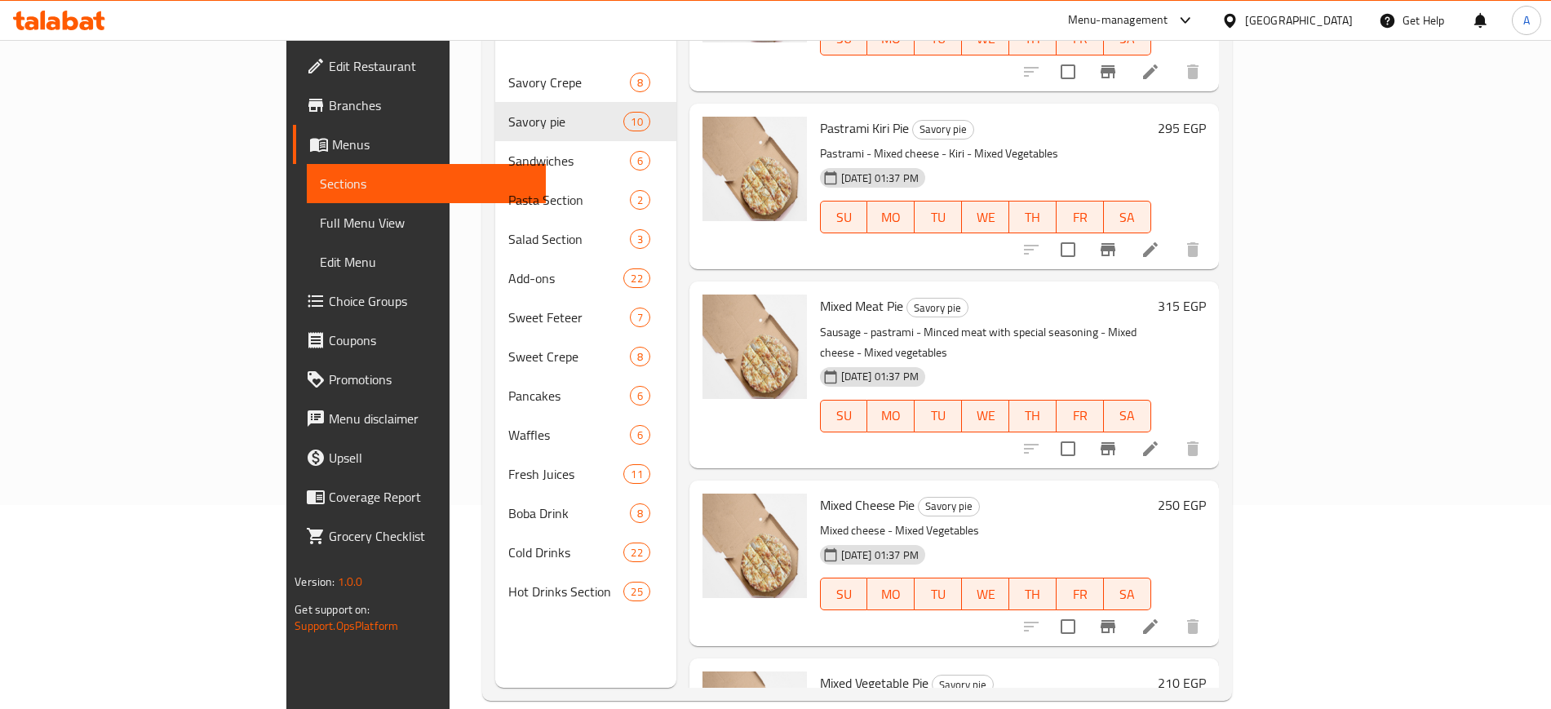
scroll to position [1064, 0]
click at [774, 506] on icon "delete image" at bounding box center [784, 516] width 20 height 20
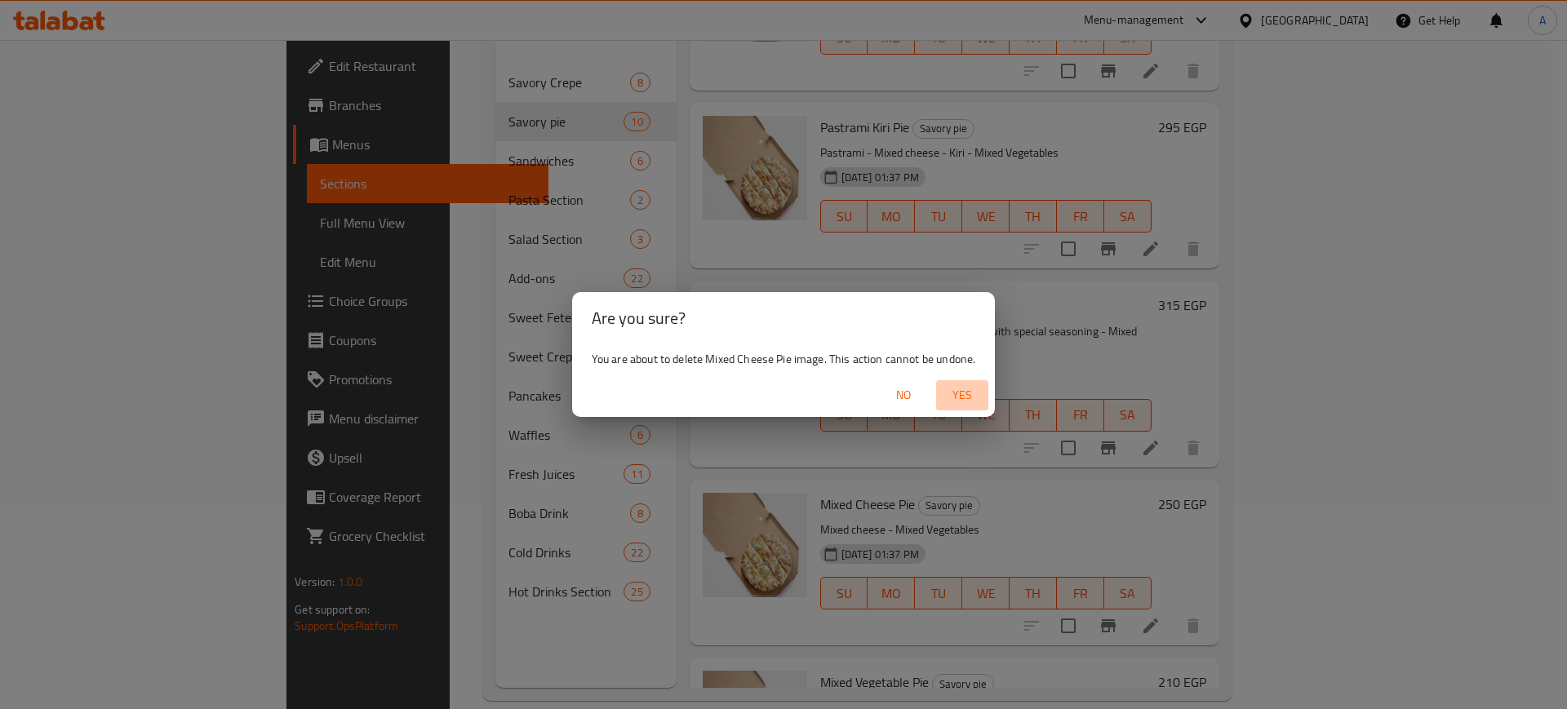
click at [956, 396] on span "Yes" at bounding box center [962, 395] width 39 height 20
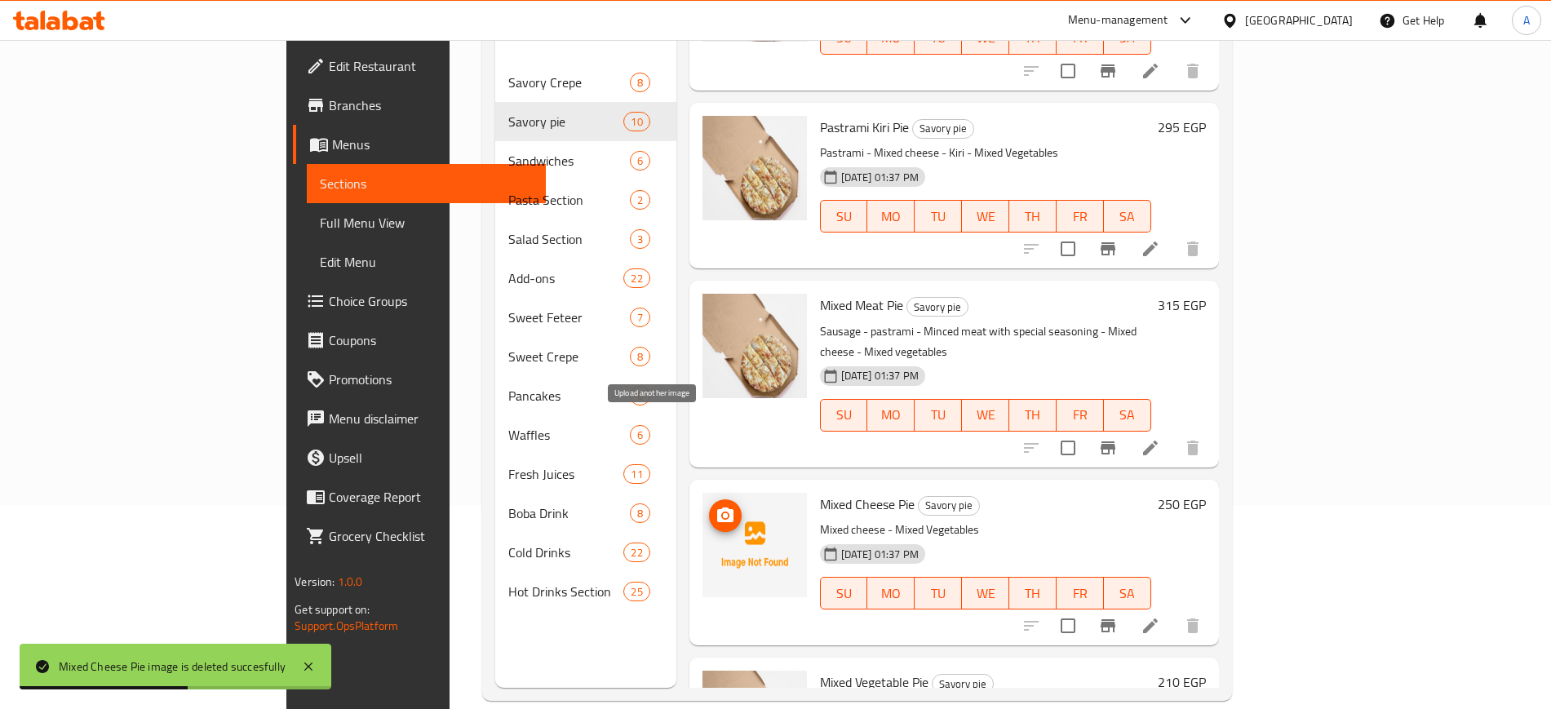
click at [723, 512] on circle "upload picture" at bounding box center [725, 514] width 5 height 5
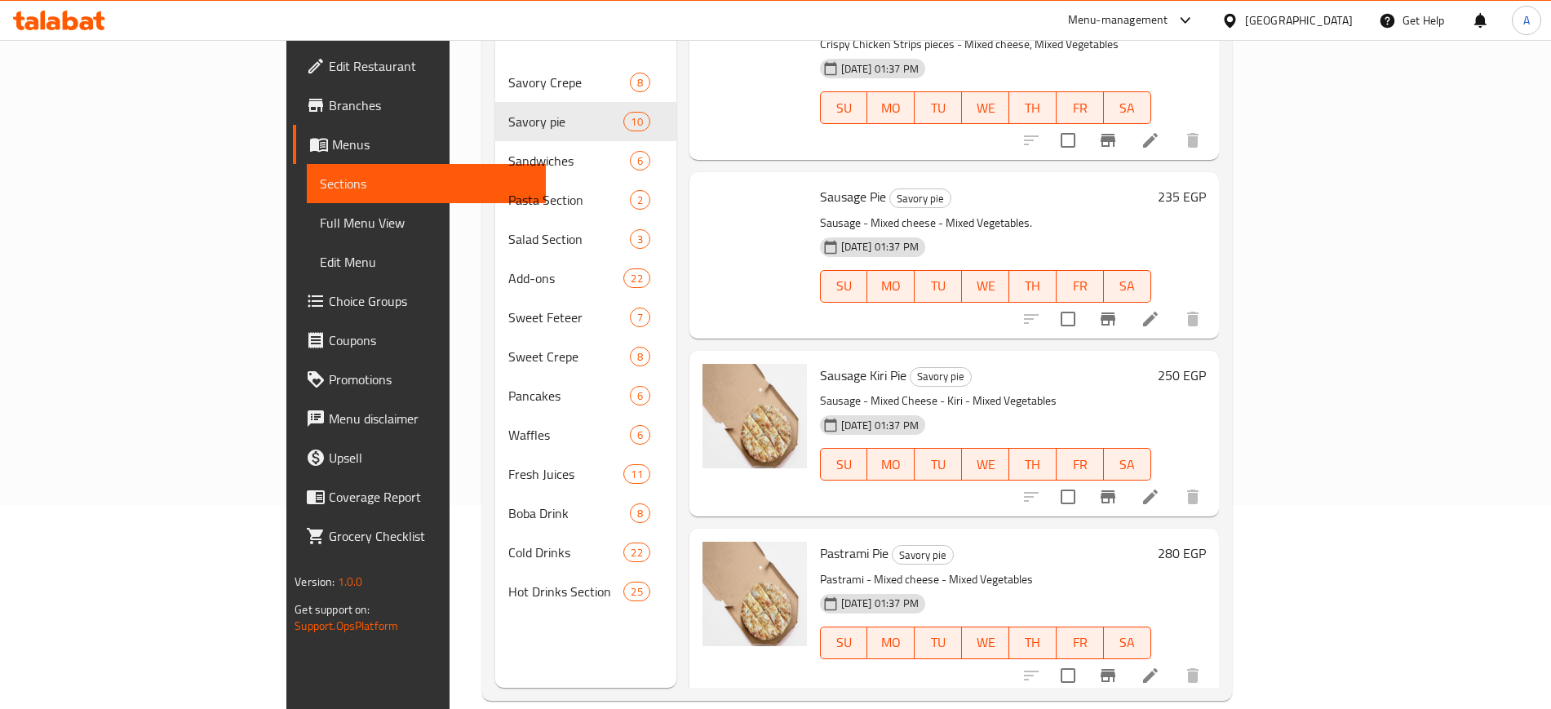
scroll to position [452, 0]
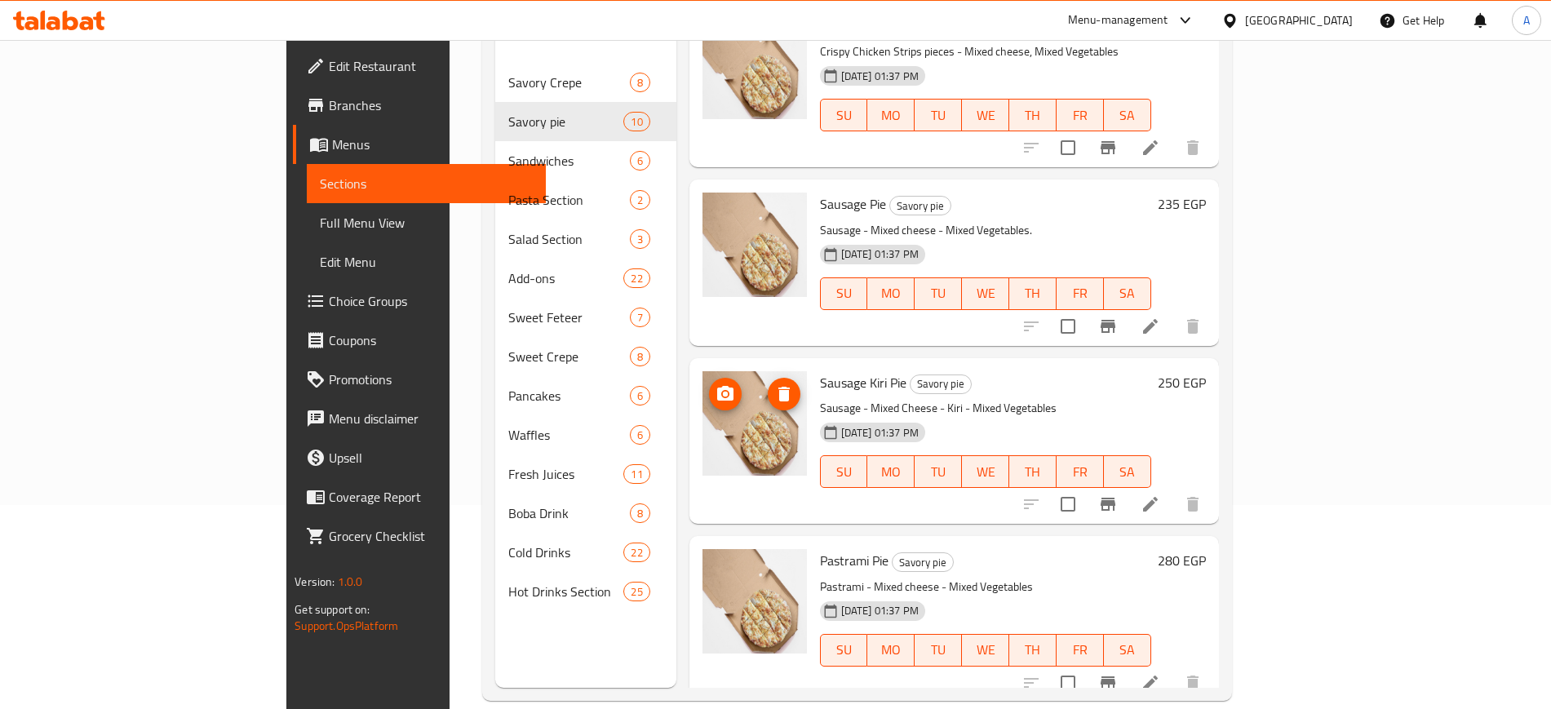
click at [717, 386] on icon "upload picture" at bounding box center [725, 393] width 16 height 15
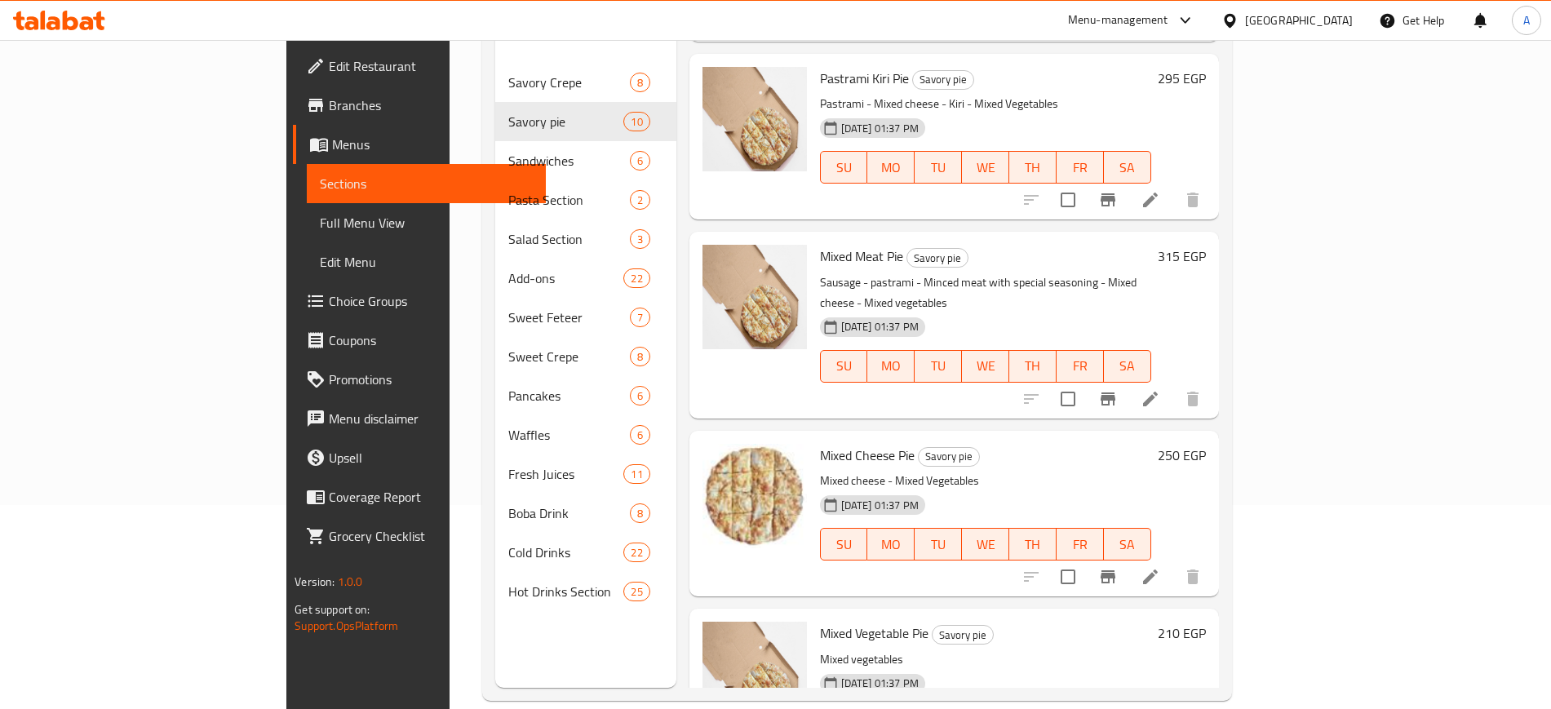
scroll to position [1115, 0]
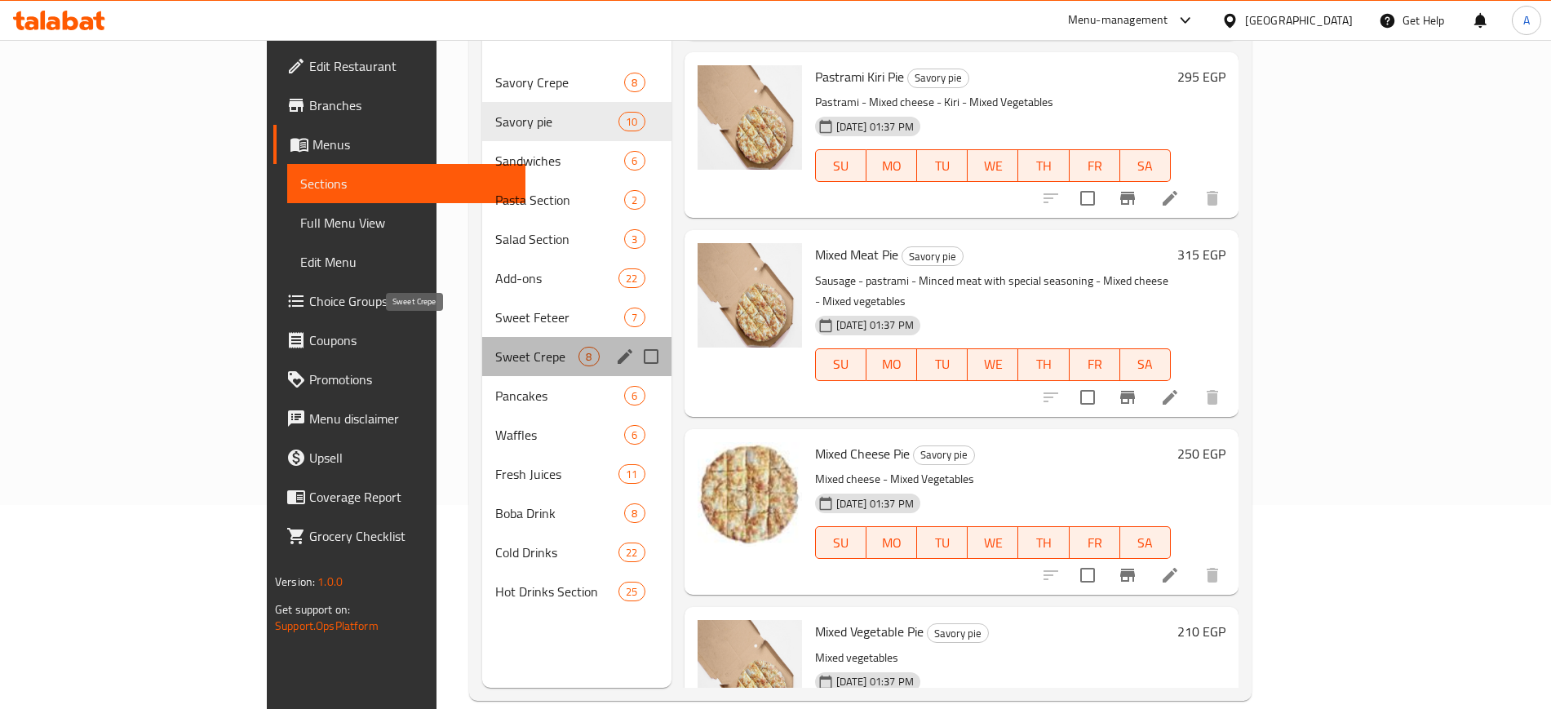
click at [495, 347] on span "Sweet Crepe" at bounding box center [537, 357] width 84 height 20
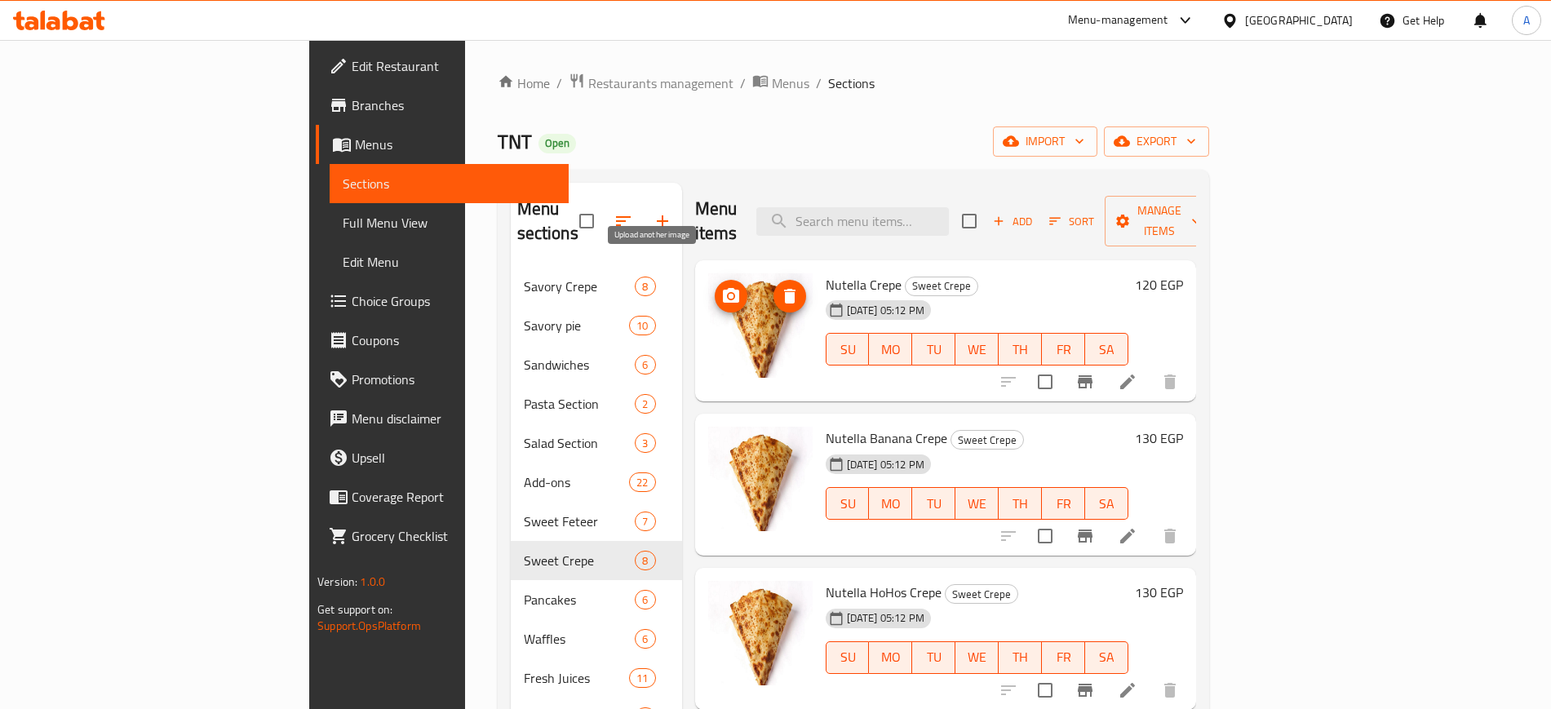
click at [721, 286] on icon "upload picture" at bounding box center [731, 296] width 20 height 20
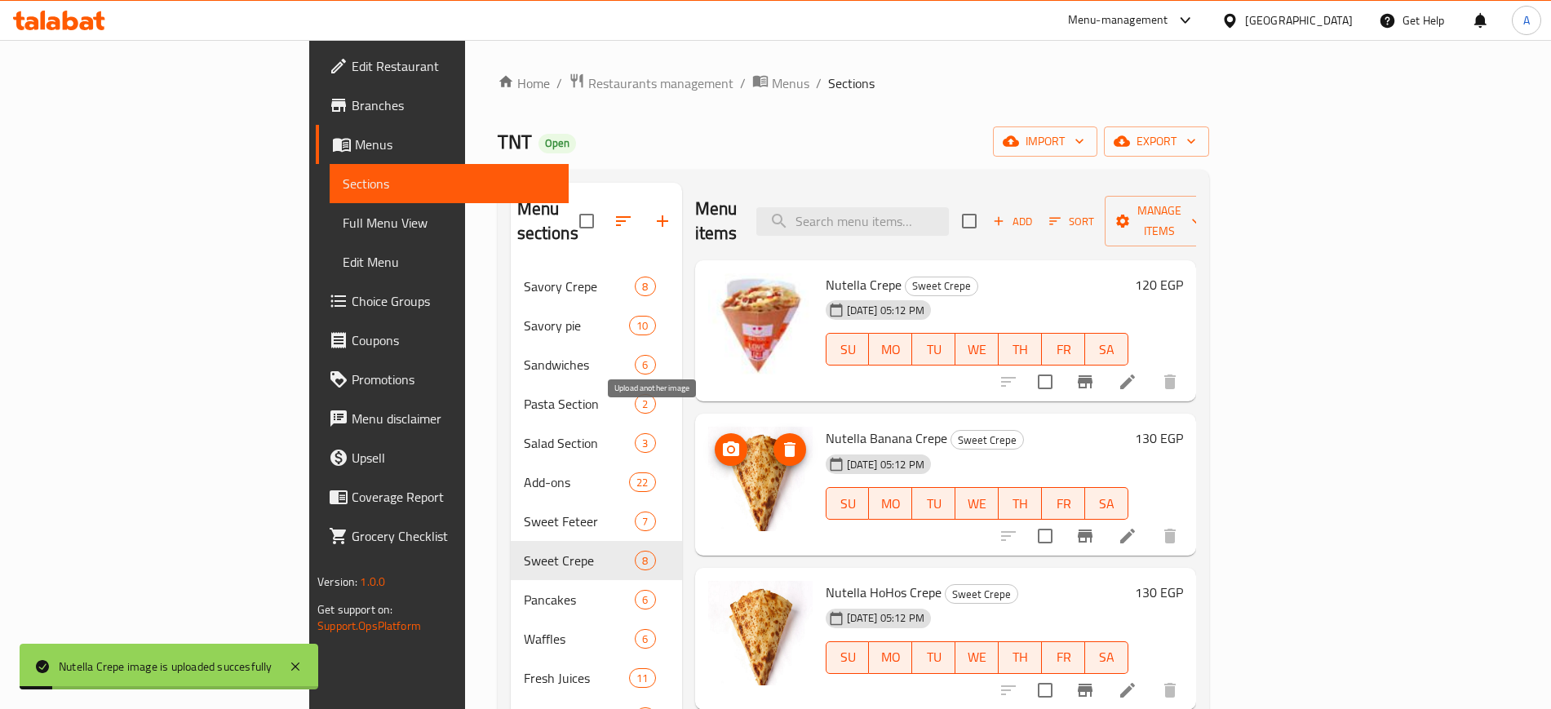
click at [723, 441] on icon "upload picture" at bounding box center [731, 448] width 16 height 15
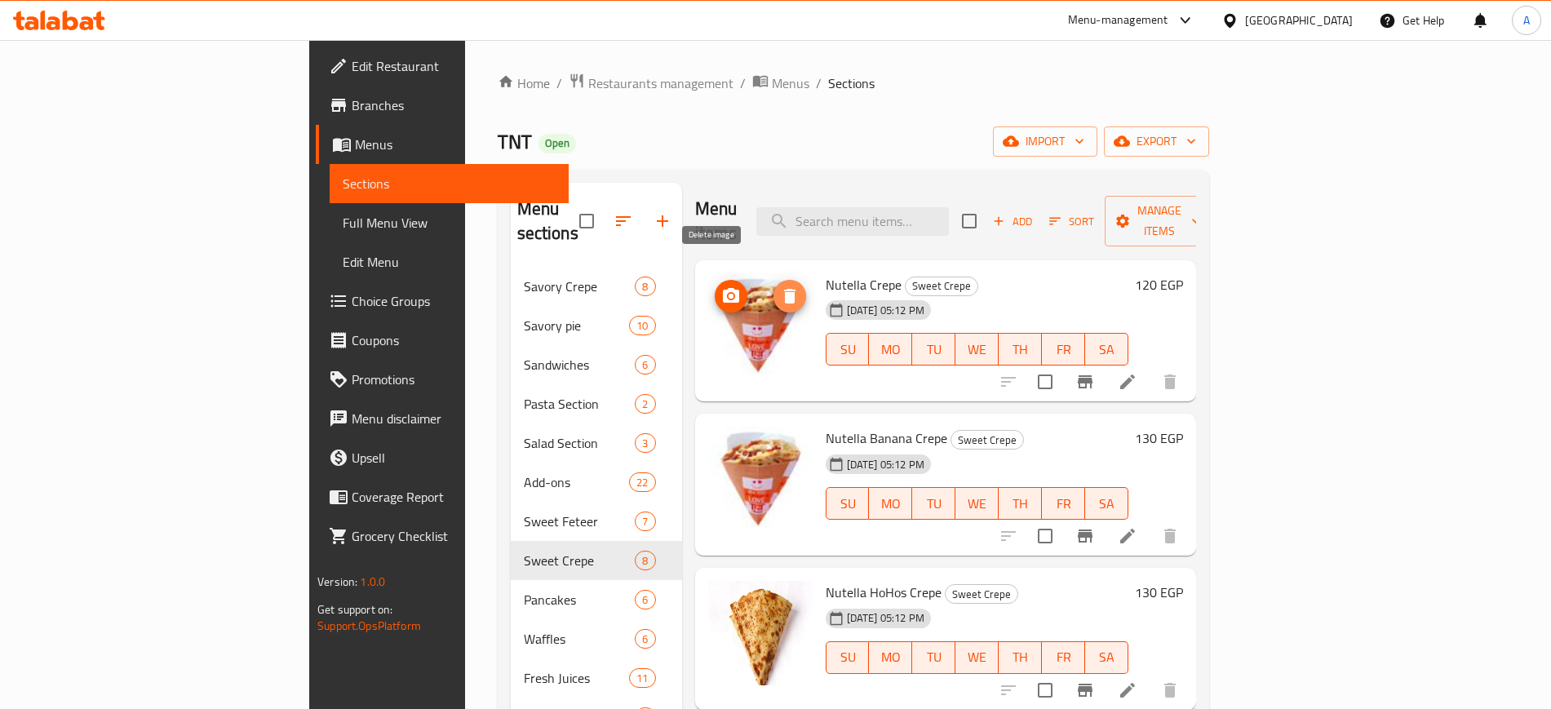
click at [780, 286] on icon "delete image" at bounding box center [790, 296] width 20 height 20
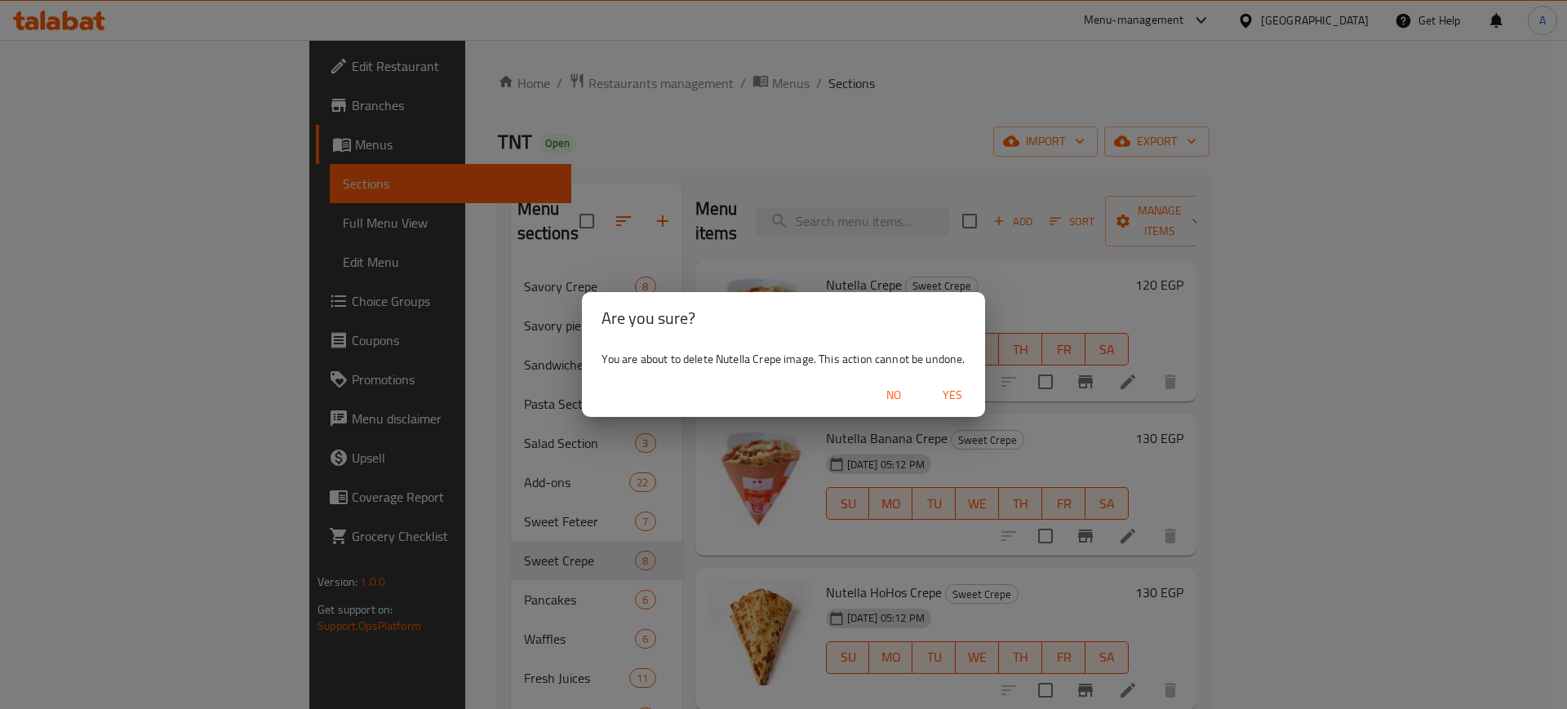
click at [941, 390] on span "Yes" at bounding box center [952, 395] width 39 height 20
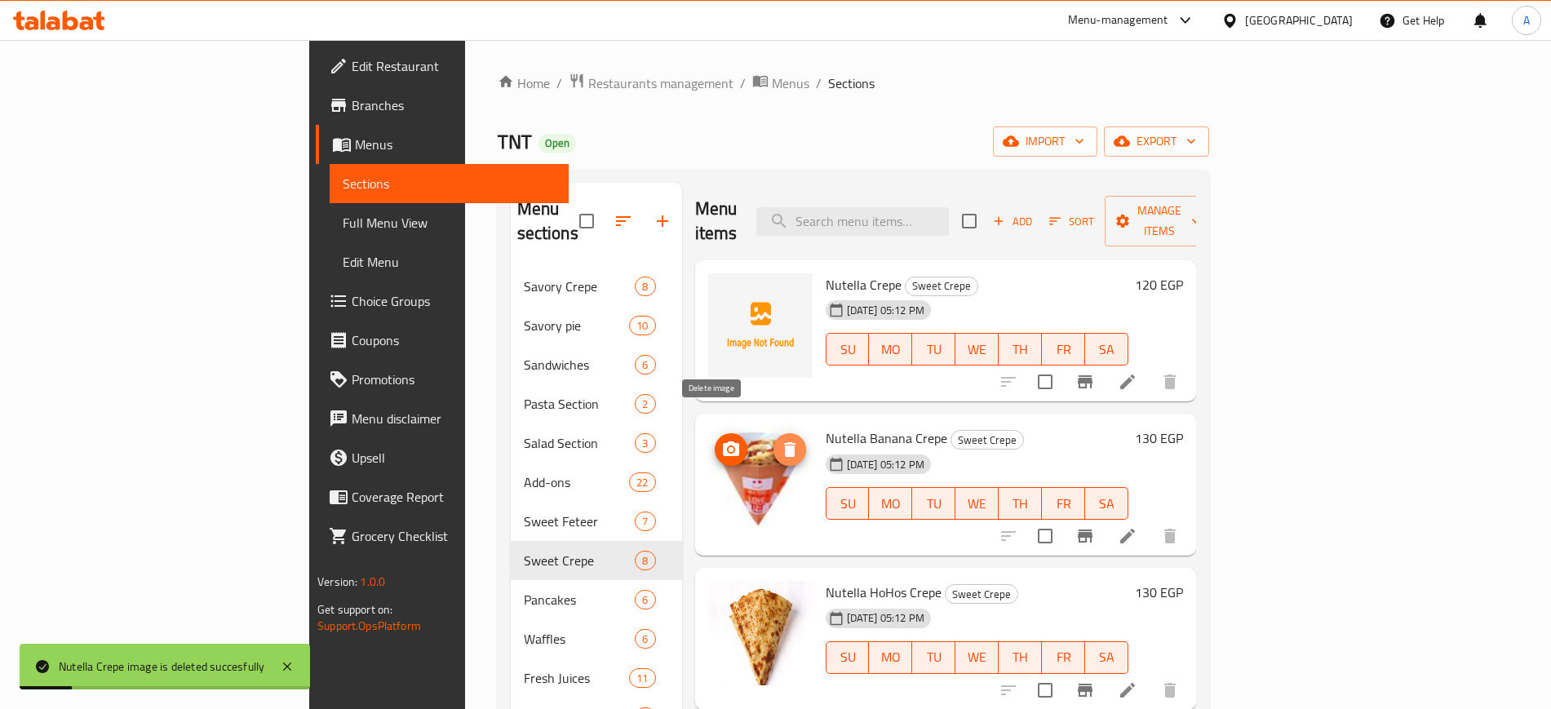
click at [784, 442] on icon "delete image" at bounding box center [789, 449] width 11 height 15
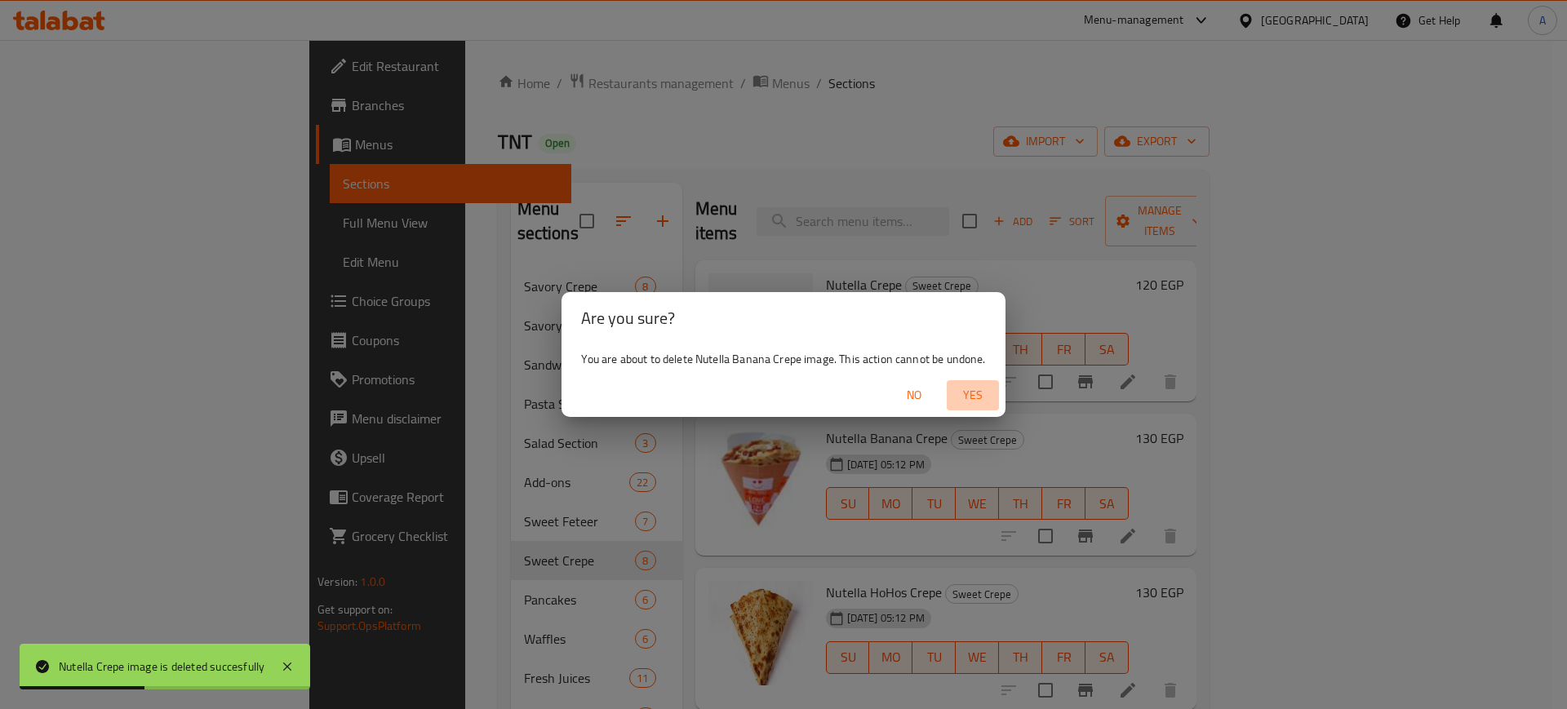
click at [960, 394] on span "Yes" at bounding box center [972, 395] width 39 height 20
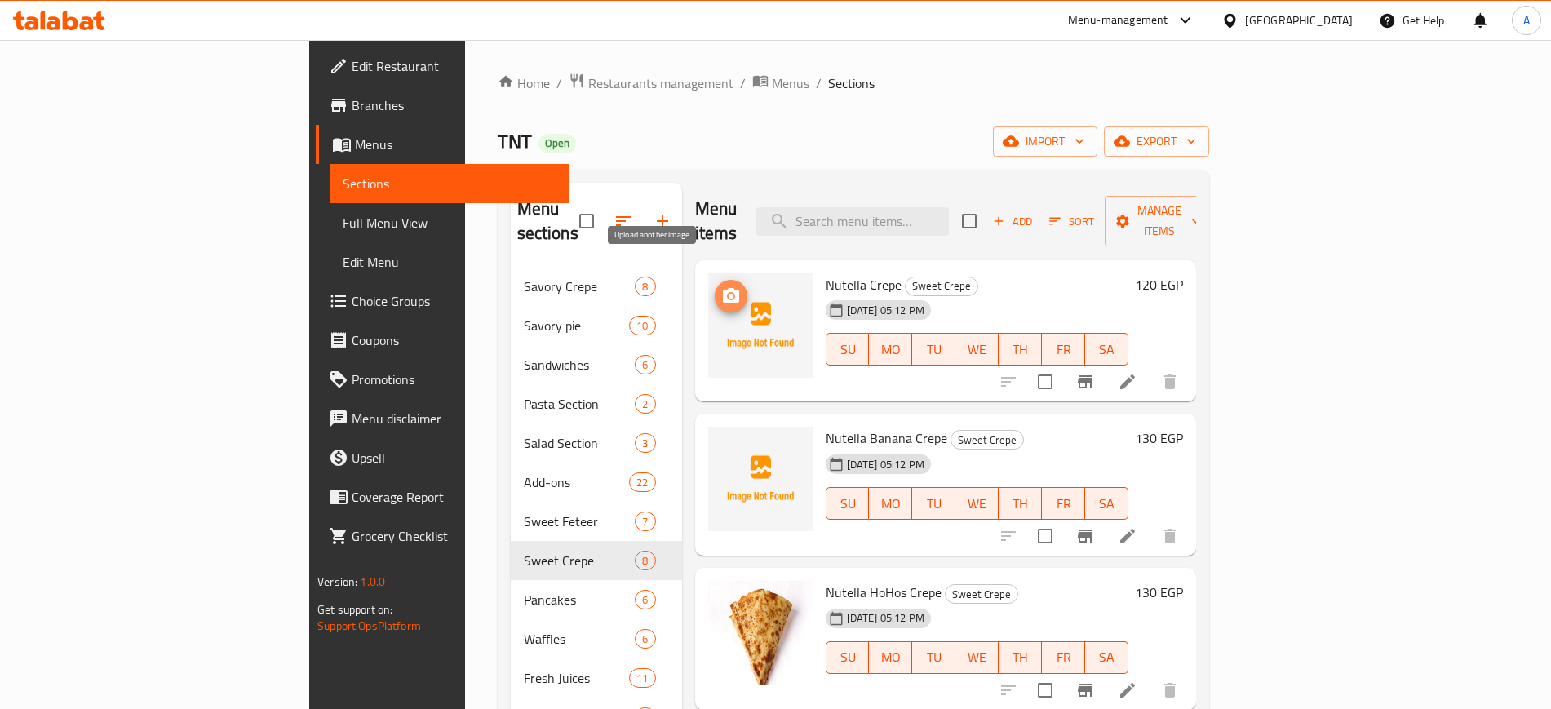
click at [721, 286] on icon "upload picture" at bounding box center [731, 296] width 20 height 20
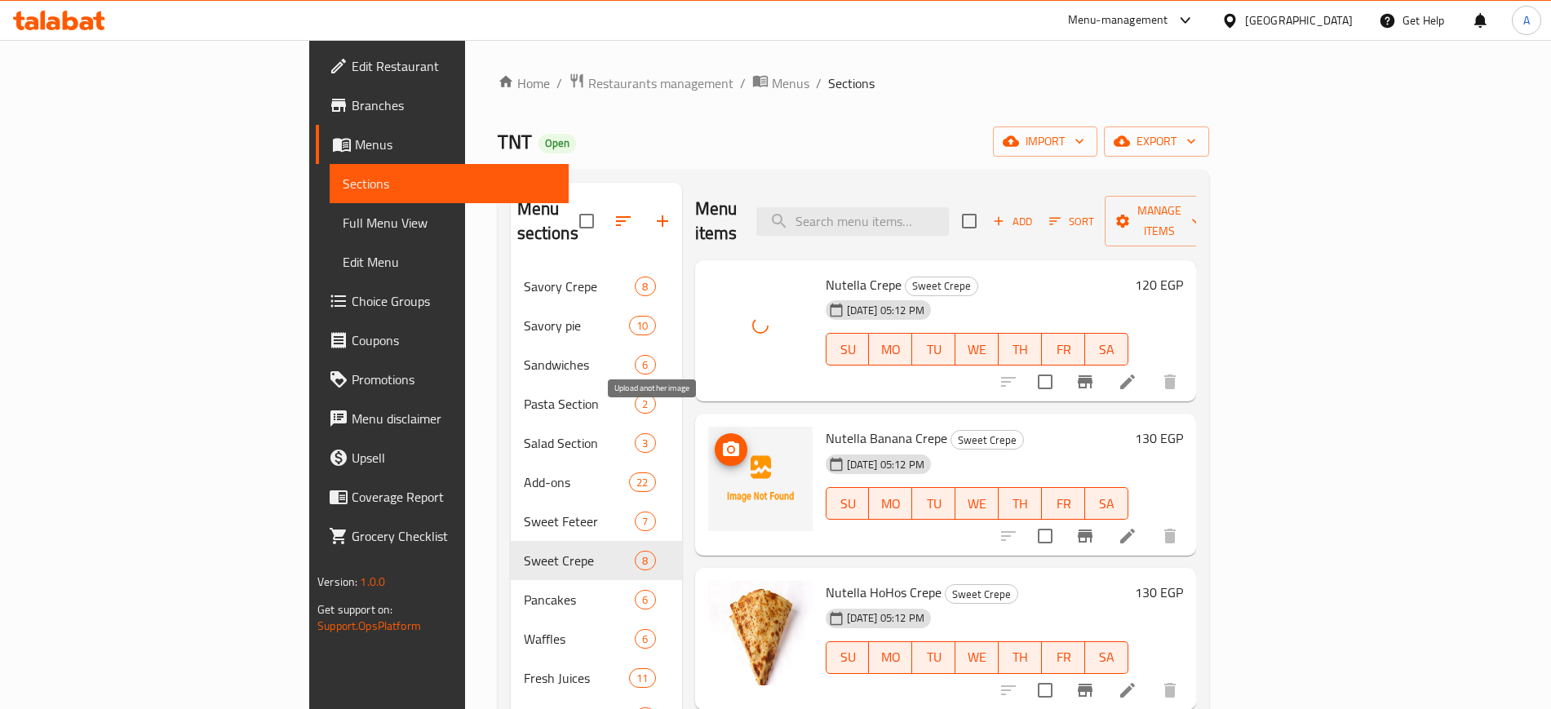
click at [723, 441] on icon "upload picture" at bounding box center [731, 448] width 16 height 15
